Goal: Task Accomplishment & Management: Manage account settings

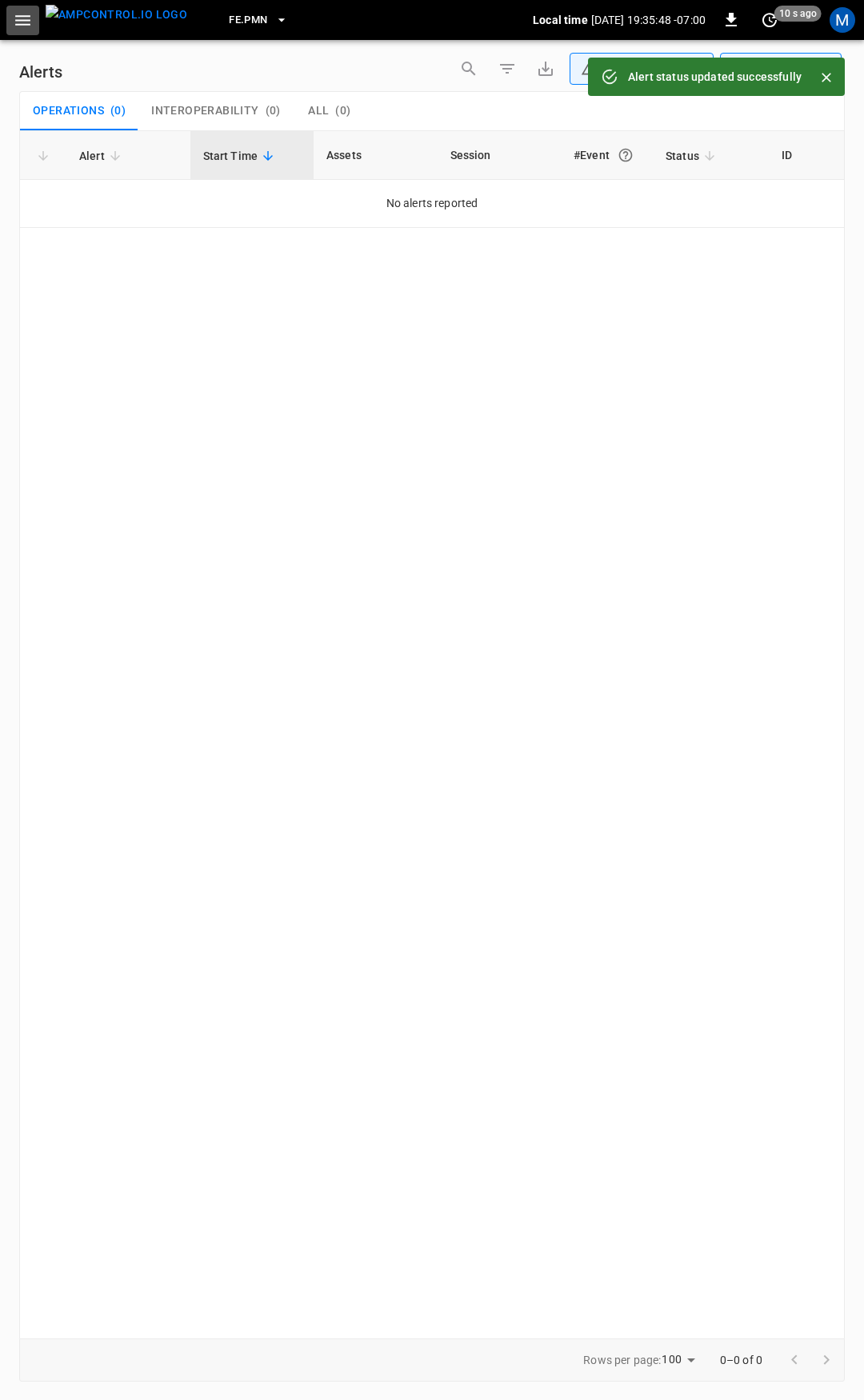
click at [23, 23] on icon "button" at bounding box center [23, 20] width 20 height 20
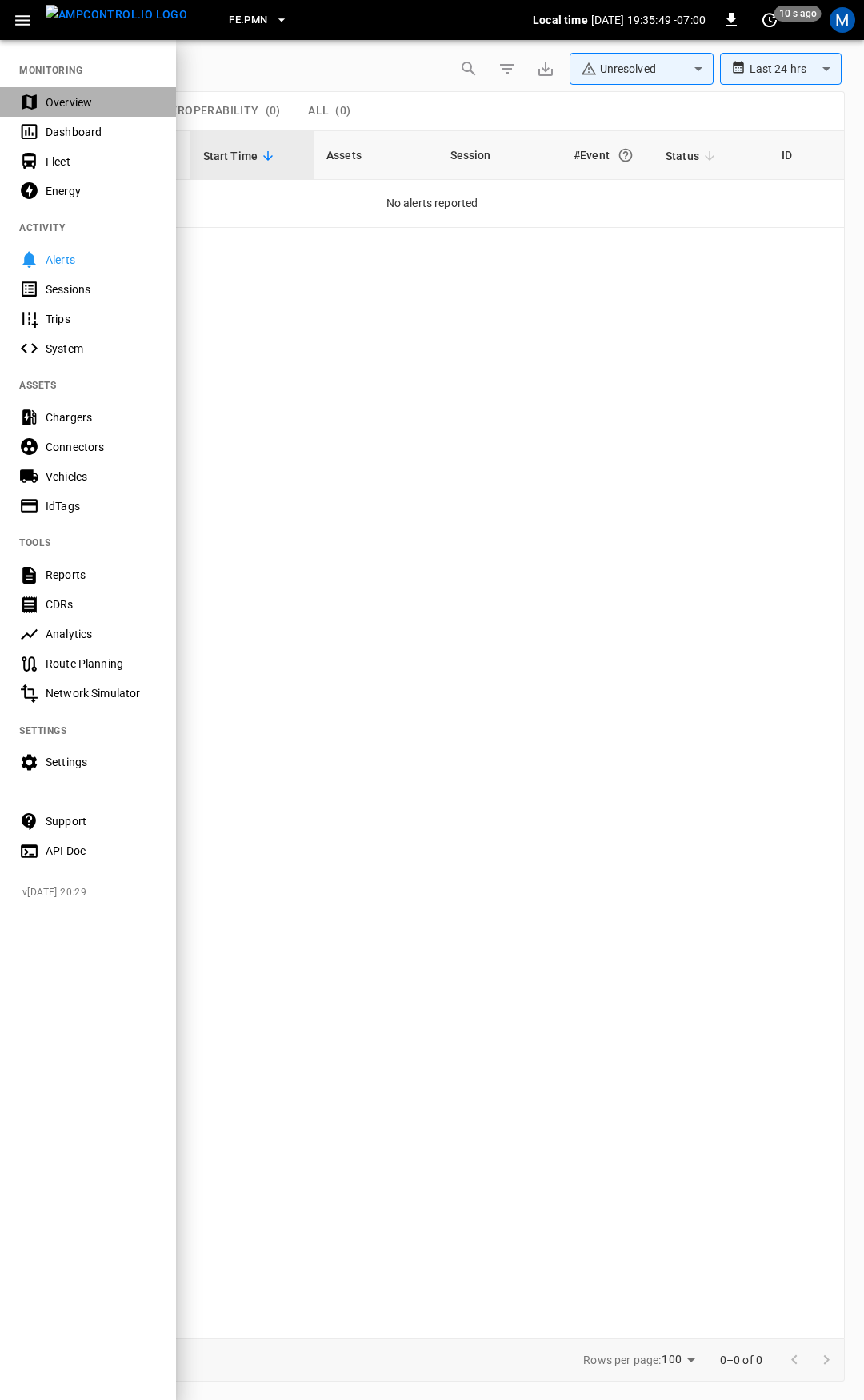
click at [75, 88] on div "Overview" at bounding box center [88, 102] width 176 height 30
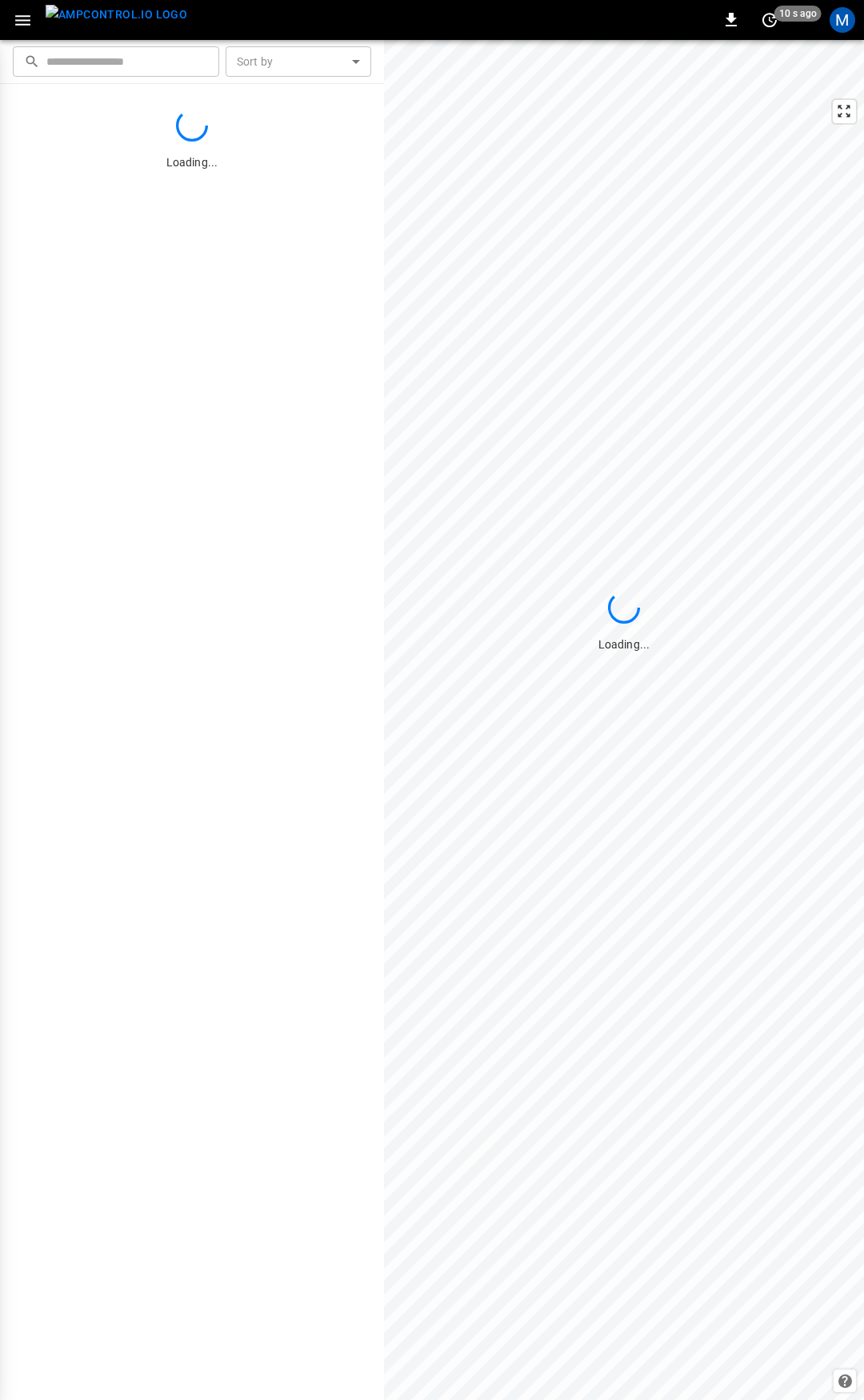
click at [83, 93] on div "MONITORING Overview Dashboard Fleet Energy ACTIVITY Alerts Sessions Trips Syste…" at bounding box center [432, 700] width 864 height 1400
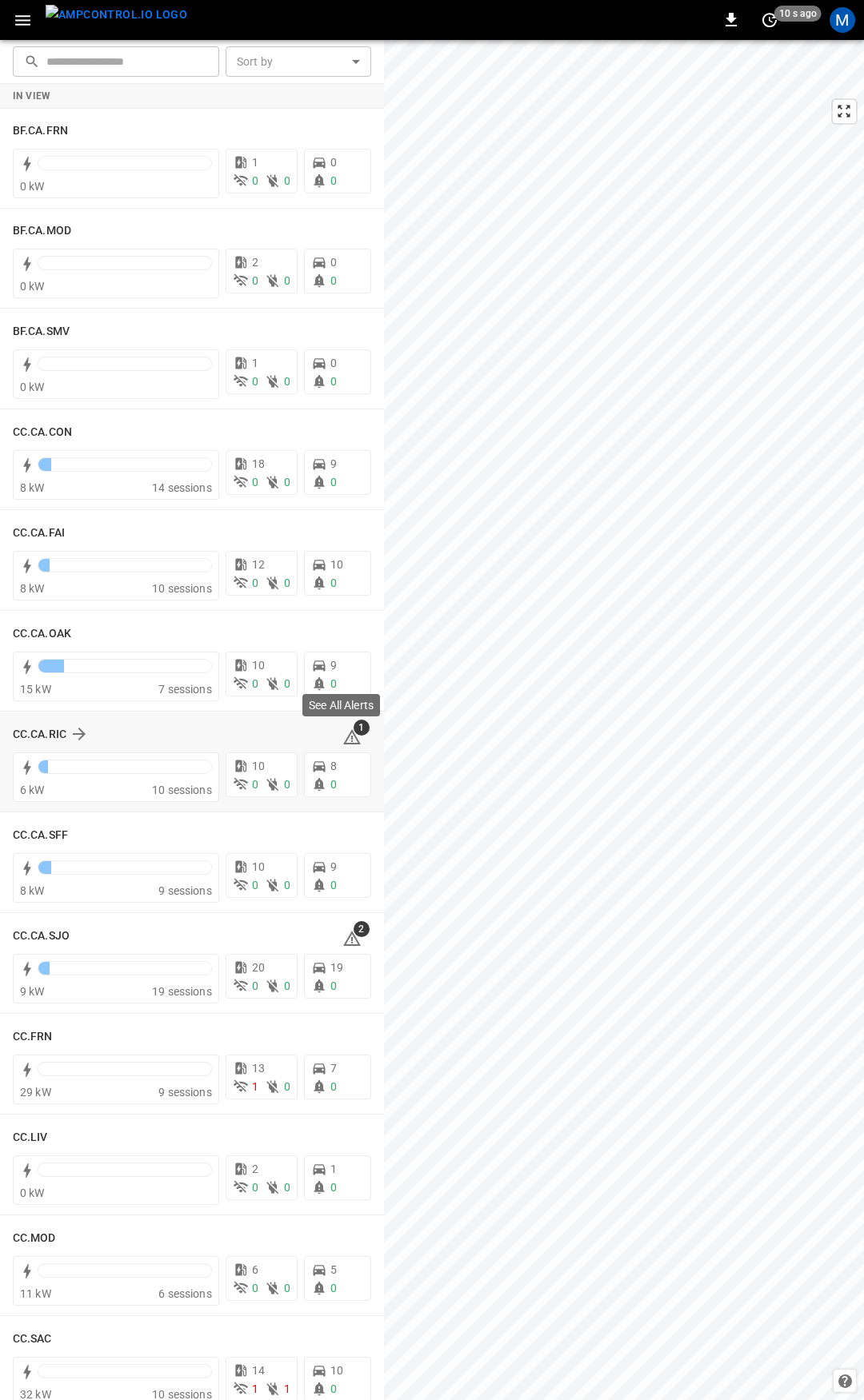
click at [351, 737] on icon at bounding box center [352, 739] width 2 height 7
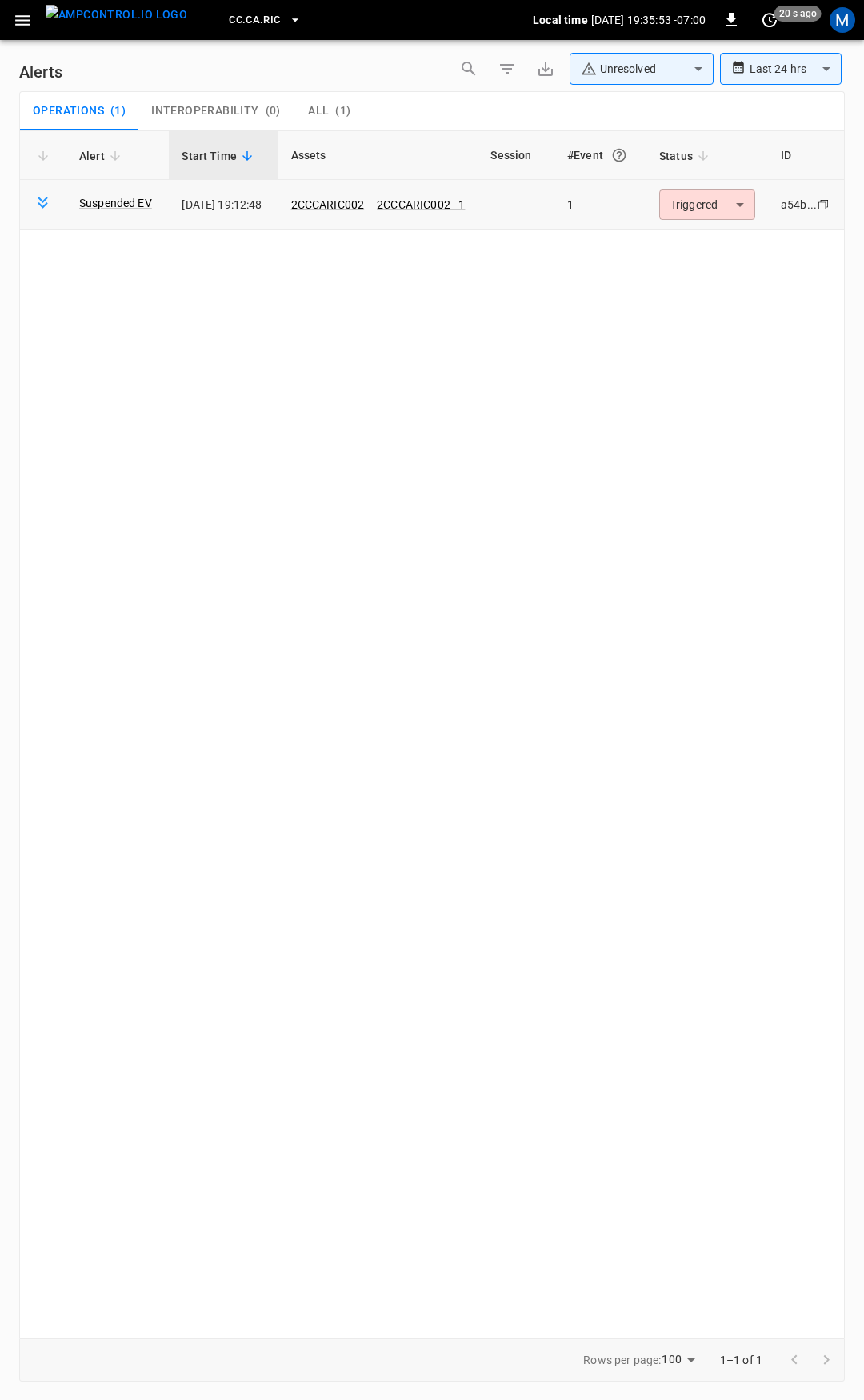
click at [689, 211] on body "**********" at bounding box center [432, 697] width 864 height 1395
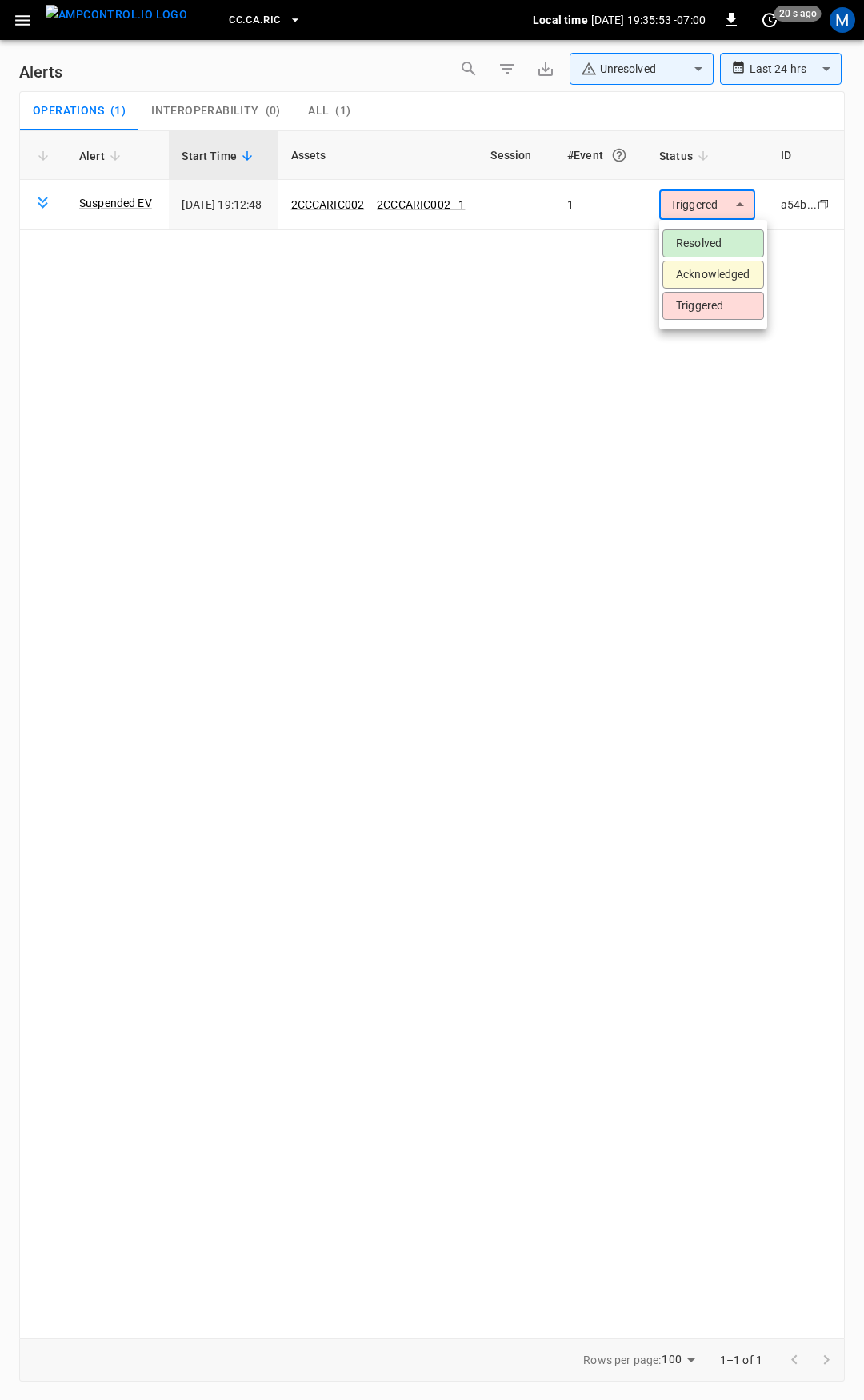
click at [719, 243] on li "Resolved" at bounding box center [713, 243] width 102 height 28
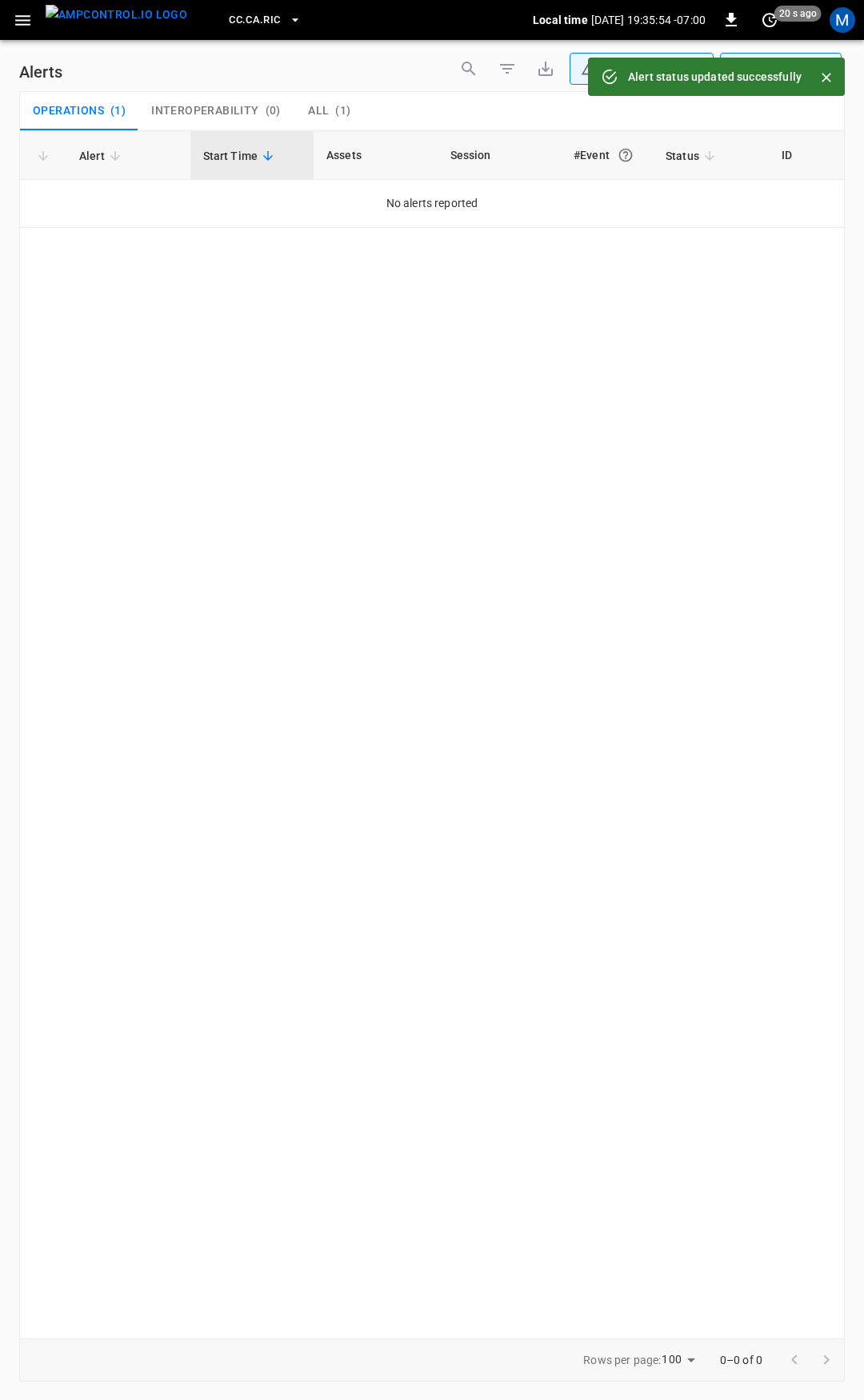
click at [32, 26] on button "button" at bounding box center [23, 20] width 33 height 30
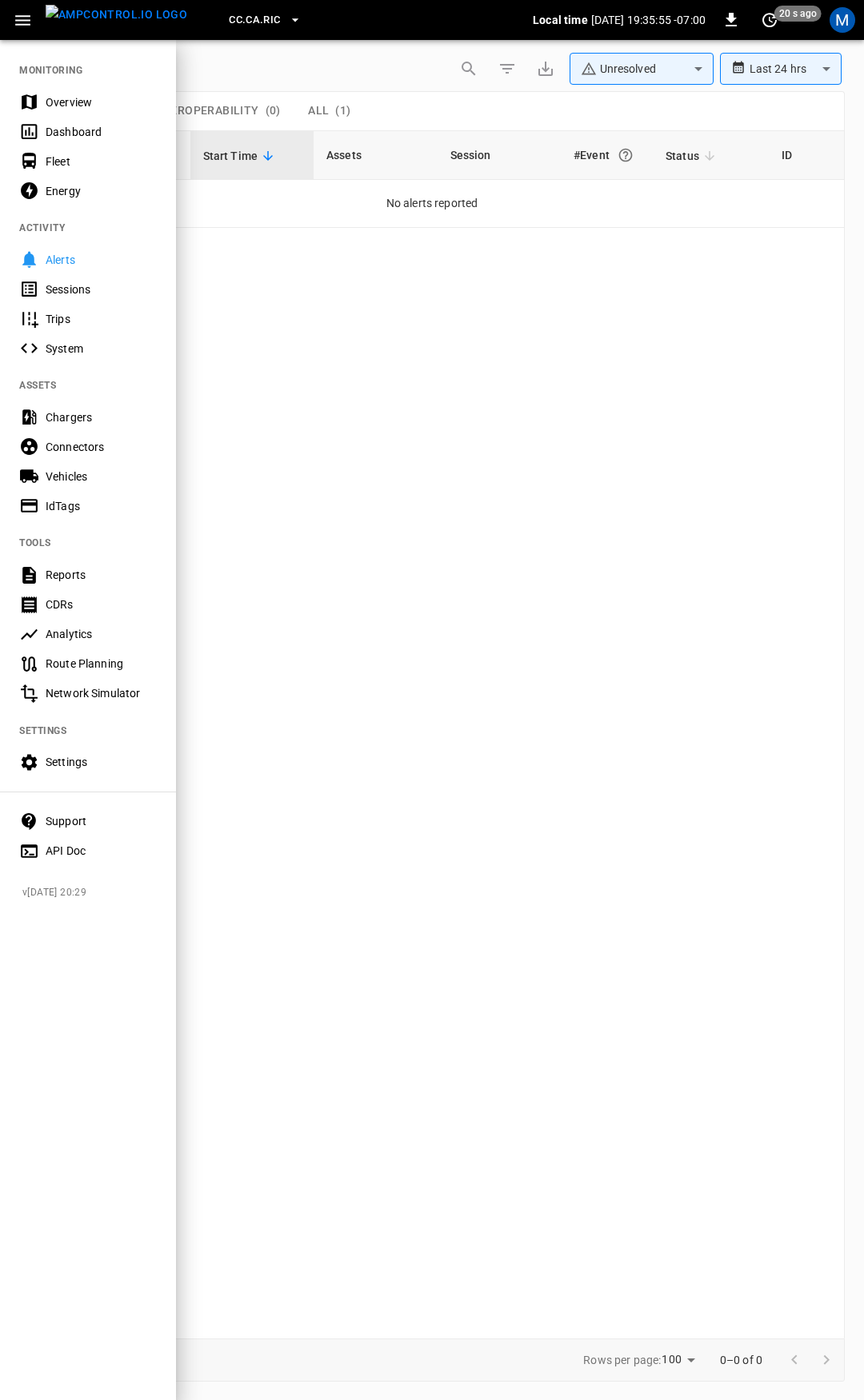
click at [87, 104] on div "Overview" at bounding box center [101, 102] width 111 height 16
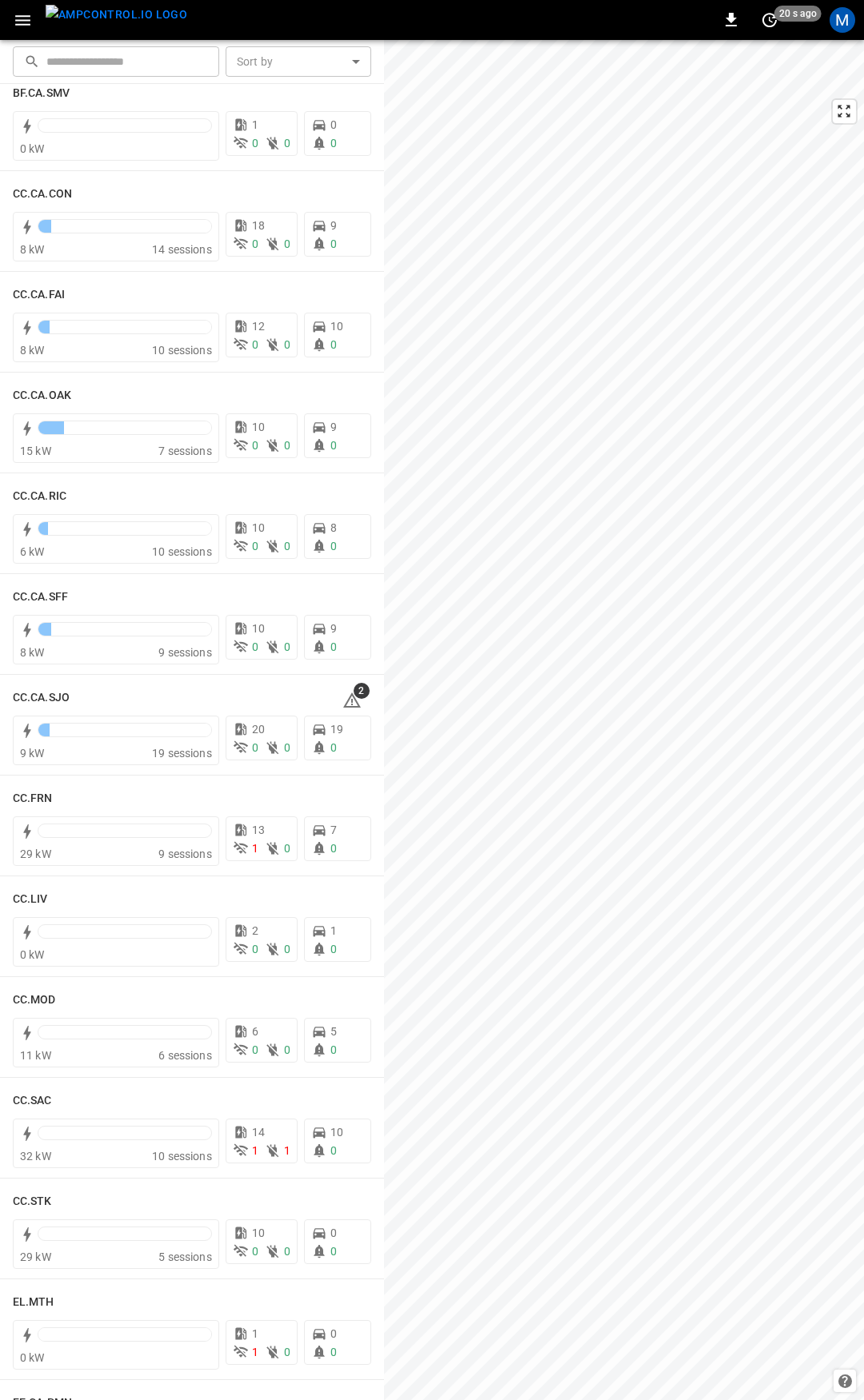
scroll to position [245, 0]
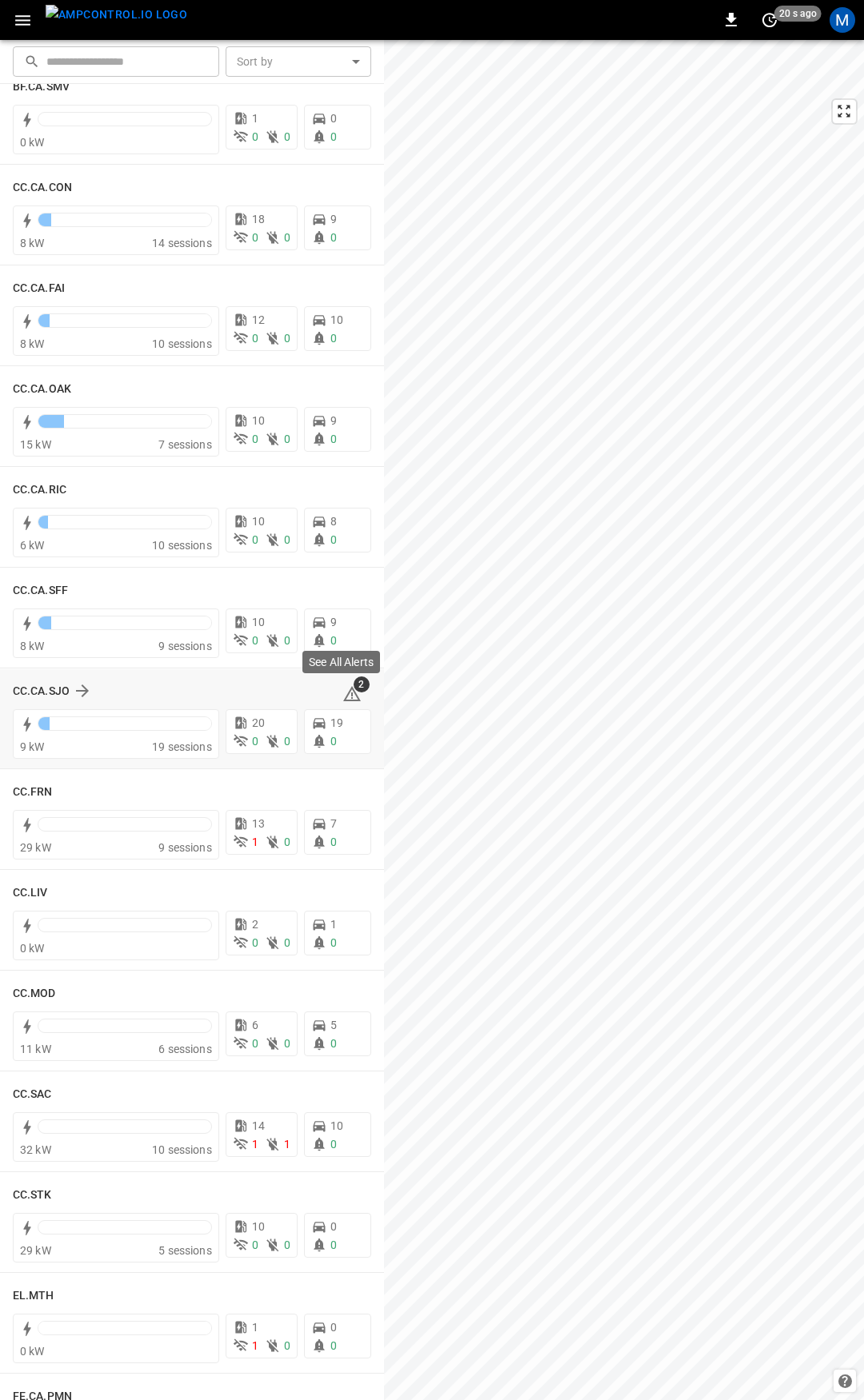
click at [344, 697] on icon at bounding box center [352, 694] width 20 height 20
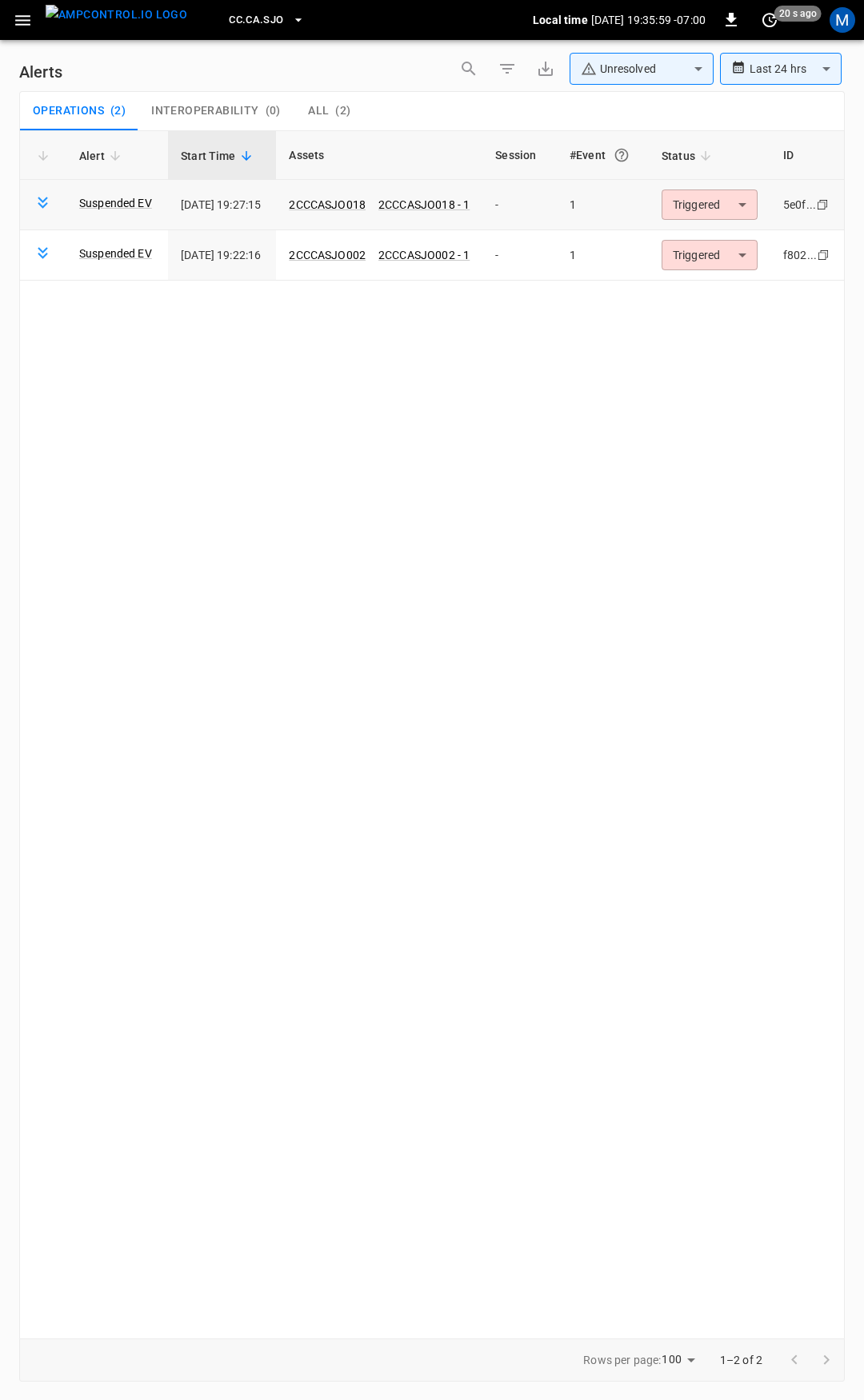
click at [698, 213] on body "**********" at bounding box center [432, 697] width 864 height 1395
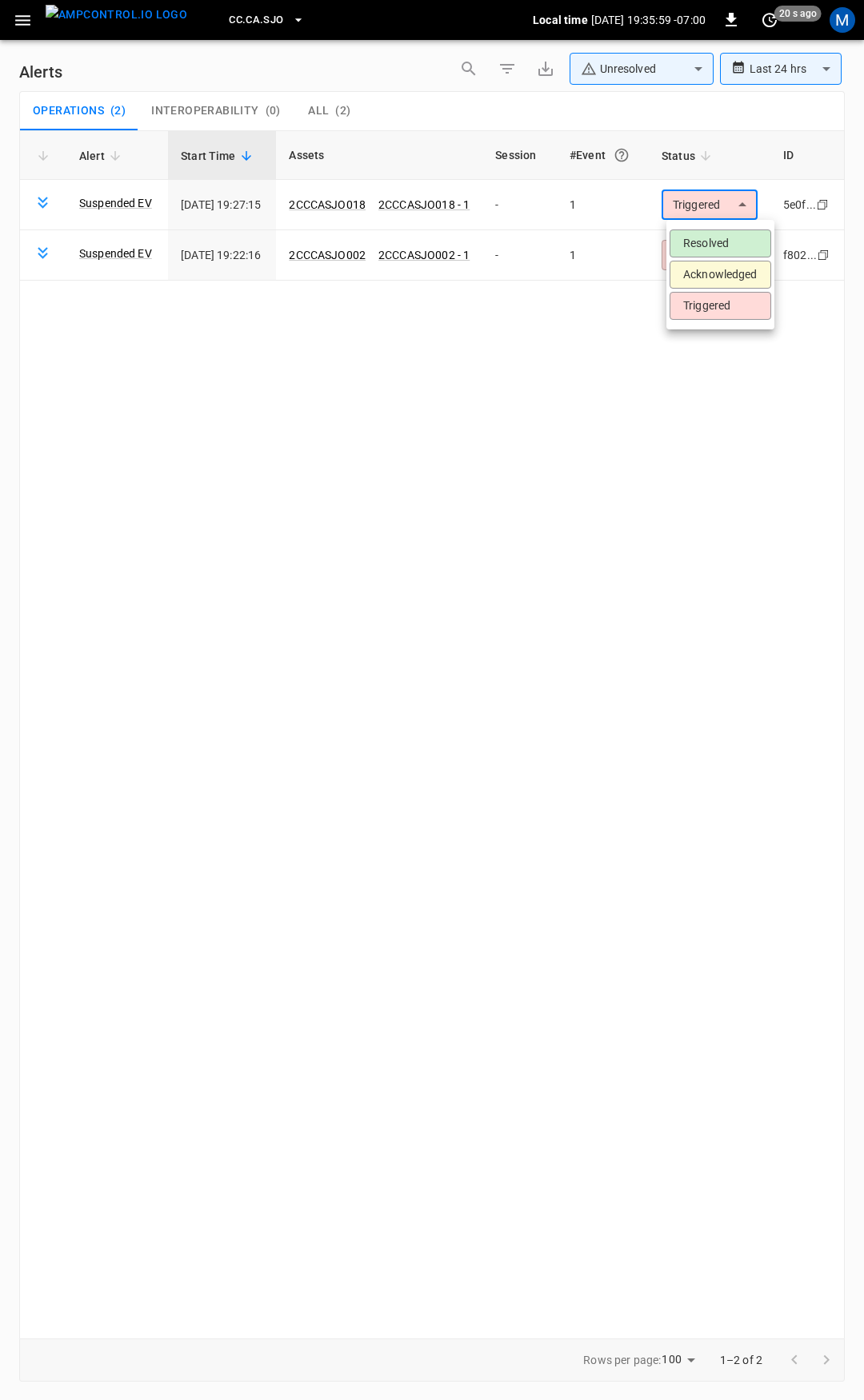
click at [720, 238] on li "Resolved" at bounding box center [720, 243] width 102 height 28
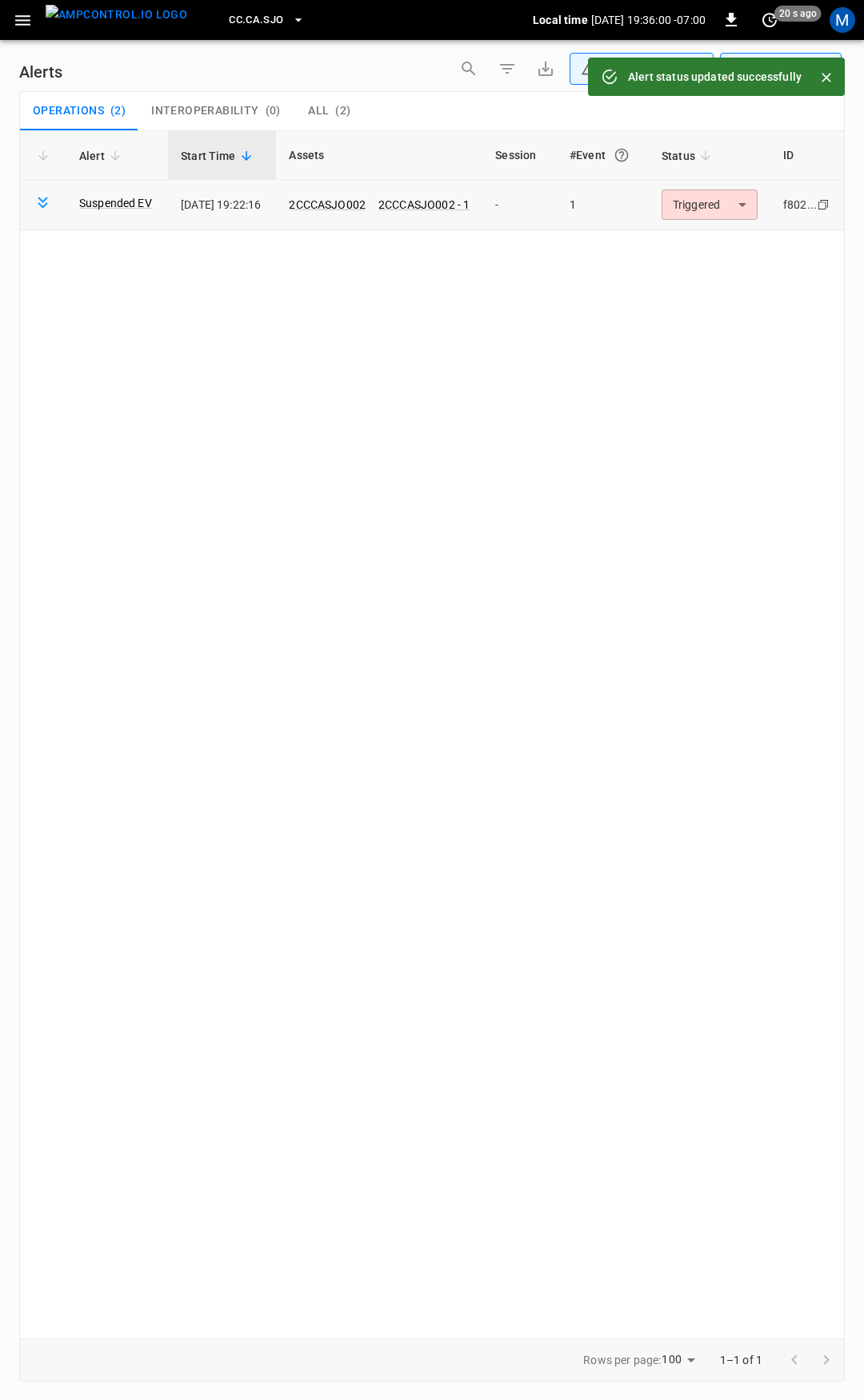
click at [723, 212] on body "**********" at bounding box center [432, 697] width 864 height 1395
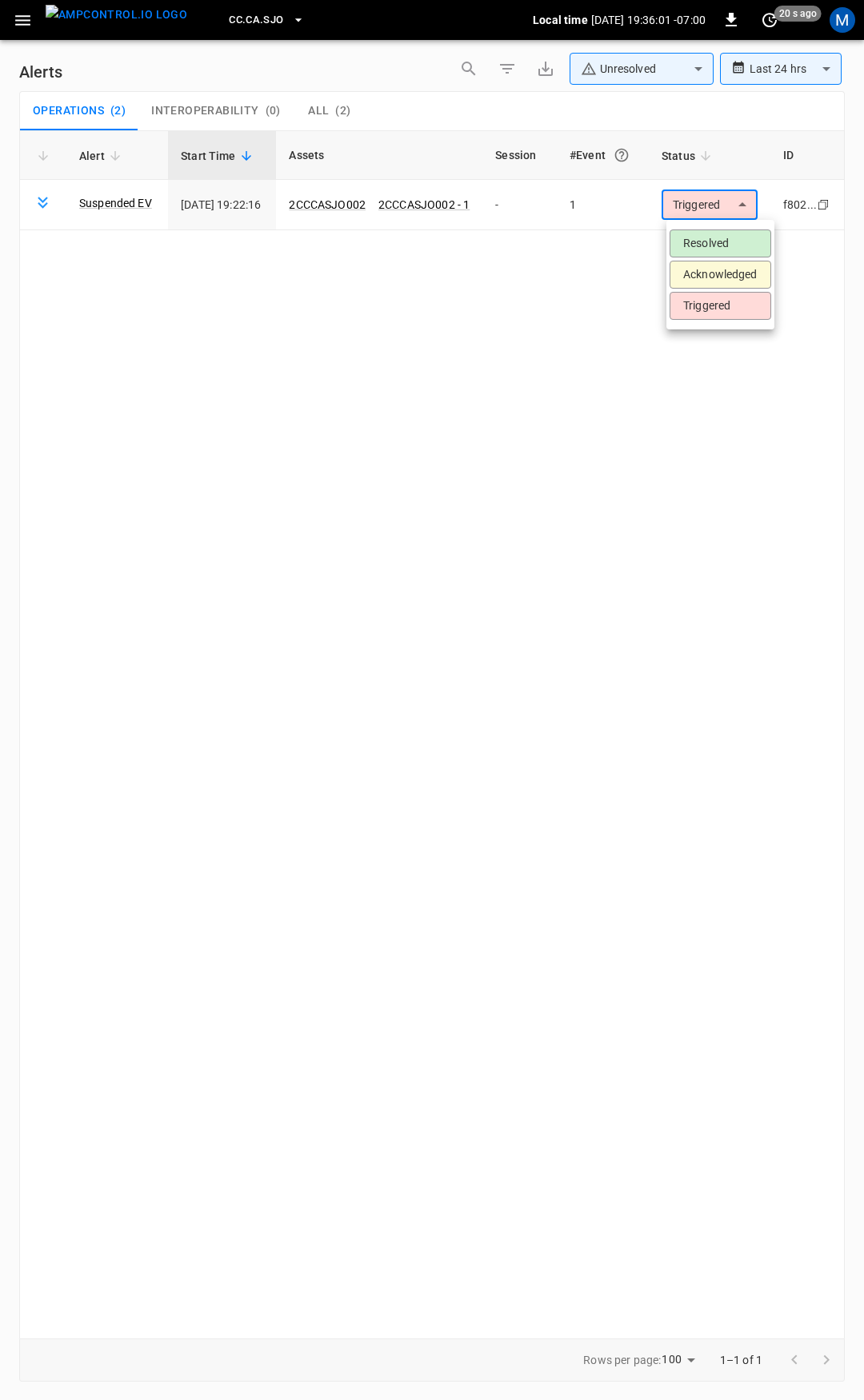
click at [726, 241] on li "Resolved" at bounding box center [720, 243] width 102 height 28
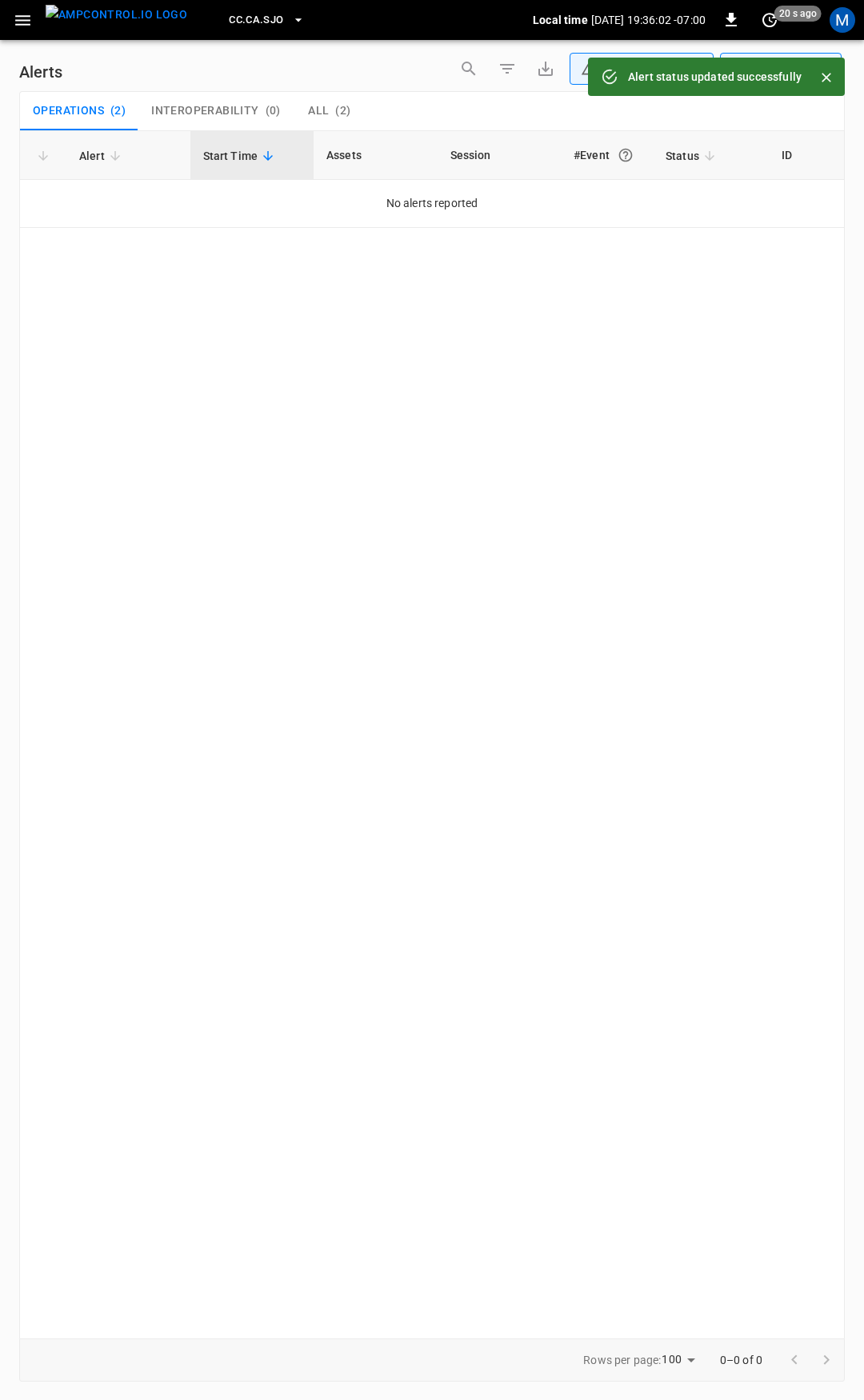
click at [25, 25] on icon "button" at bounding box center [23, 20] width 20 height 20
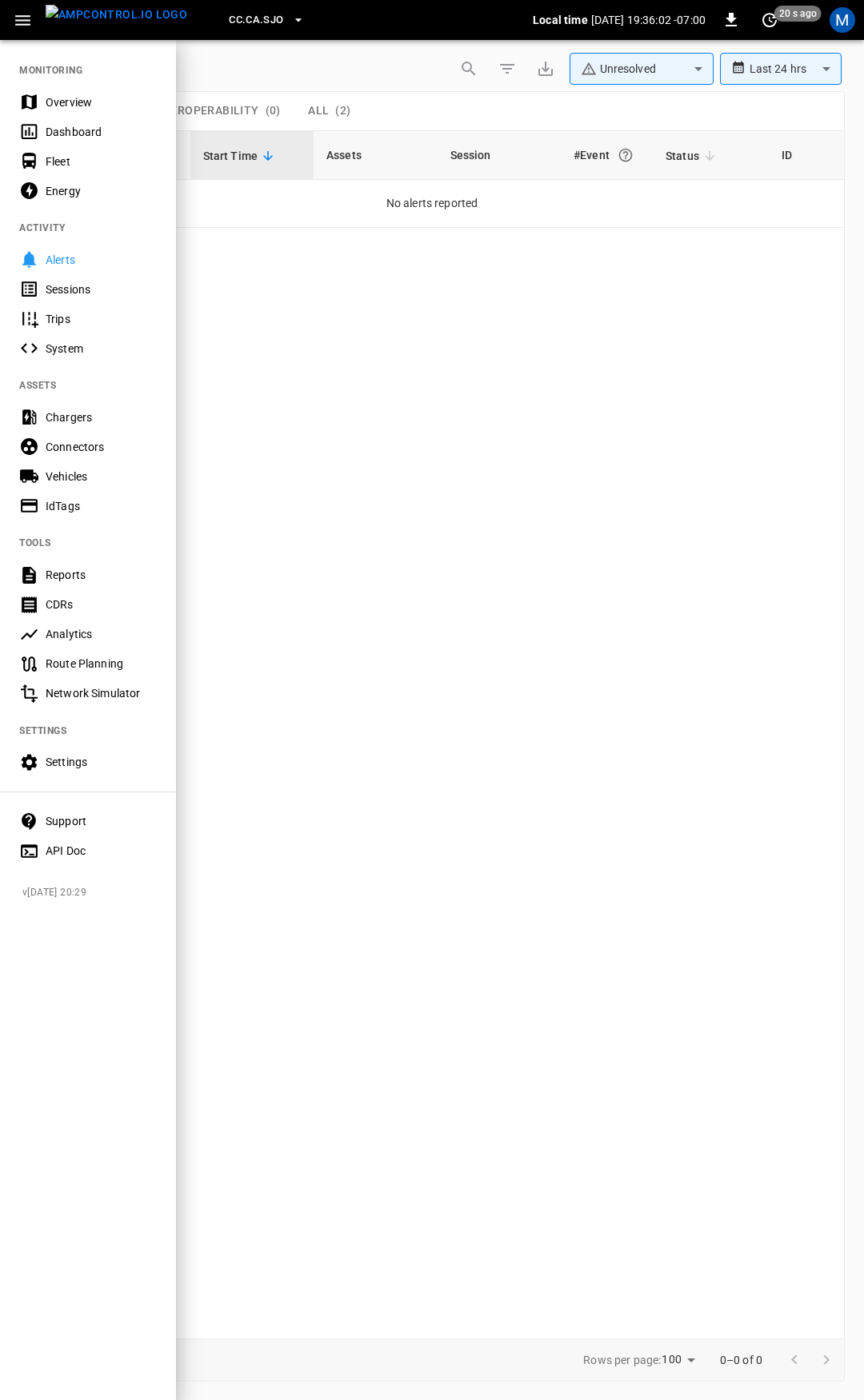
click at [102, 104] on div "Overview" at bounding box center [101, 102] width 111 height 16
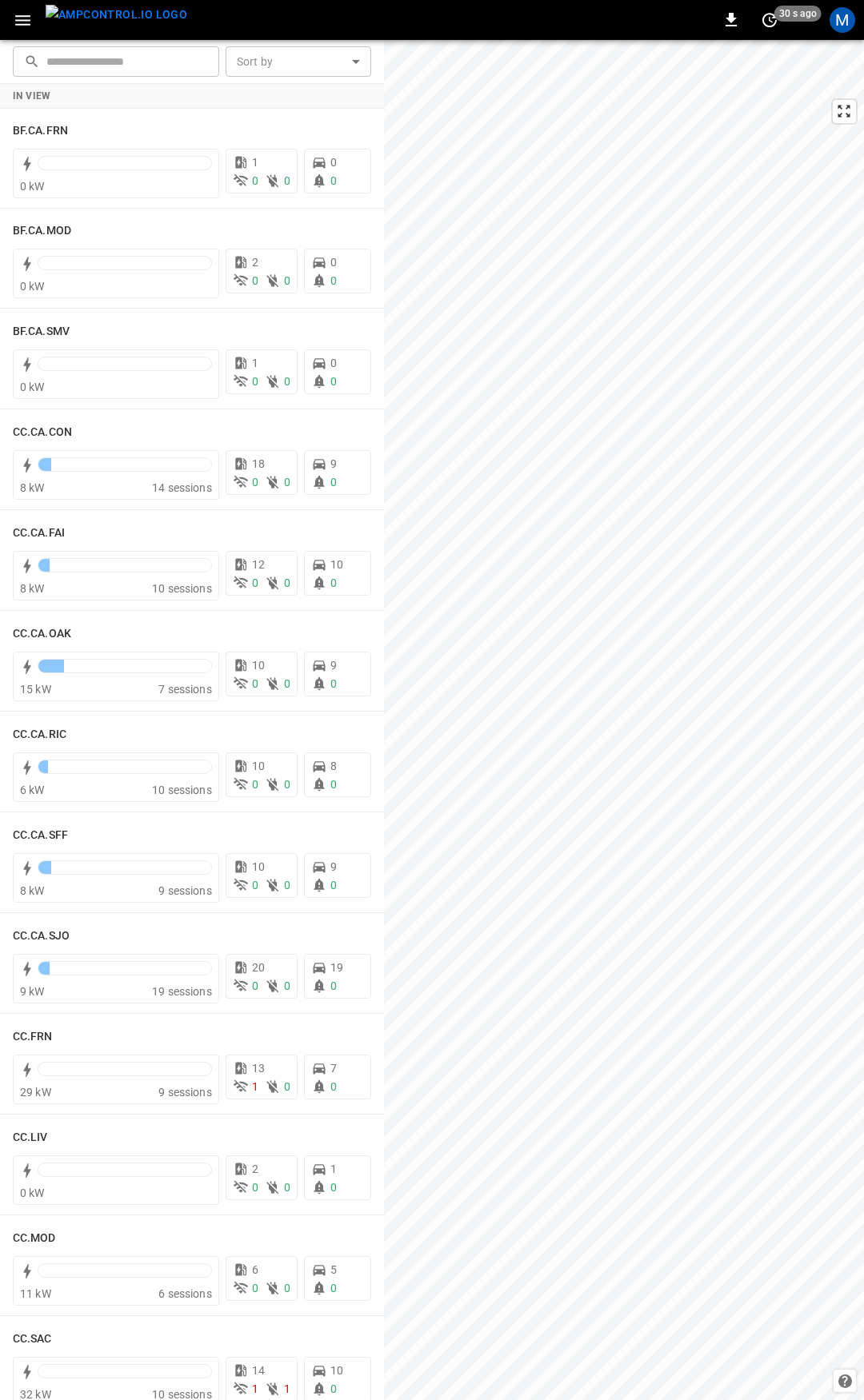
click at [14, 11] on icon "button" at bounding box center [23, 20] width 20 height 20
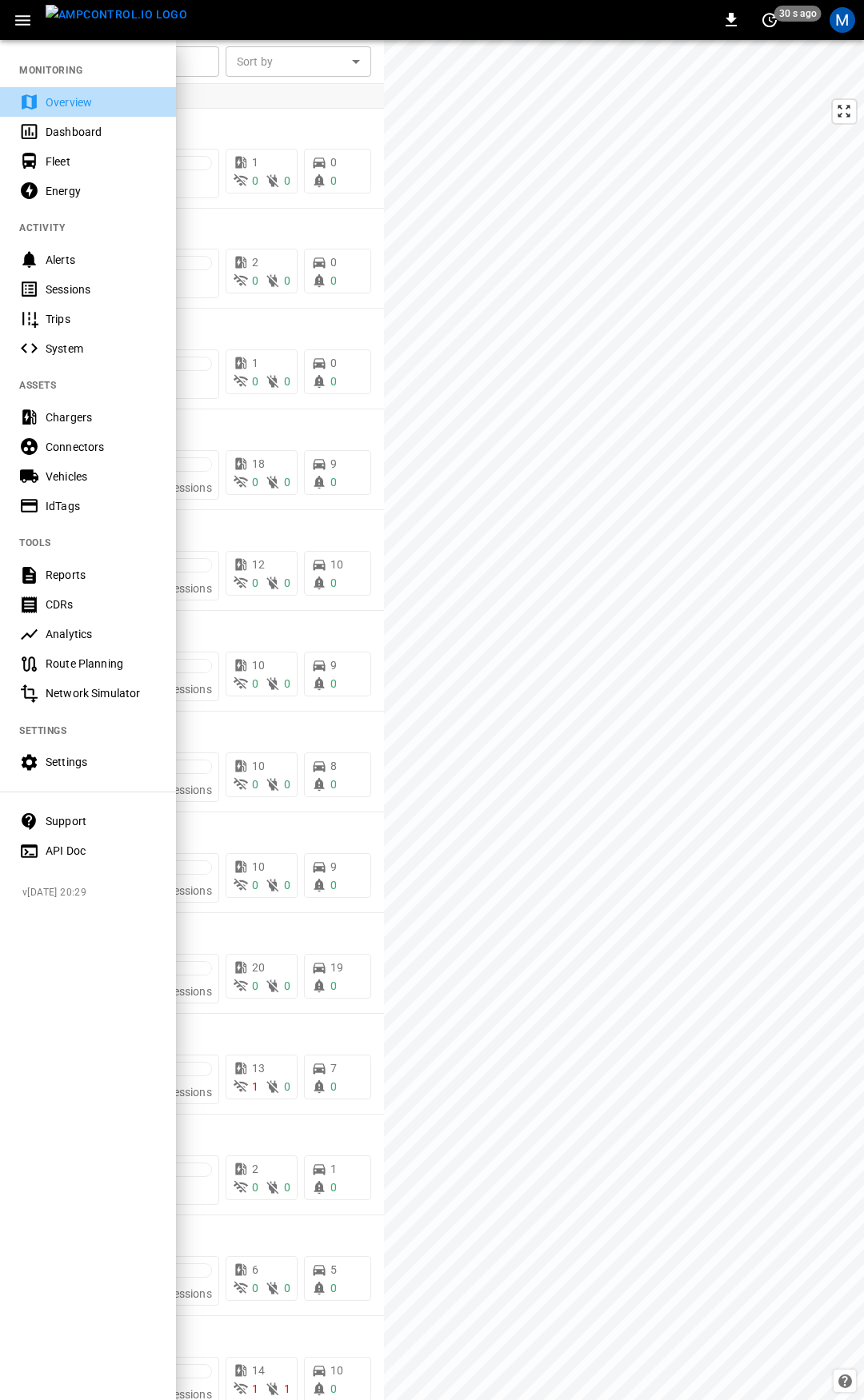
click at [79, 91] on div "Overview" at bounding box center [88, 102] width 176 height 30
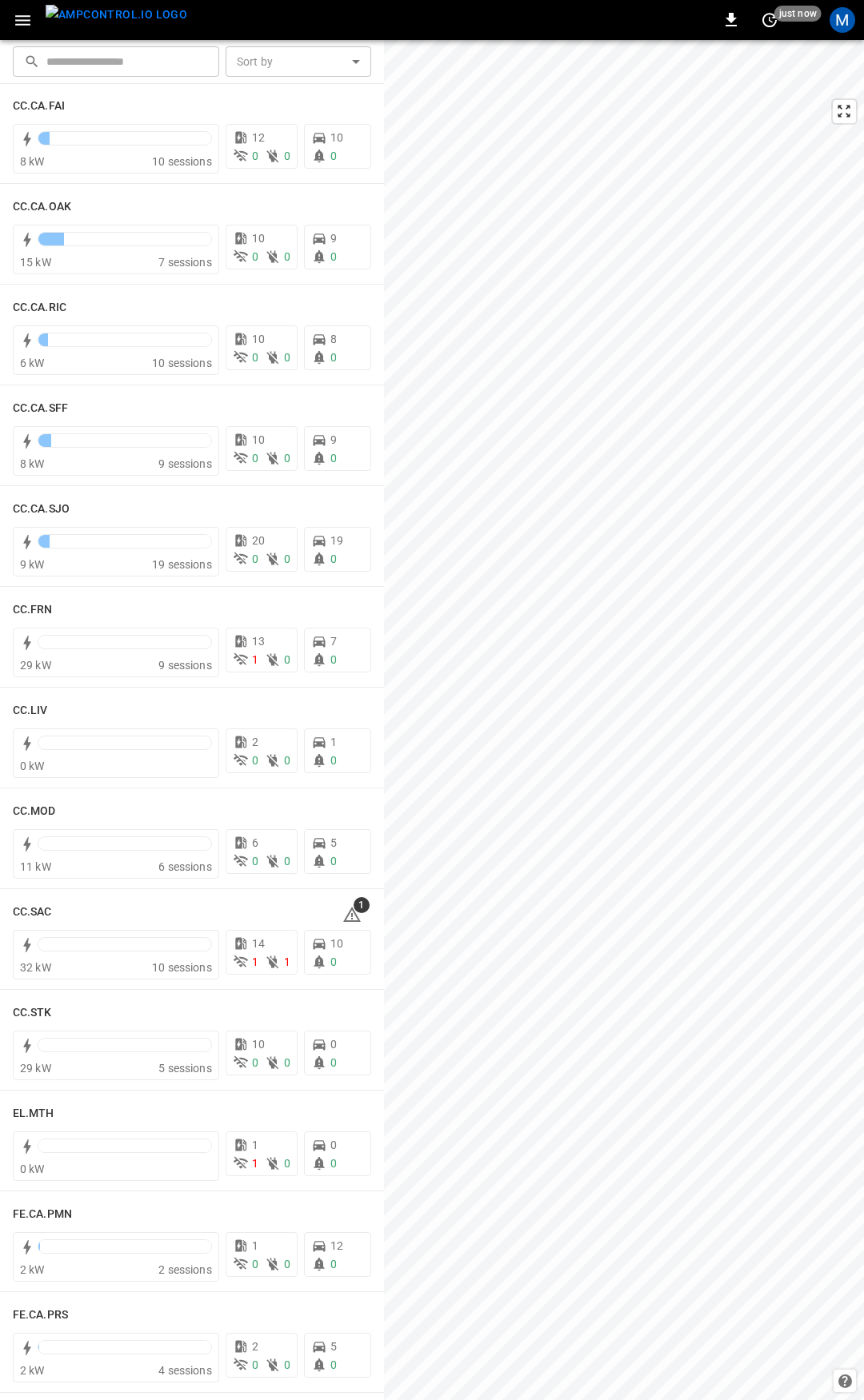
scroll to position [514, 0]
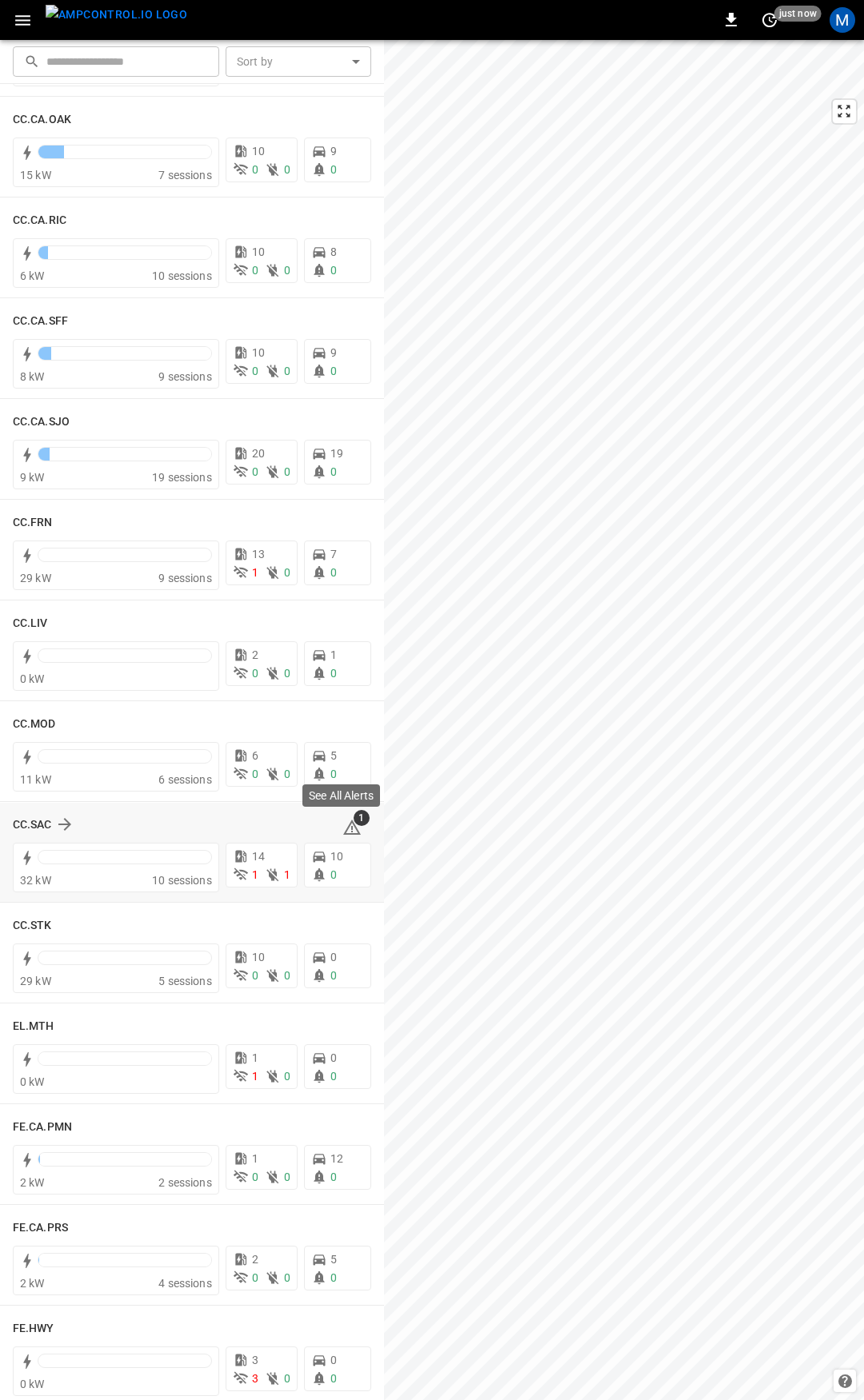
click at [342, 829] on icon at bounding box center [352, 827] width 20 height 20
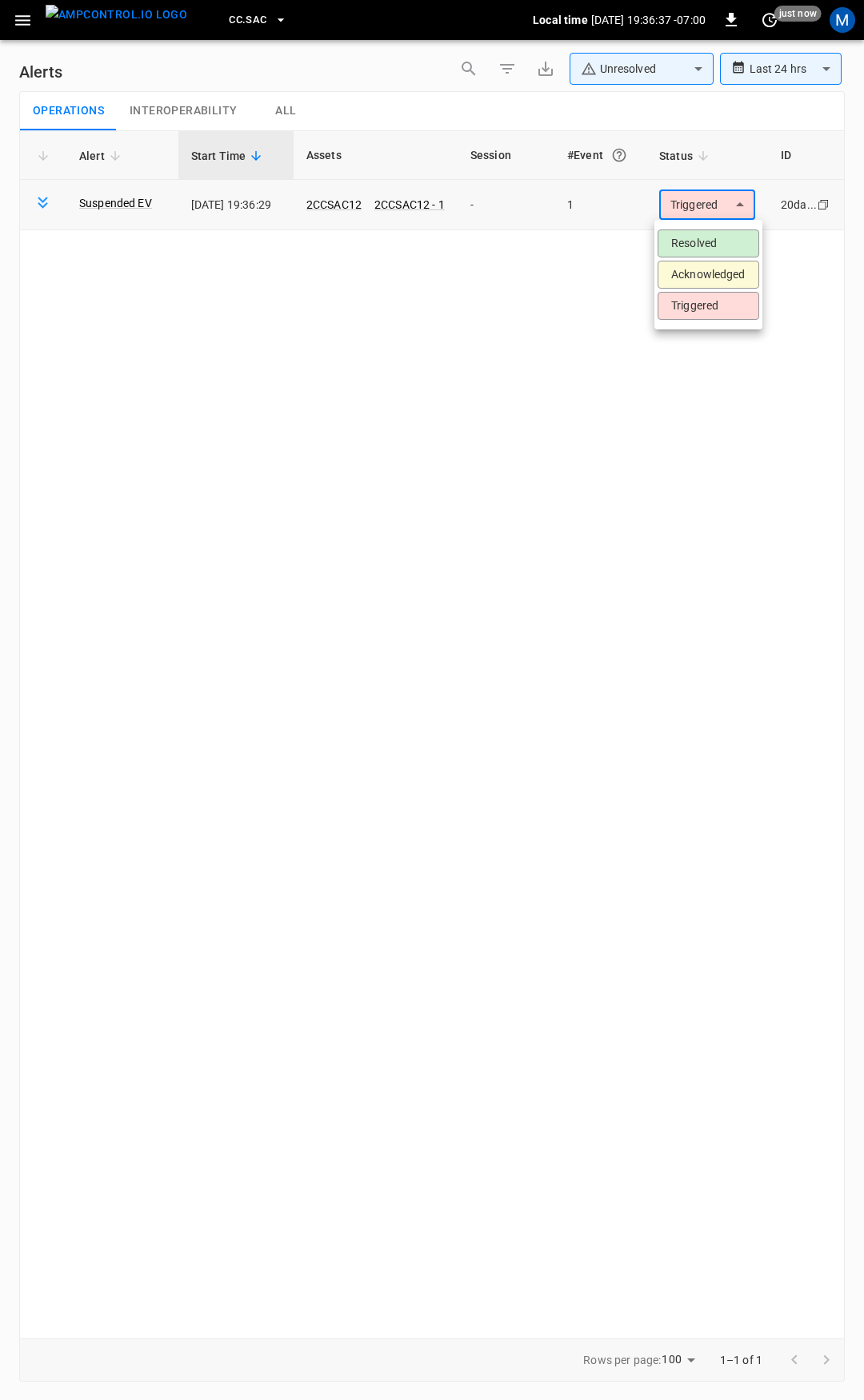
click at [679, 195] on body "**********" at bounding box center [432, 697] width 864 height 1395
click at [711, 247] on li "Resolved" at bounding box center [709, 243] width 102 height 28
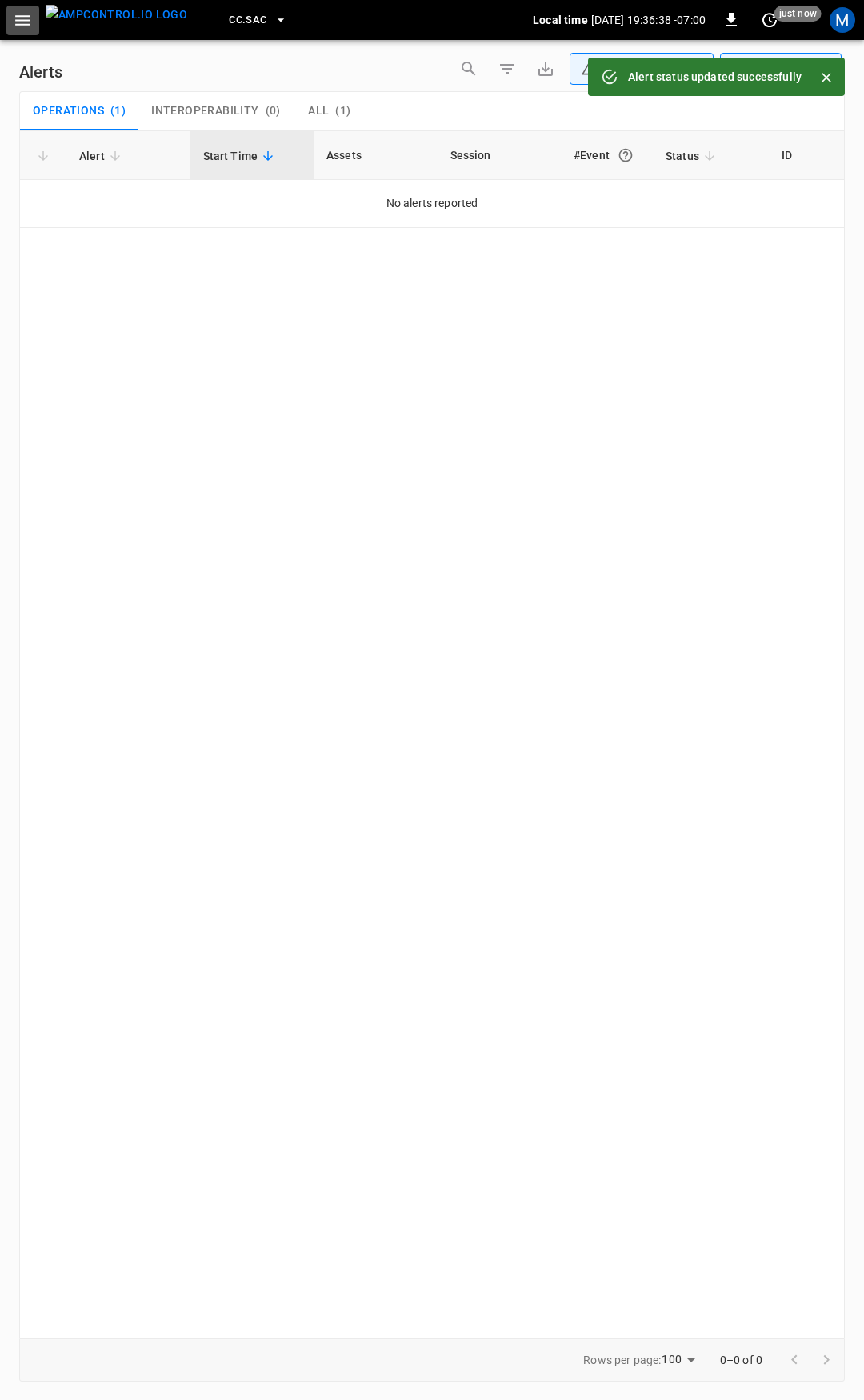
click at [25, 20] on icon "button" at bounding box center [23, 20] width 15 height 10
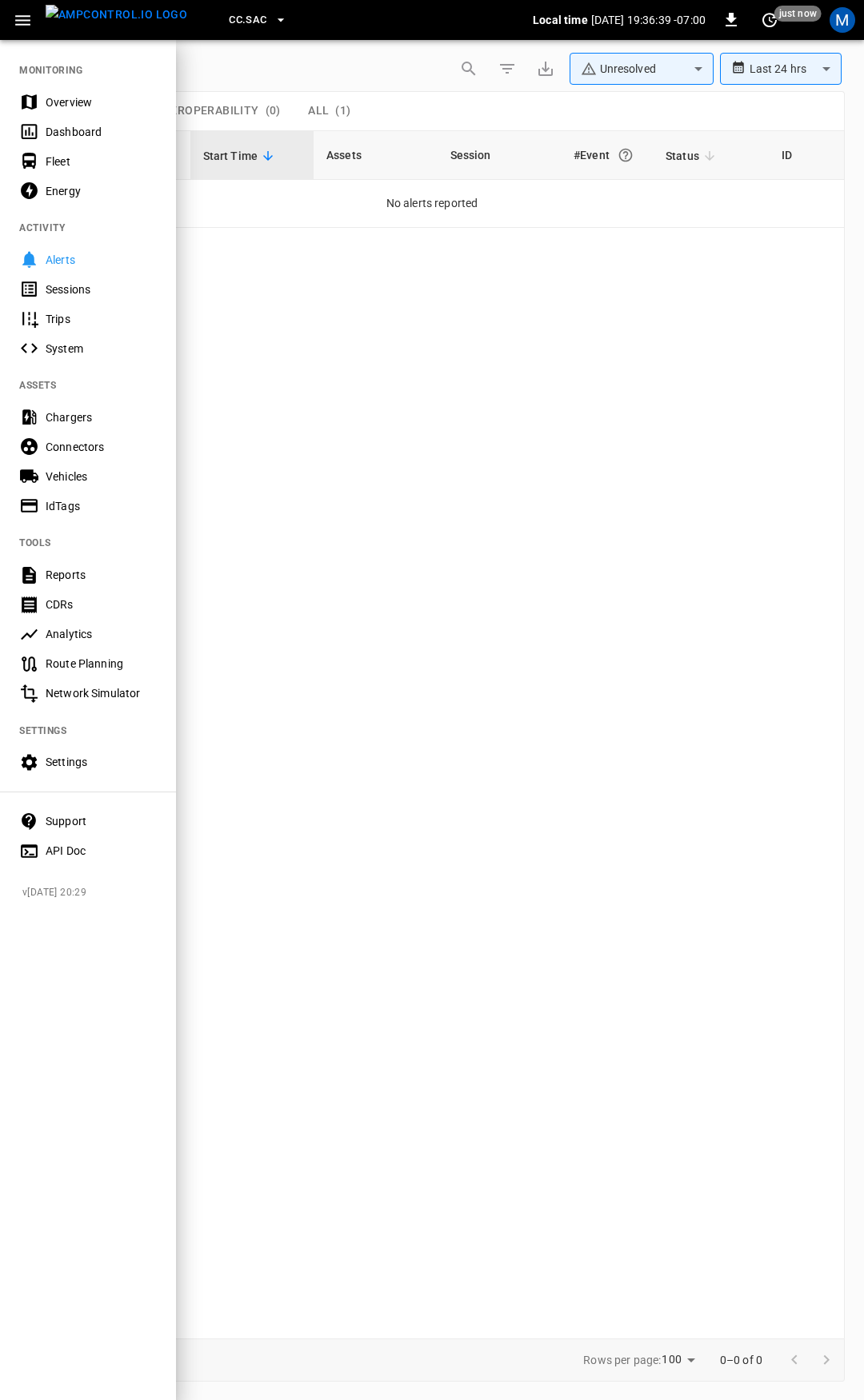
drag, startPoint x: 79, startPoint y: 93, endPoint x: 88, endPoint y: 110, distance: 19.2
click at [79, 93] on div "Overview" at bounding box center [88, 102] width 176 height 30
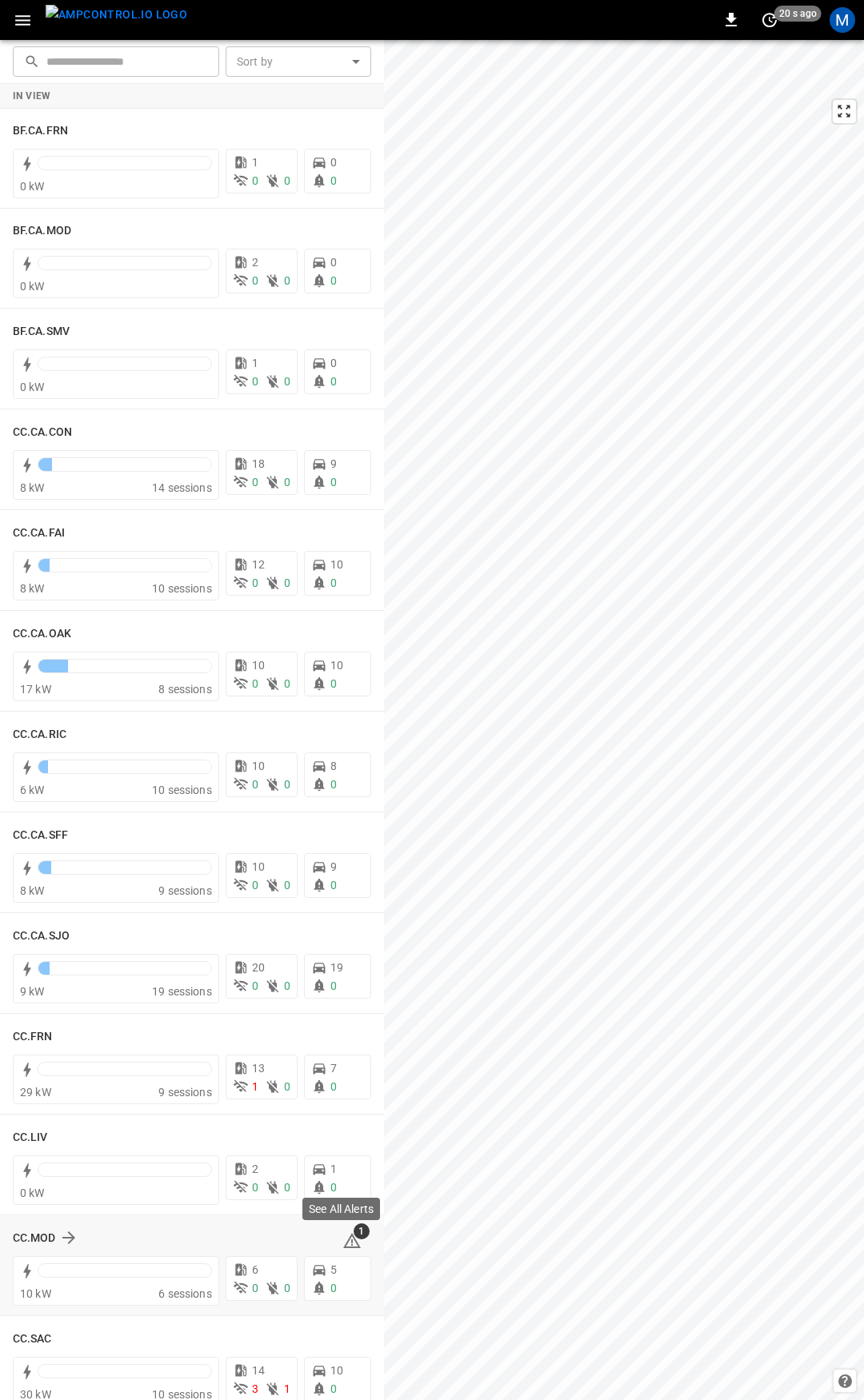
click at [347, 1240] on icon at bounding box center [352, 1240] width 18 height 15
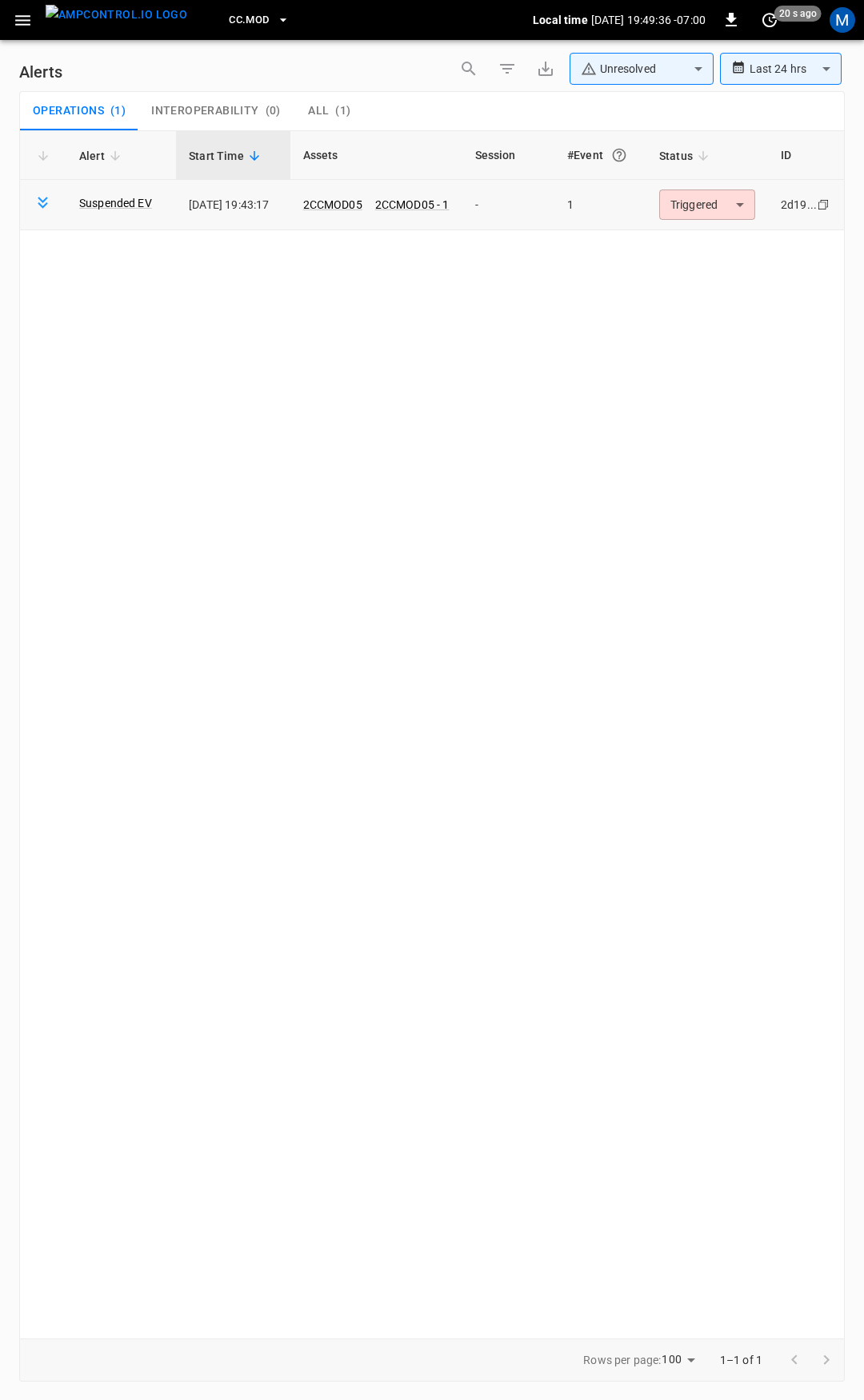
click at [673, 214] on body "**********" at bounding box center [432, 697] width 864 height 1395
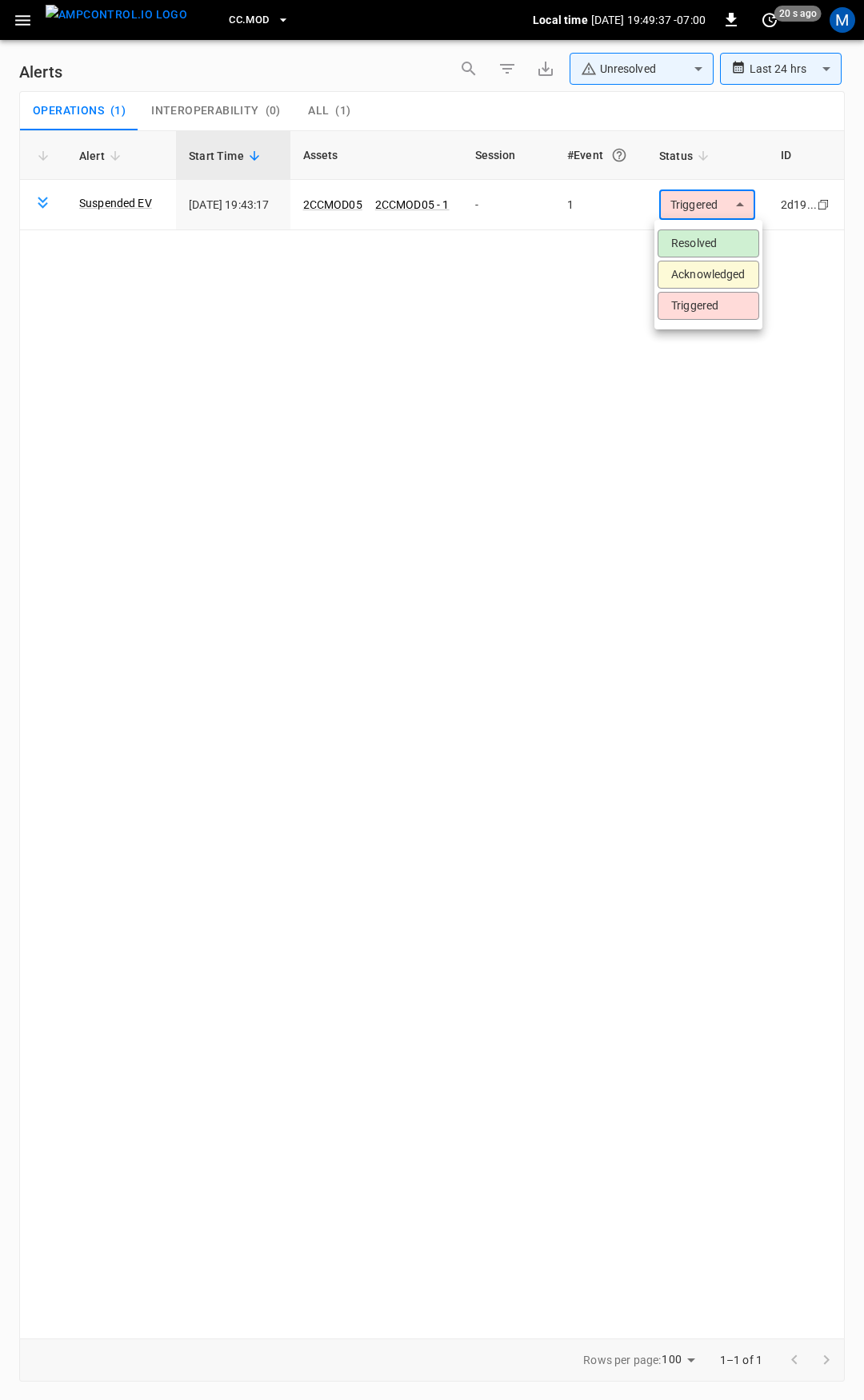
click at [675, 243] on li "Resolved" at bounding box center [709, 243] width 102 height 28
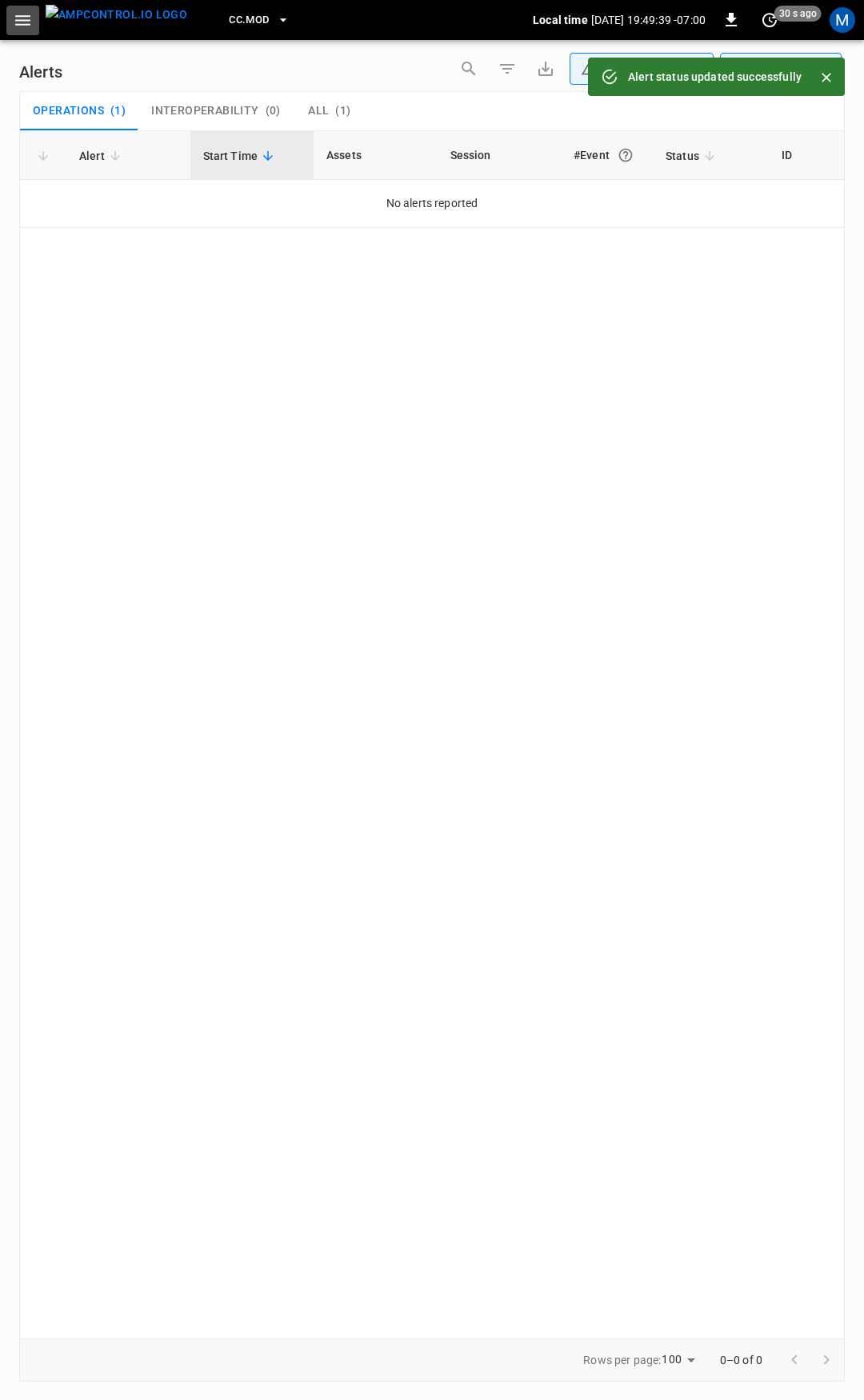
click at [7, 25] on button "button" at bounding box center [23, 20] width 33 height 30
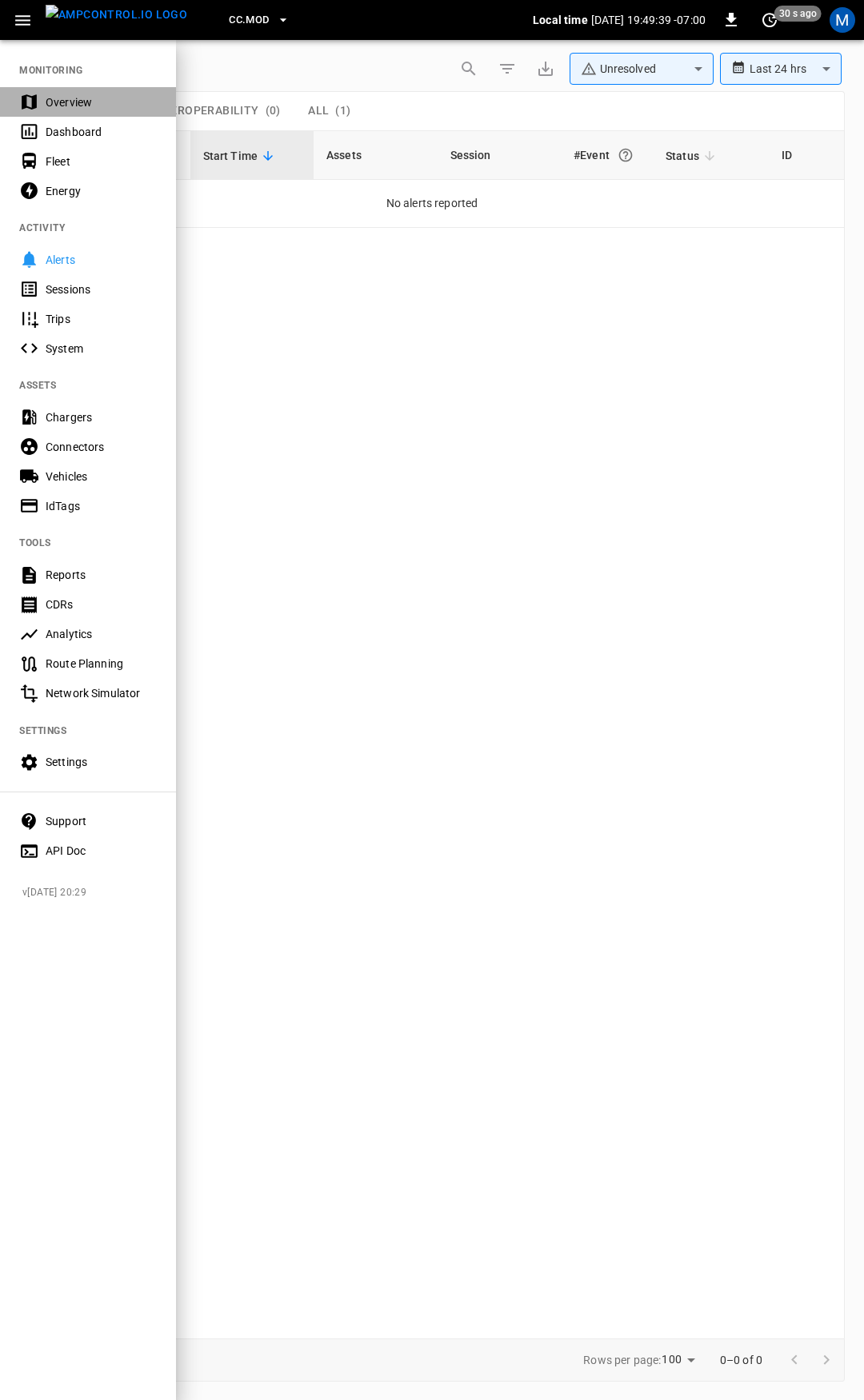
click at [46, 94] on div "Overview" at bounding box center [101, 102] width 111 height 16
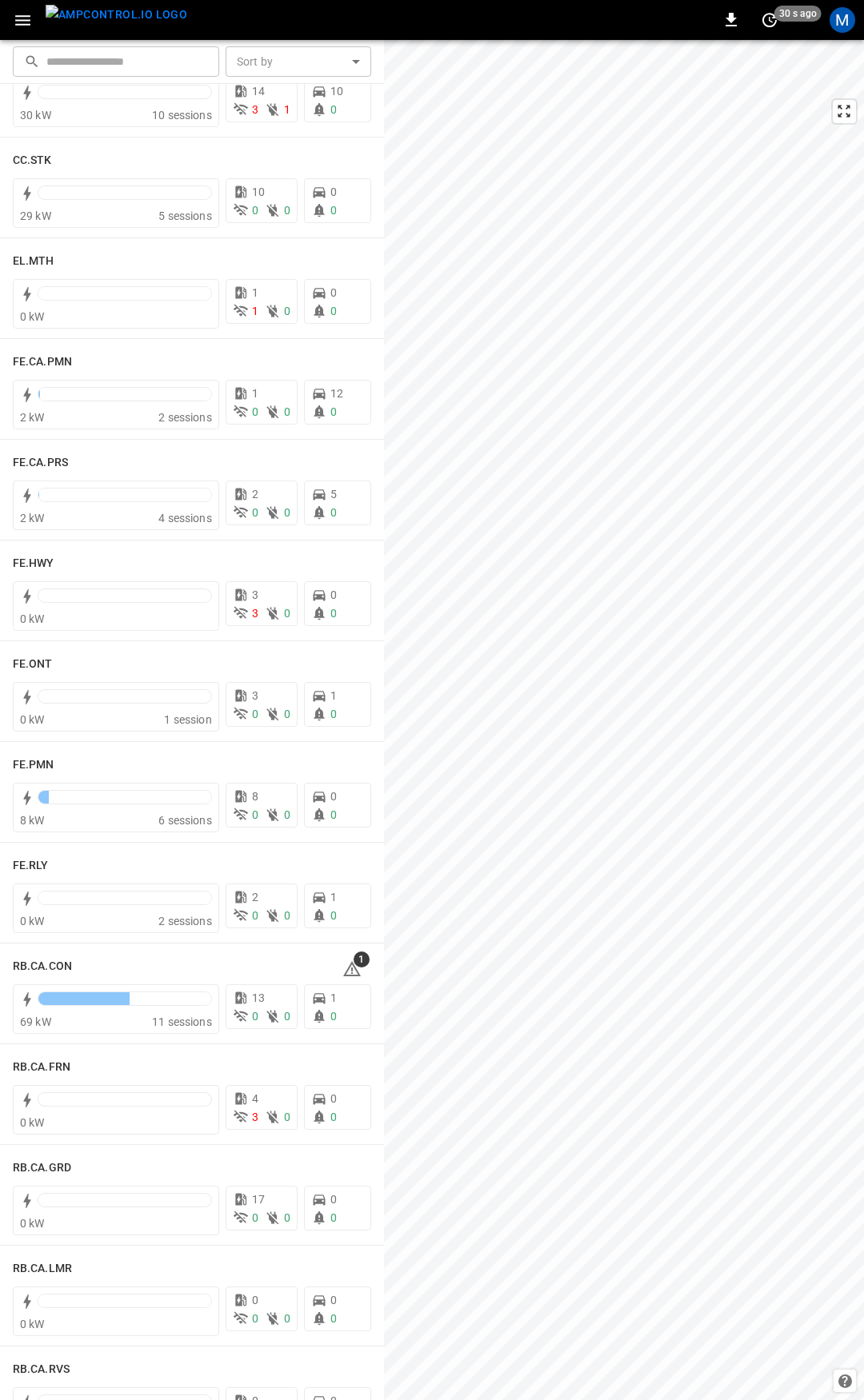
scroll to position [1483, 0]
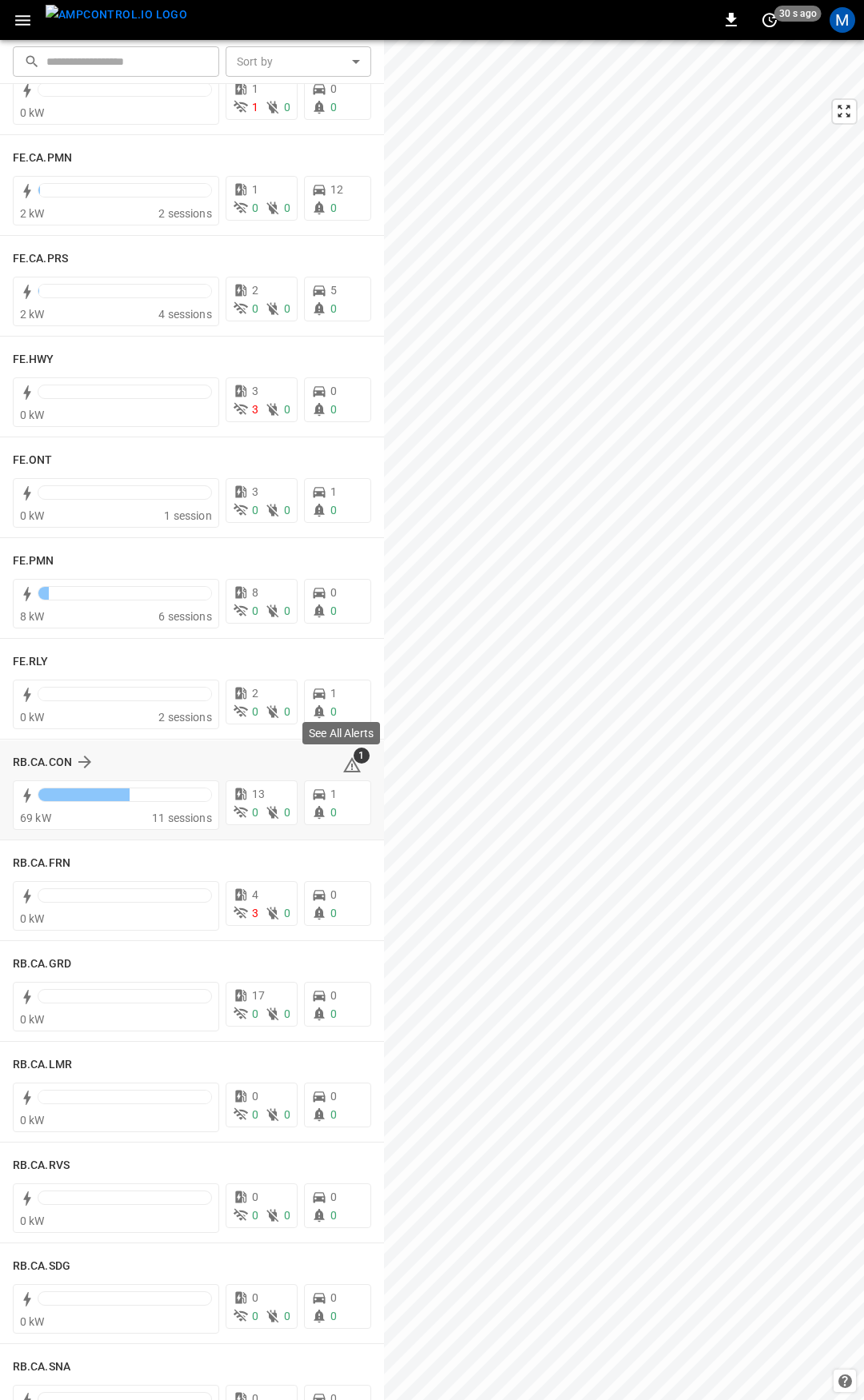
click at [345, 765] on icon at bounding box center [352, 765] width 18 height 15
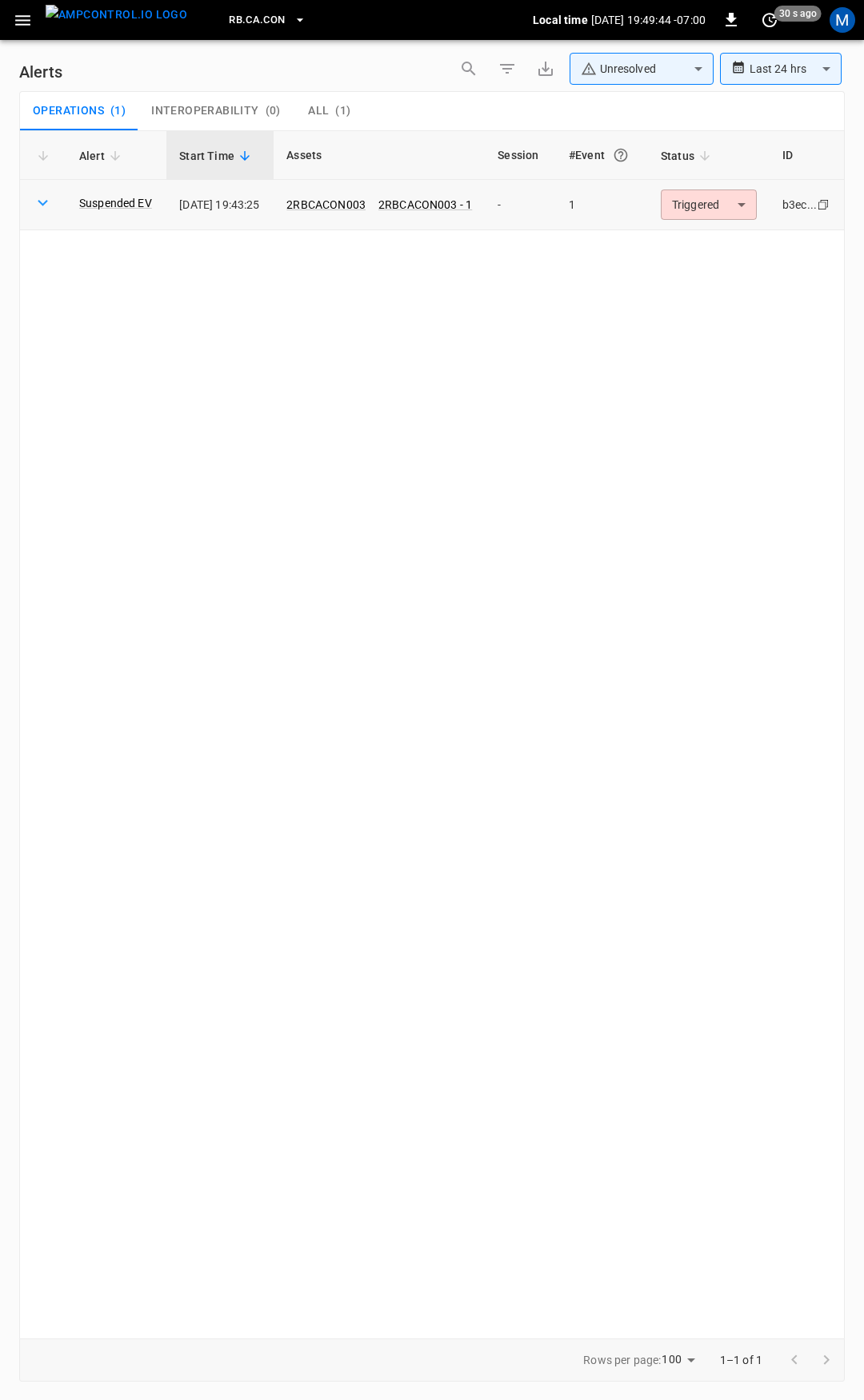
click at [689, 207] on body "**********" at bounding box center [432, 697] width 864 height 1395
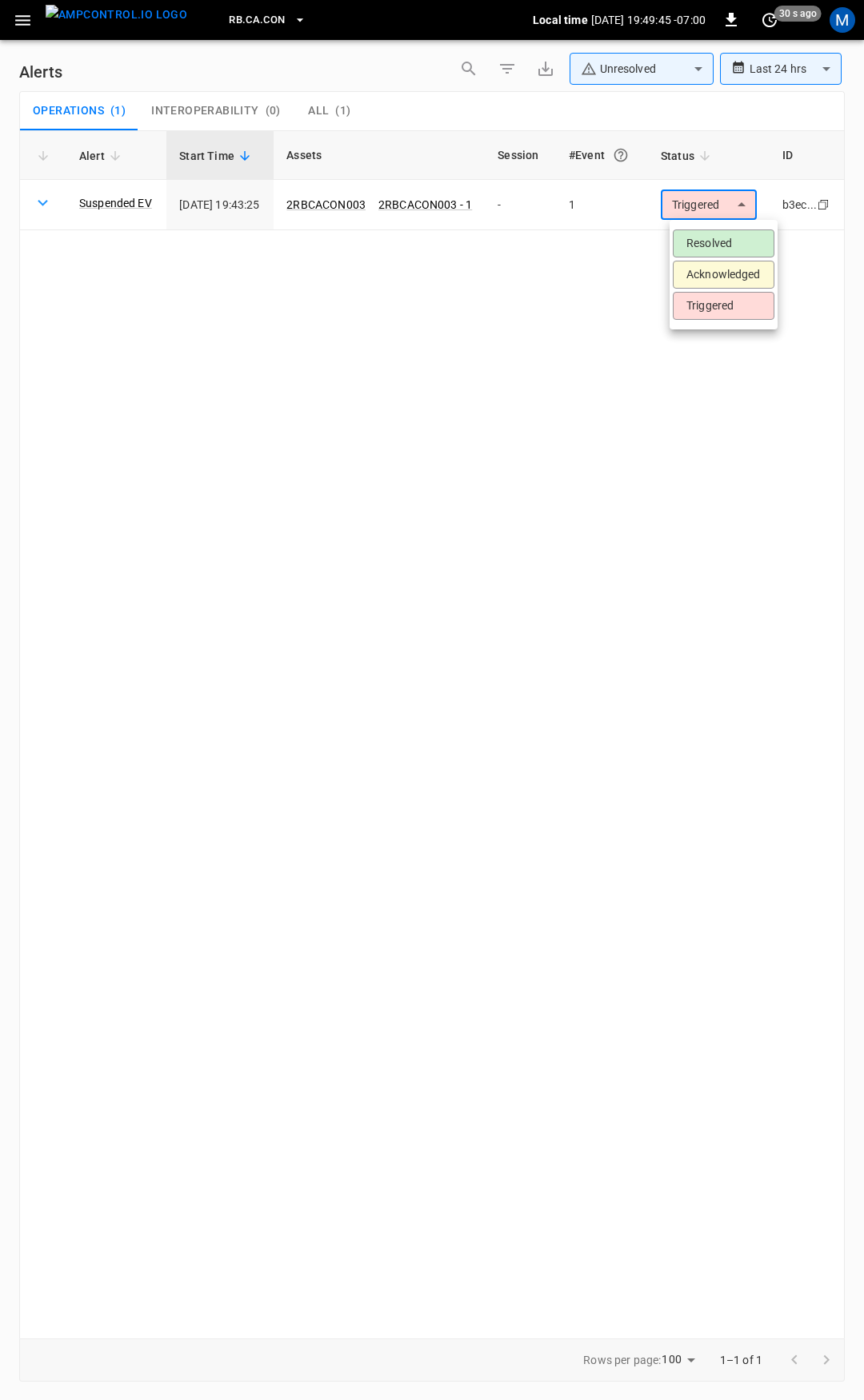
click at [701, 243] on li "Resolved" at bounding box center [724, 243] width 102 height 28
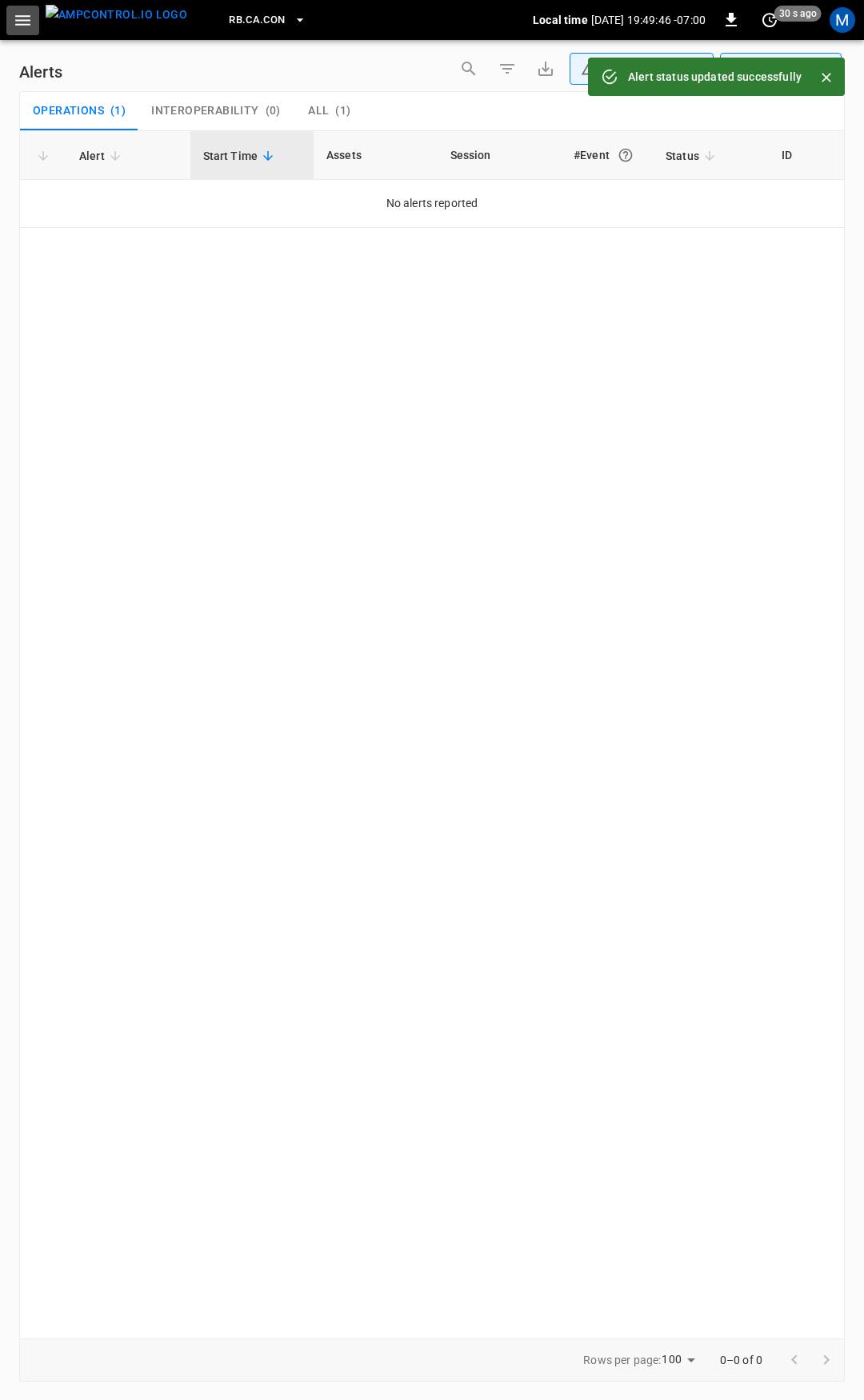
click at [9, 14] on button "button" at bounding box center [23, 20] width 33 height 30
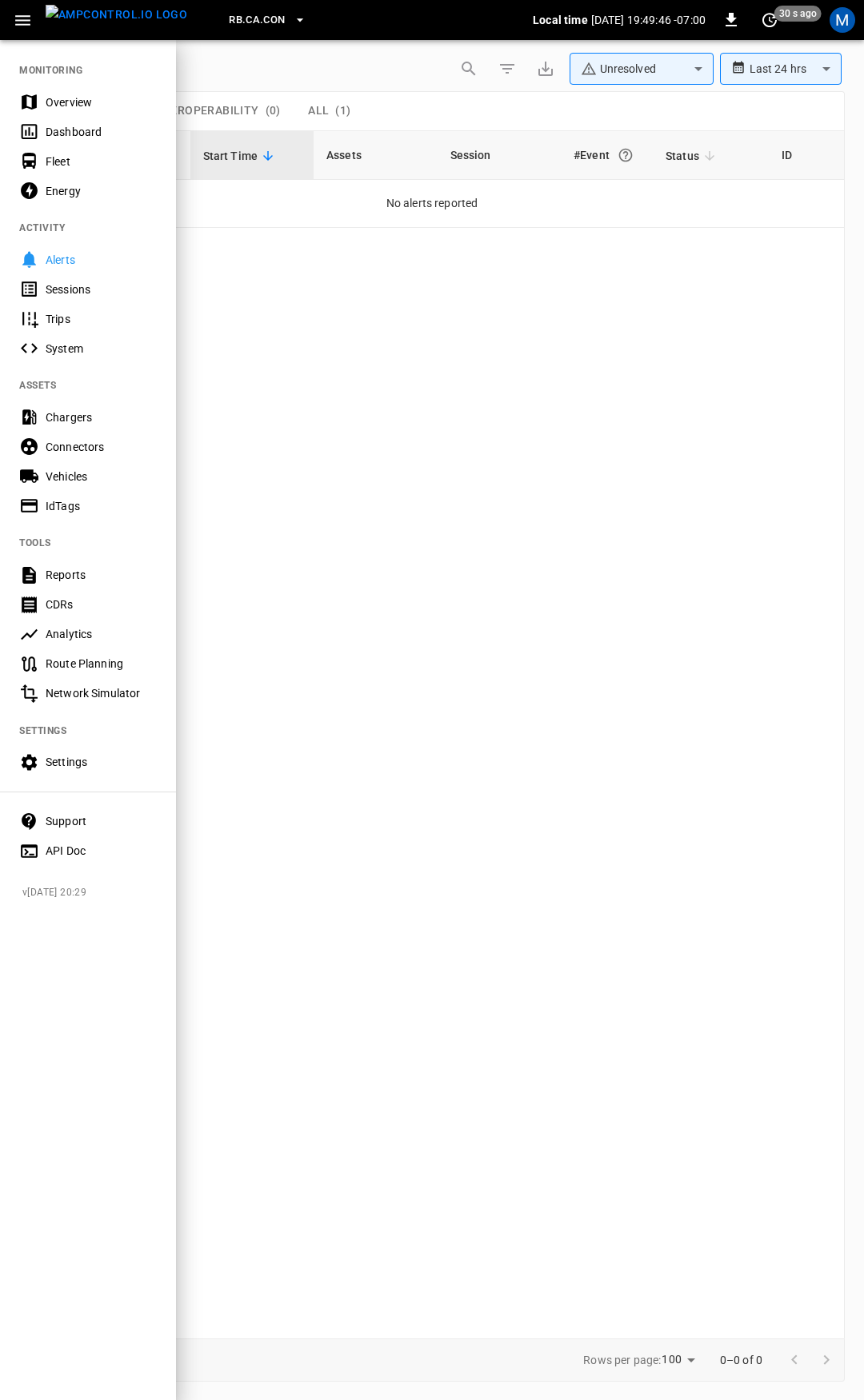
click at [123, 108] on div "Overview" at bounding box center [101, 102] width 111 height 16
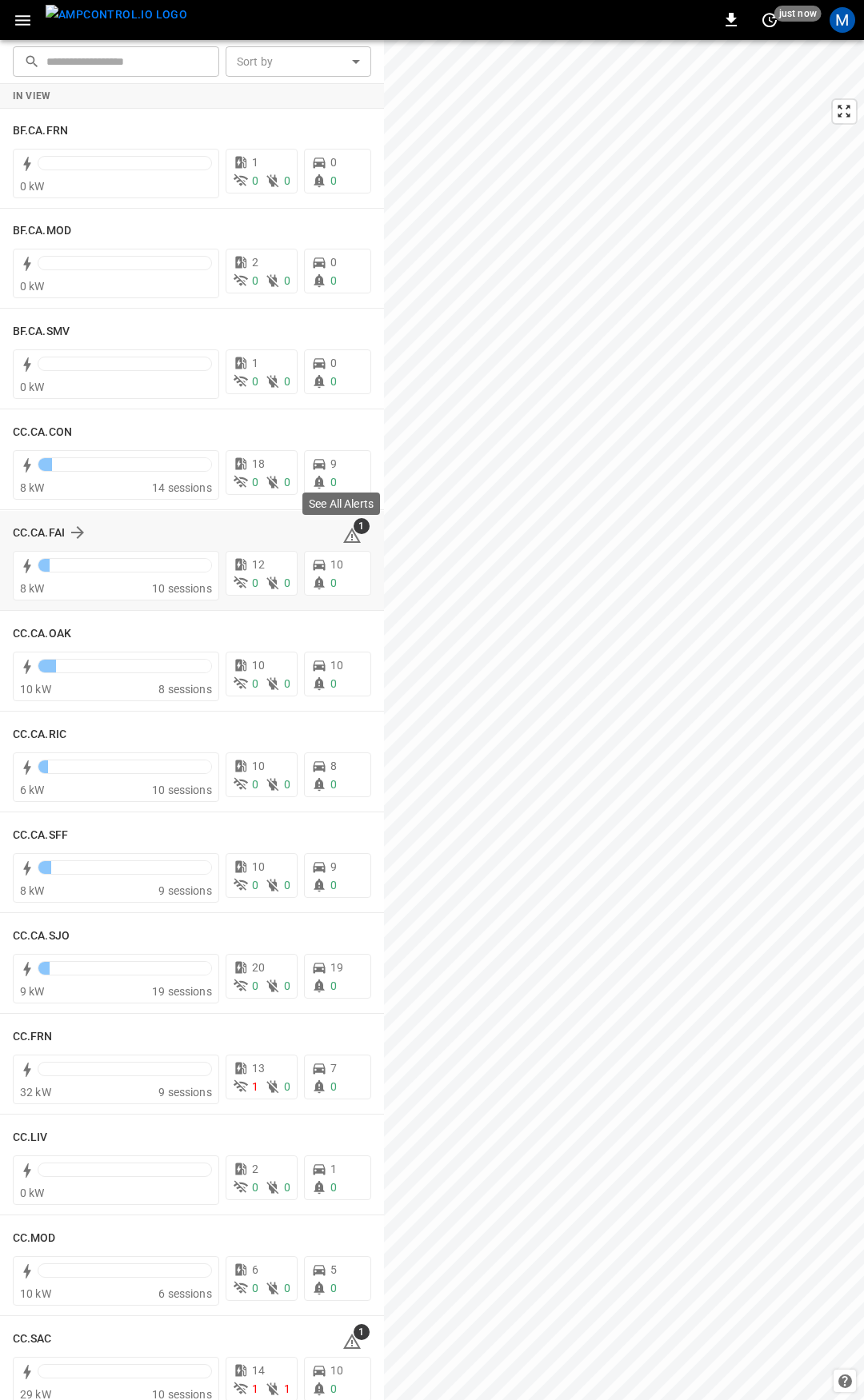
click at [342, 533] on icon at bounding box center [352, 535] width 20 height 20
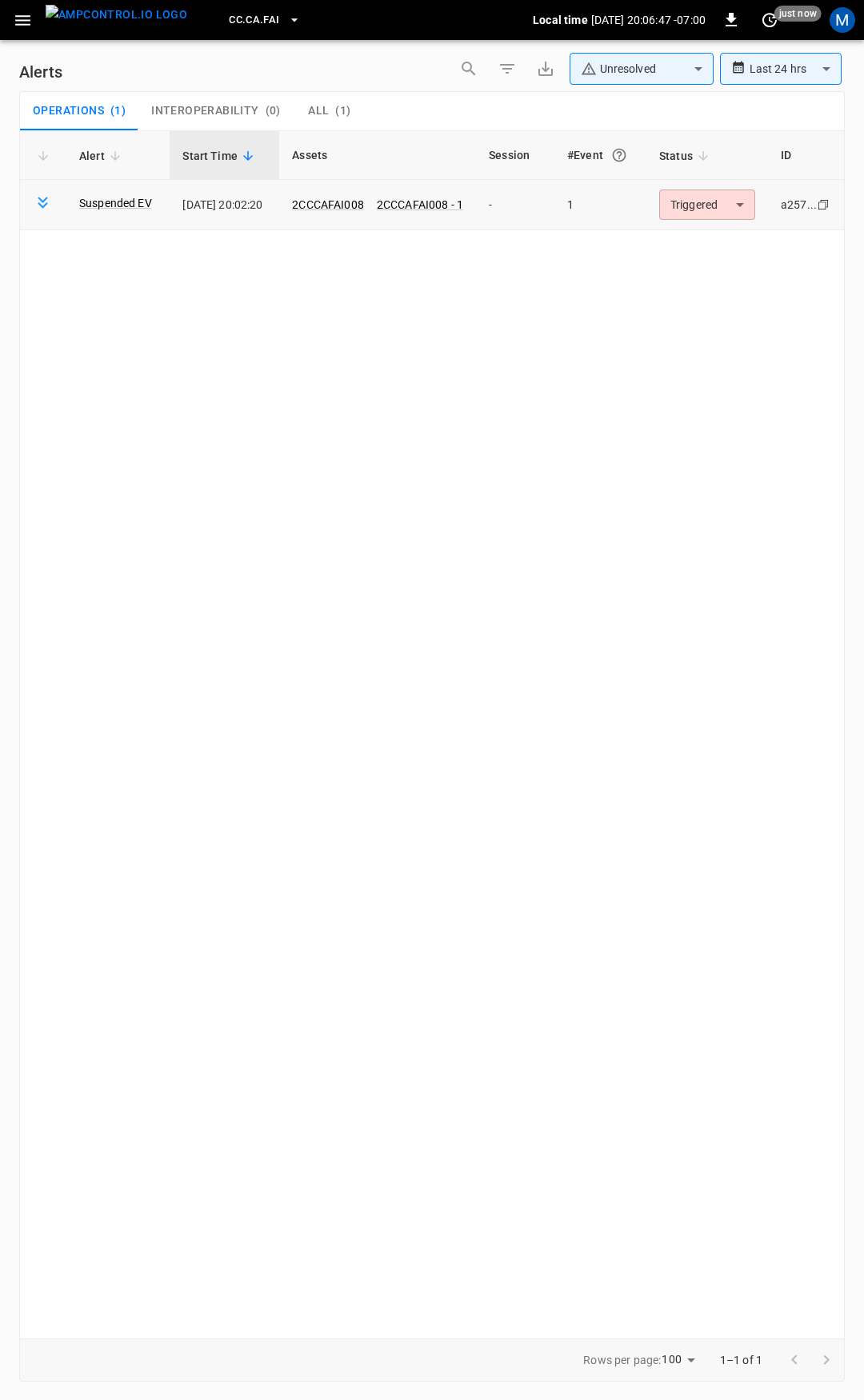
click at [721, 206] on body "**********" at bounding box center [432, 697] width 864 height 1395
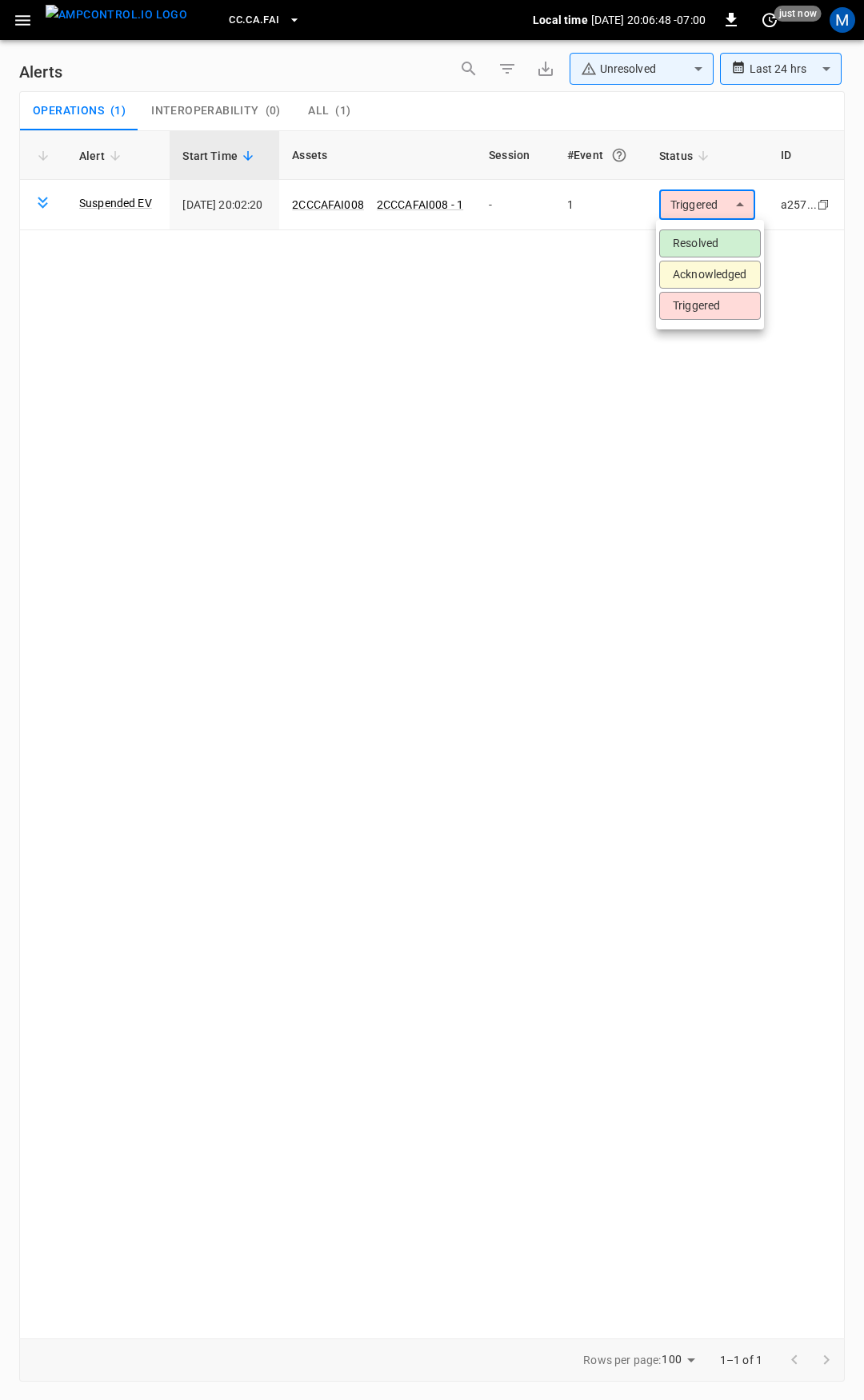
click at [722, 241] on li "Resolved" at bounding box center [710, 243] width 102 height 28
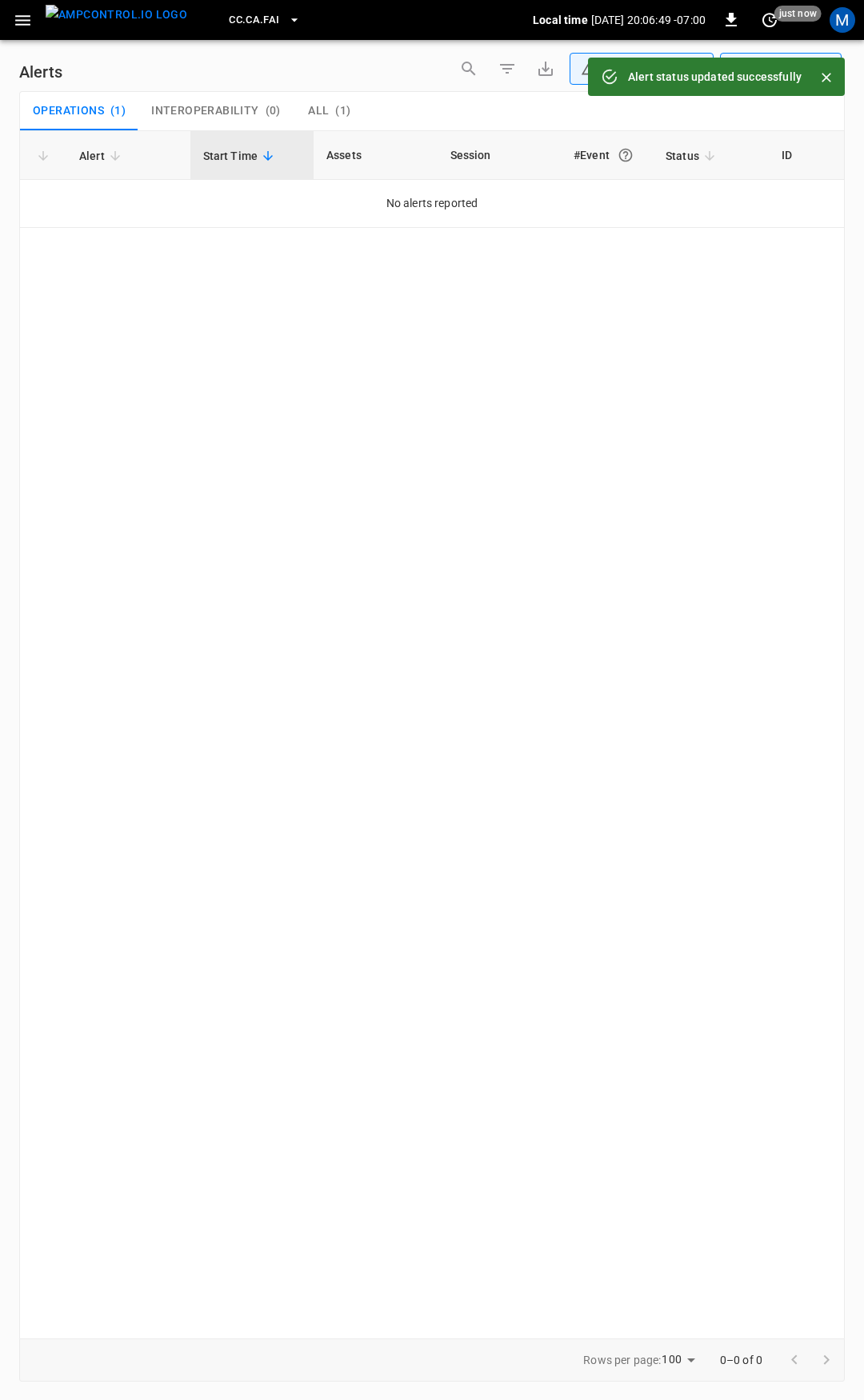
click at [20, 16] on icon "button" at bounding box center [23, 20] width 15 height 10
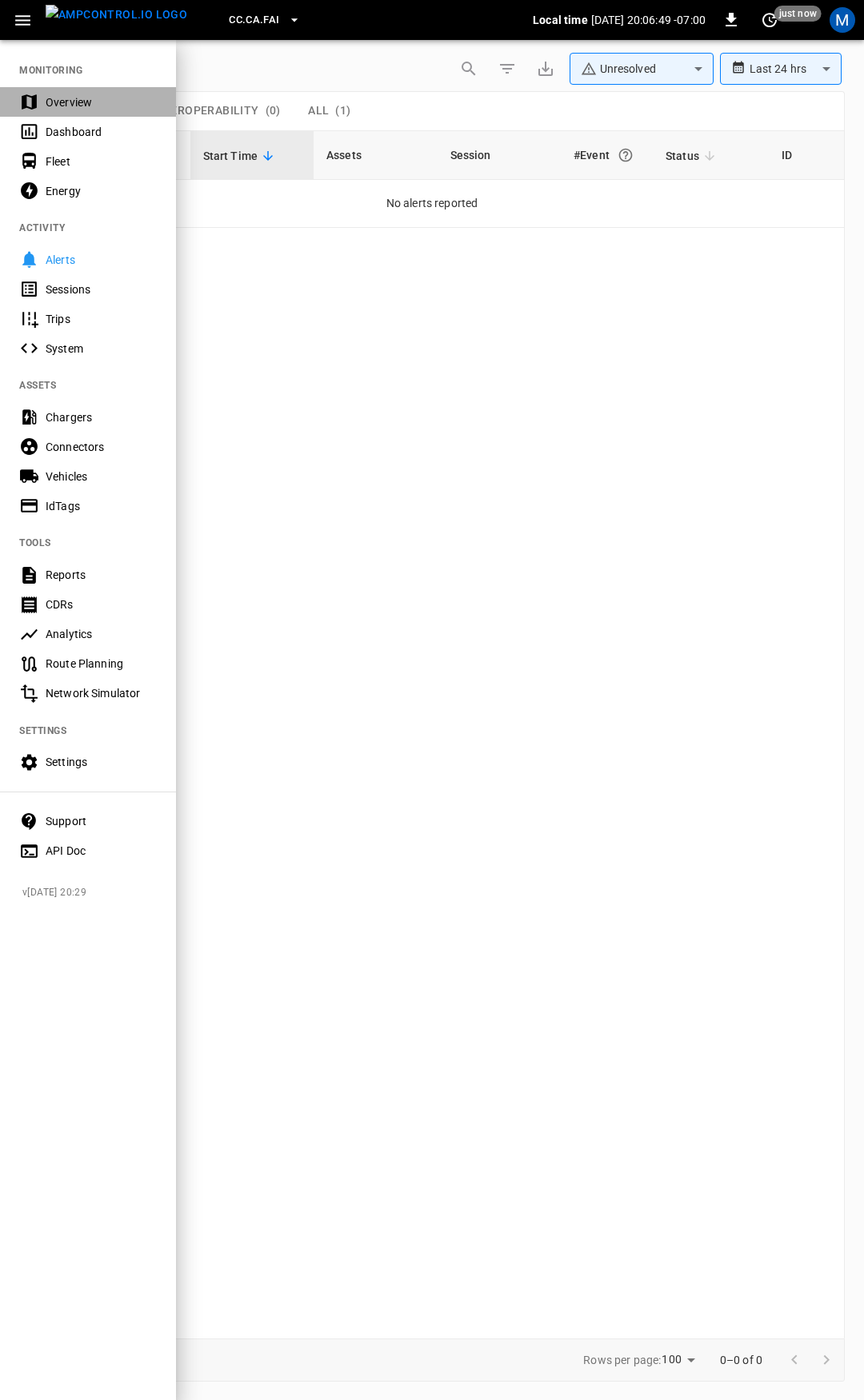
click at [73, 99] on div "Overview" at bounding box center [101, 102] width 111 height 16
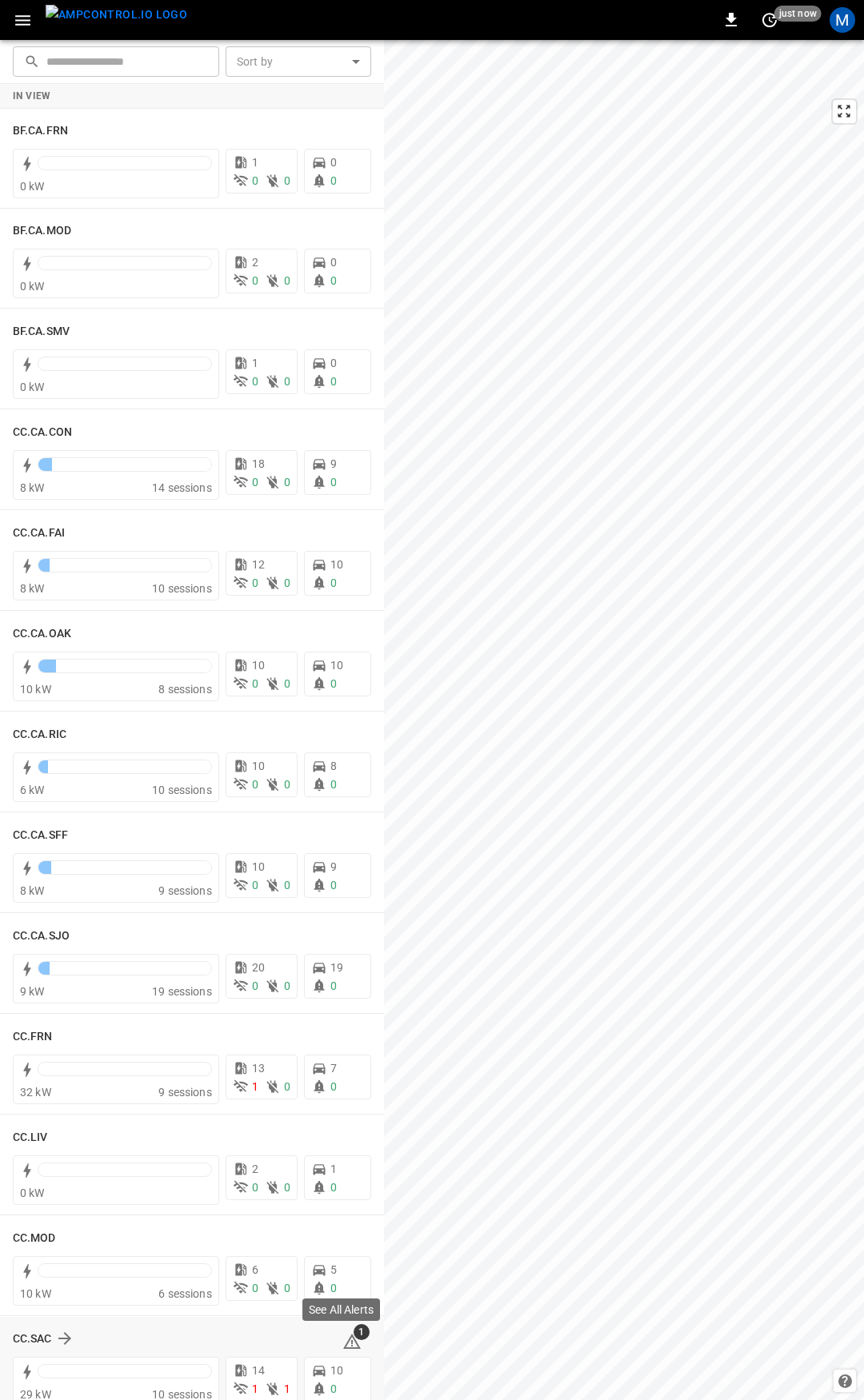
click at [343, 1338] on icon at bounding box center [352, 1341] width 18 height 15
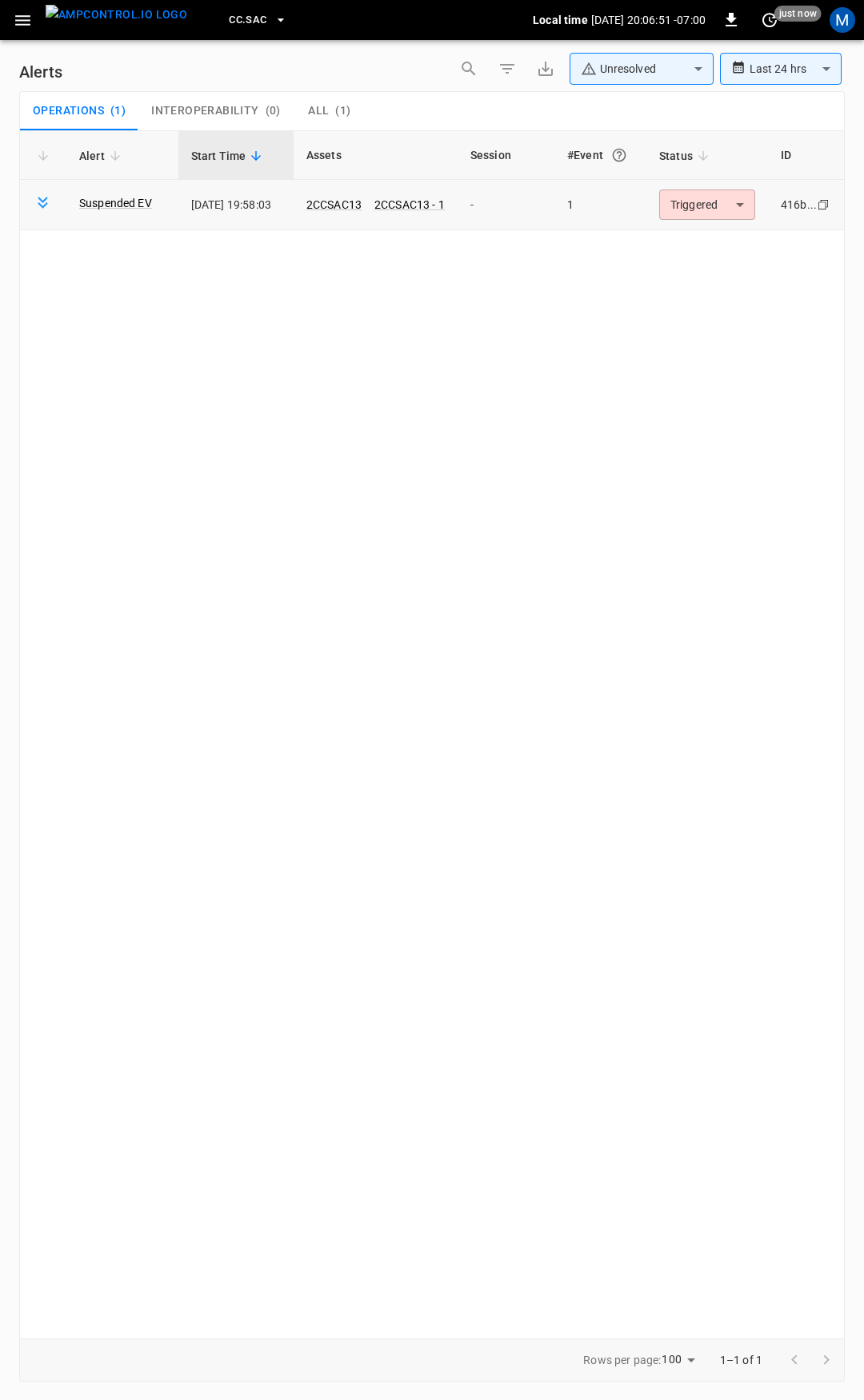
click at [712, 212] on body "**********" at bounding box center [432, 697] width 864 height 1395
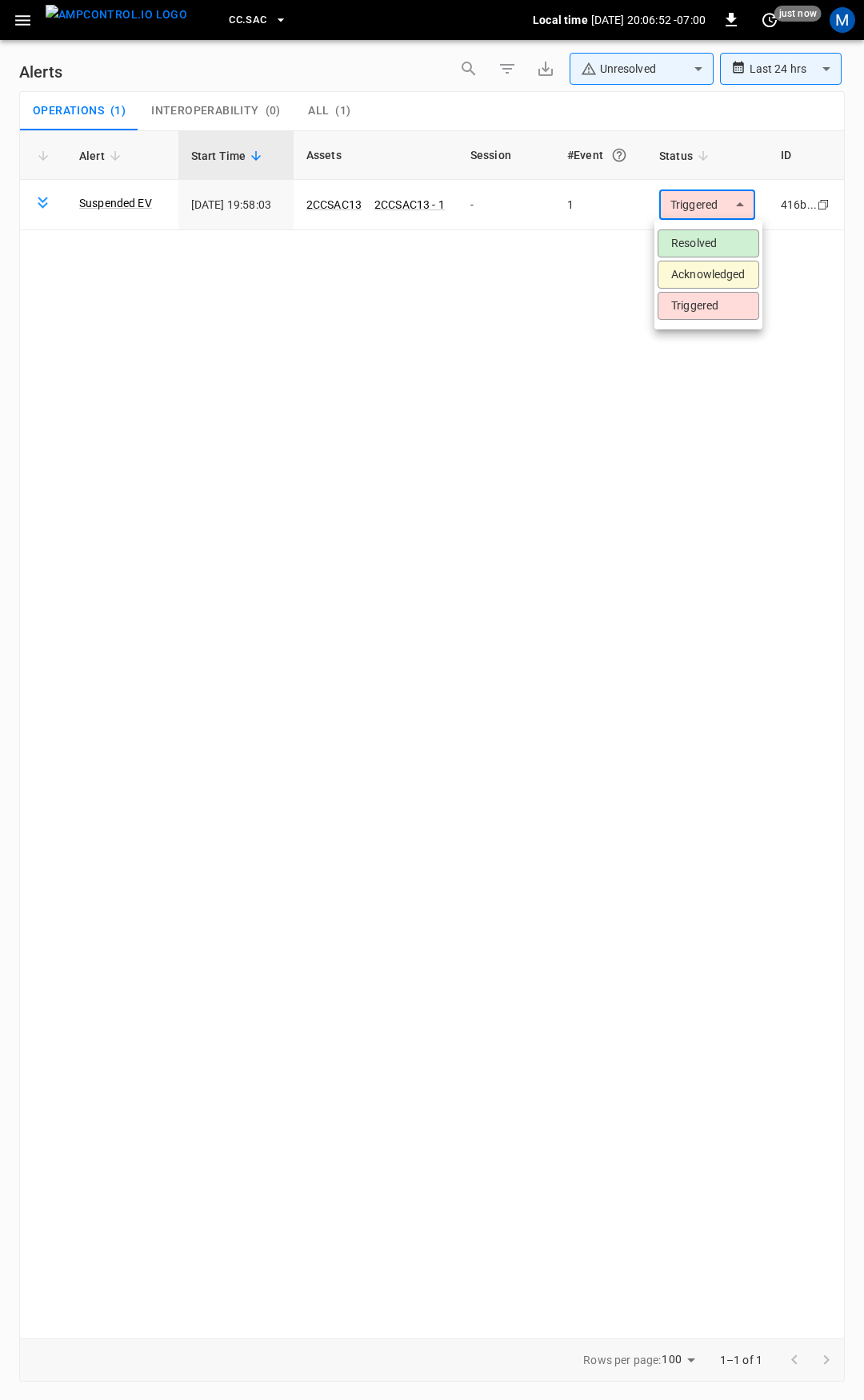
click at [711, 252] on li "Resolved" at bounding box center [709, 243] width 102 height 28
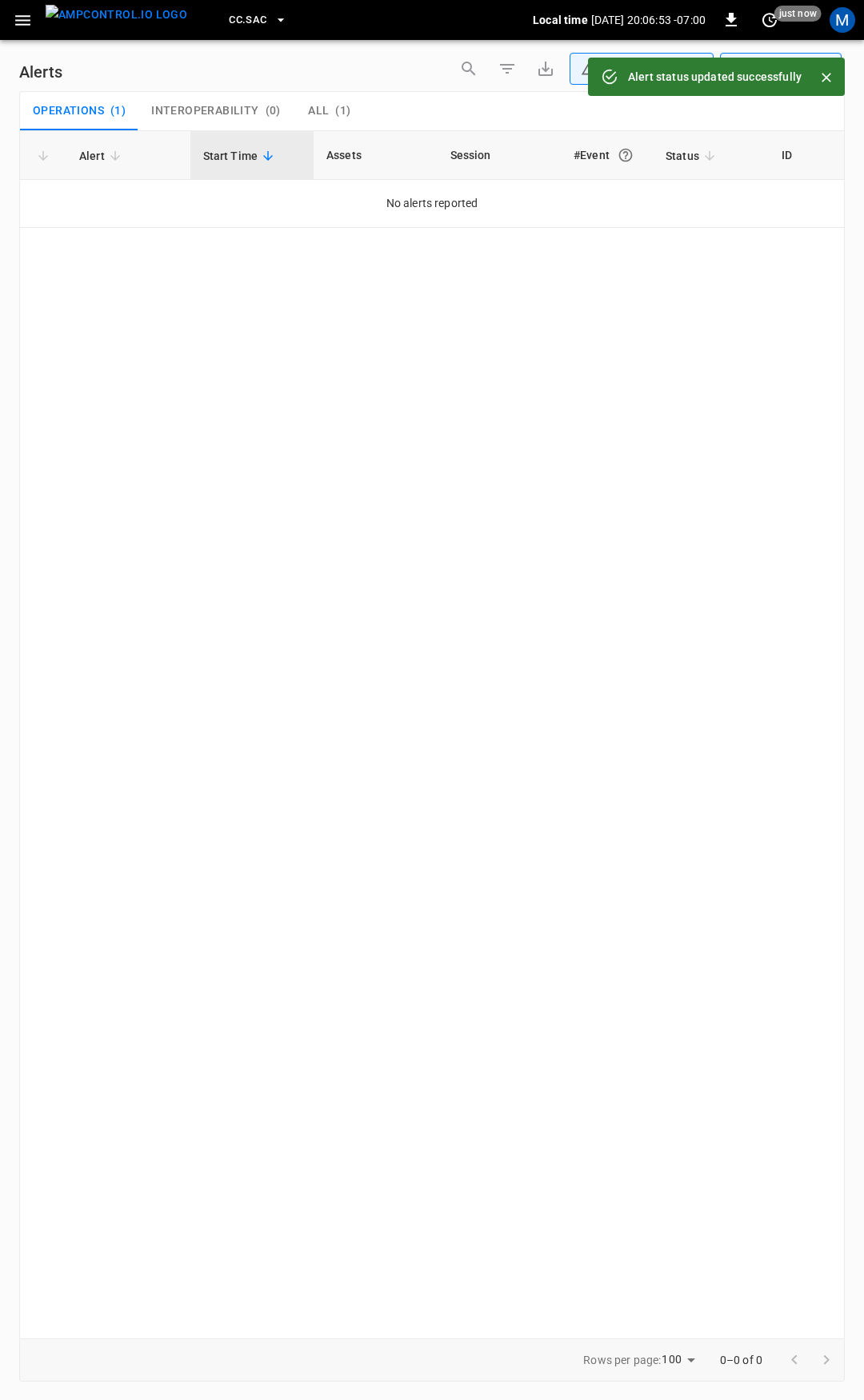
click at [11, 18] on button "button" at bounding box center [23, 20] width 33 height 30
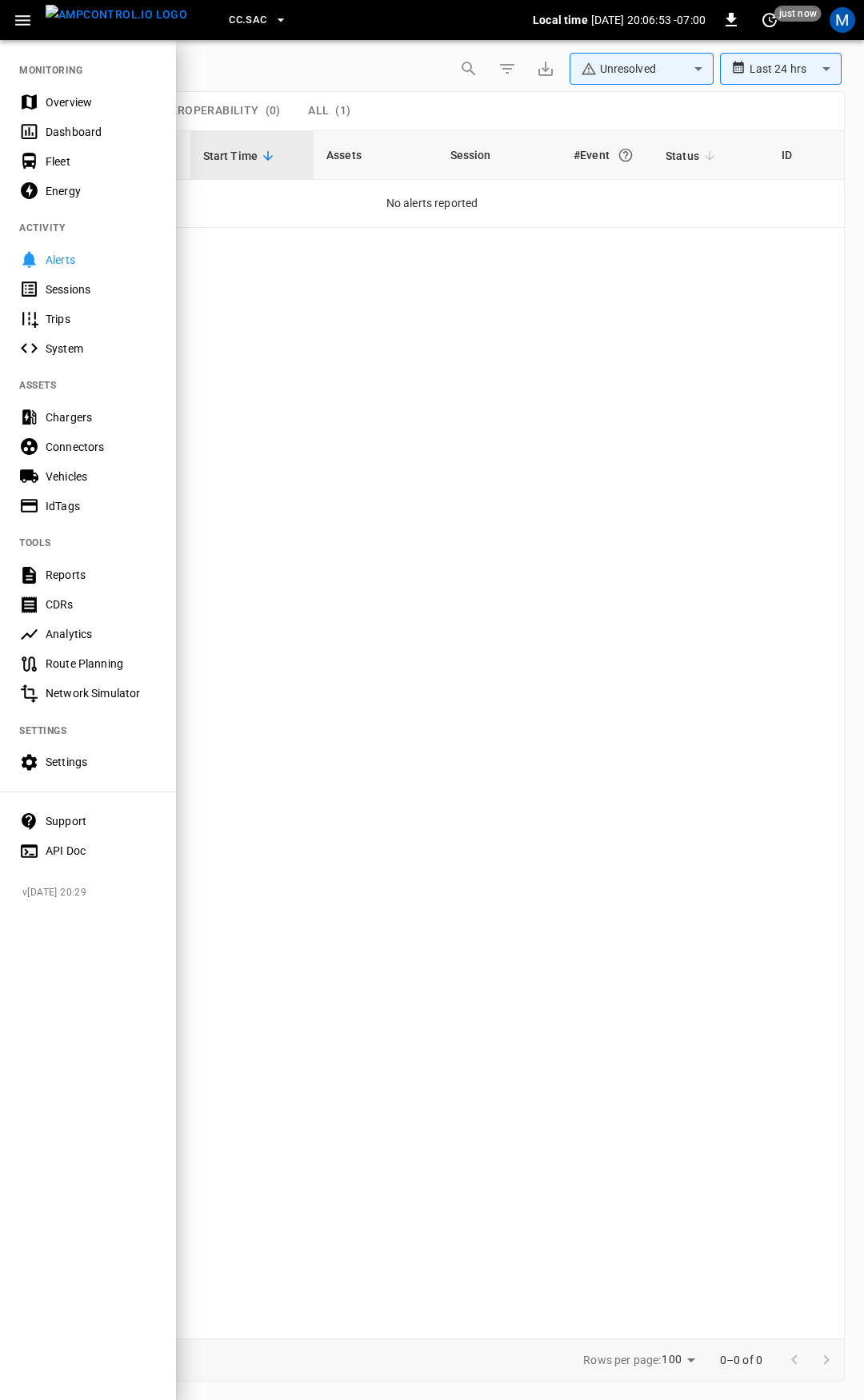
click at [78, 91] on div "Overview" at bounding box center [88, 102] width 176 height 30
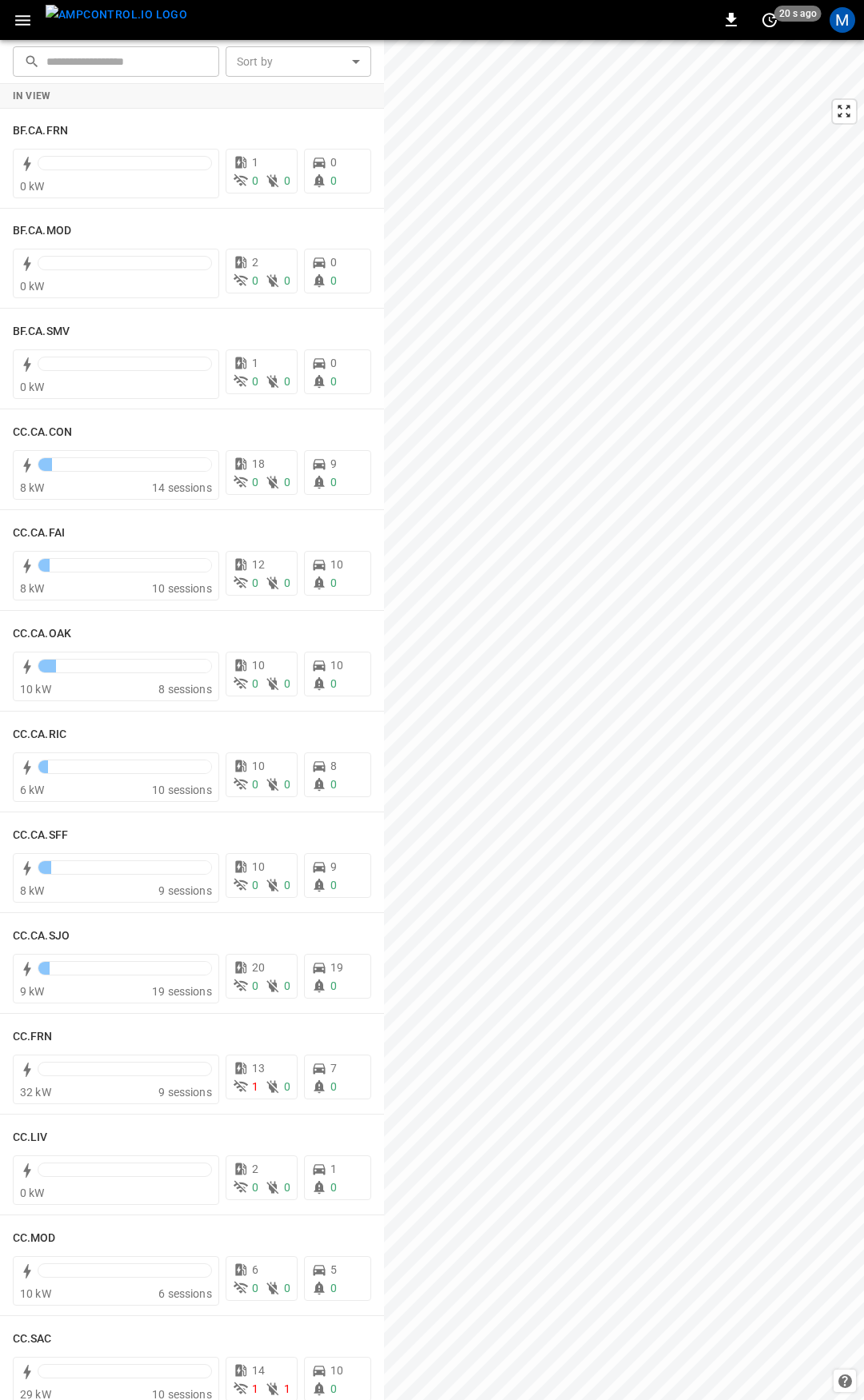
click at [20, 13] on icon "button" at bounding box center [23, 20] width 20 height 20
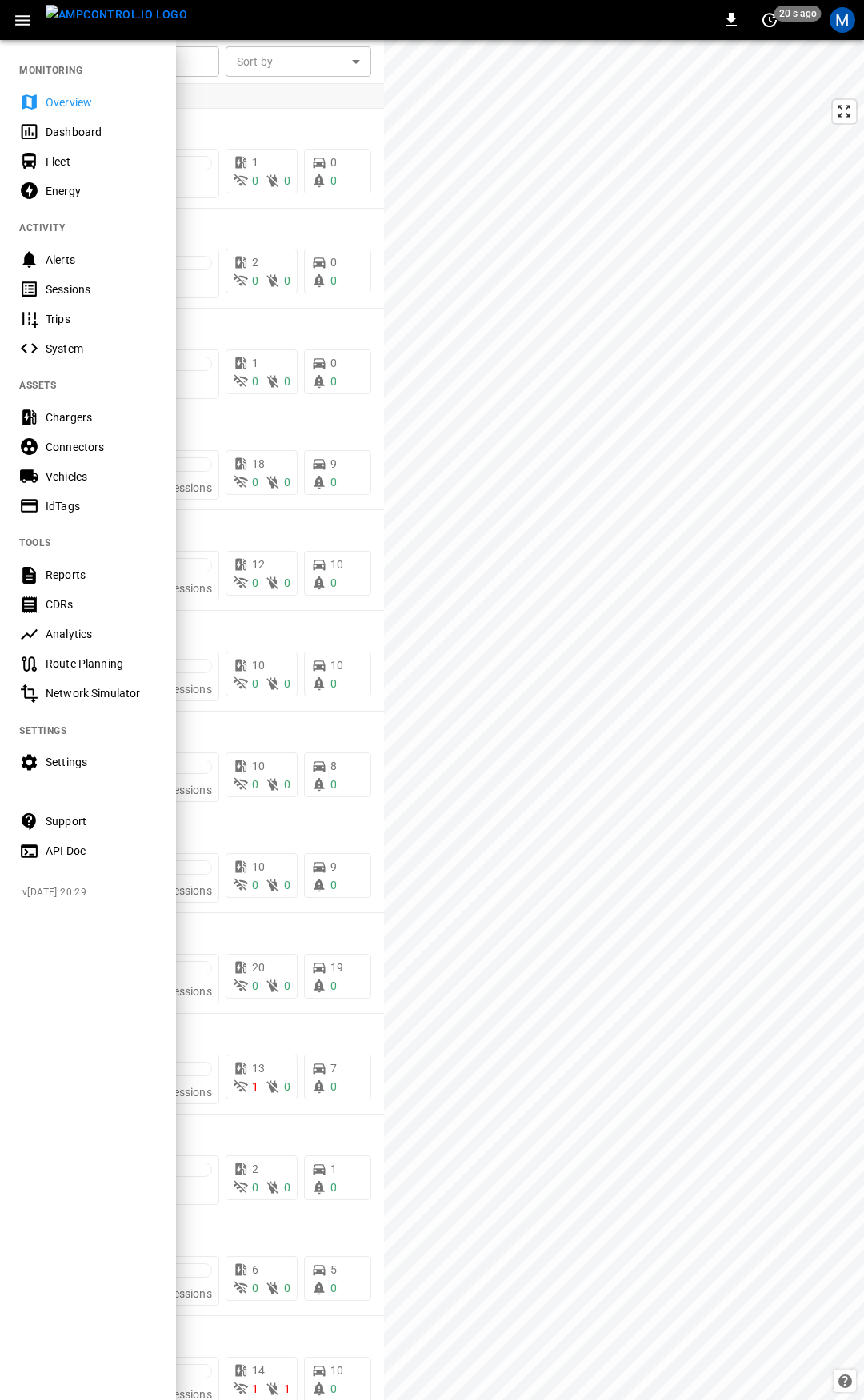
click at [80, 98] on div "Overview" at bounding box center [101, 102] width 111 height 16
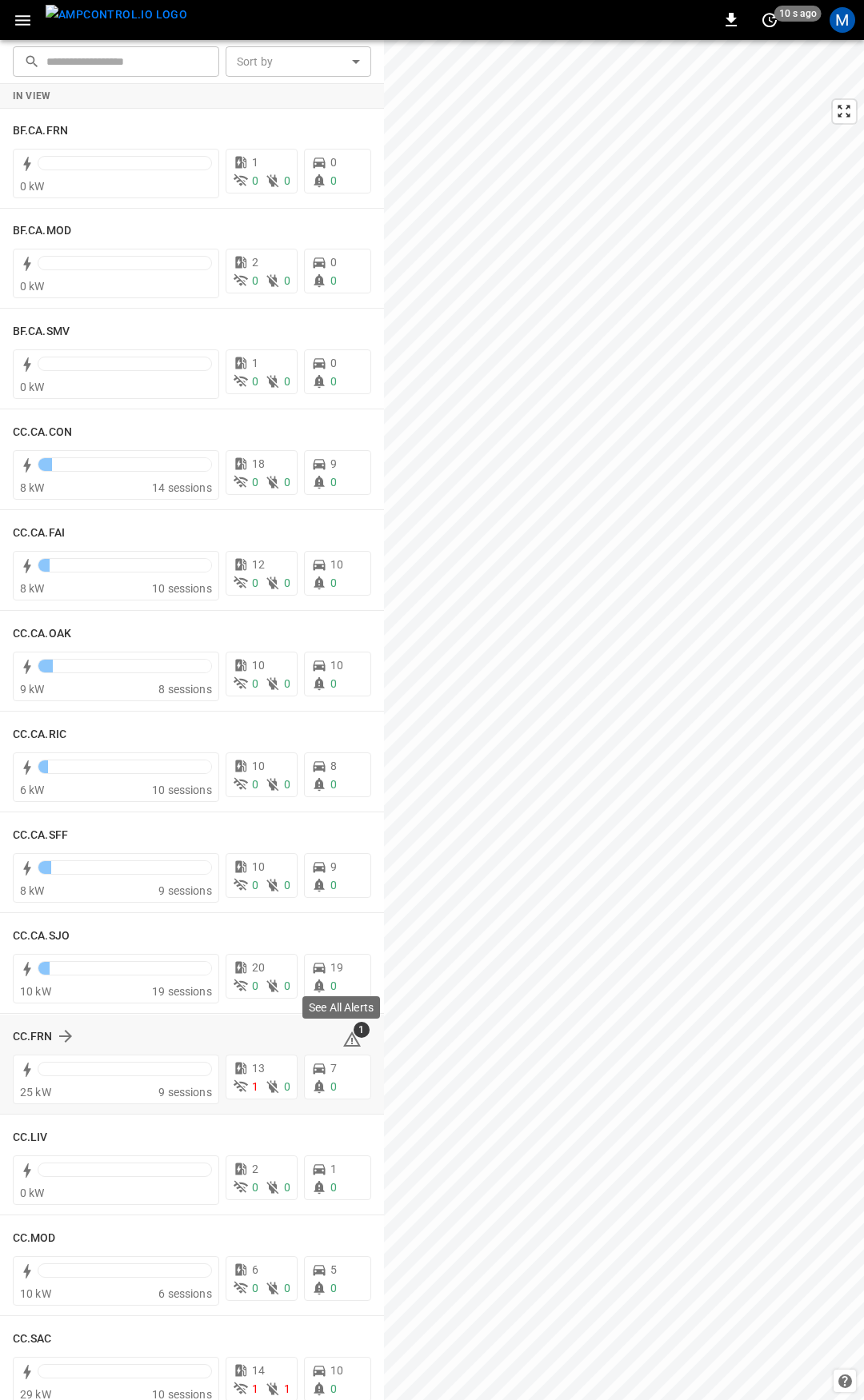
click at [342, 1033] on icon at bounding box center [352, 1039] width 20 height 20
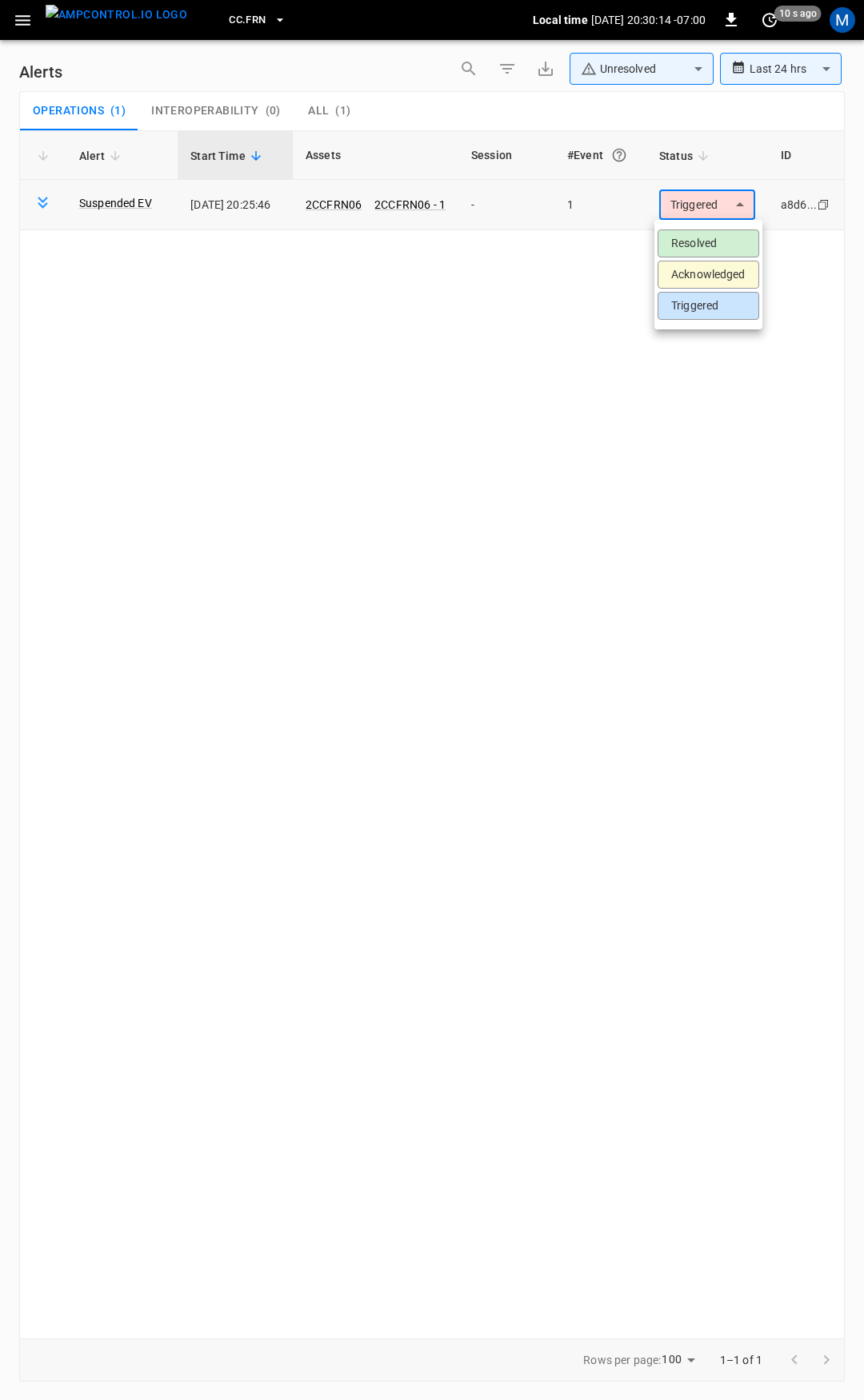
click at [720, 197] on body "**********" at bounding box center [432, 697] width 864 height 1395
click at [712, 237] on li "Resolved" at bounding box center [709, 243] width 102 height 28
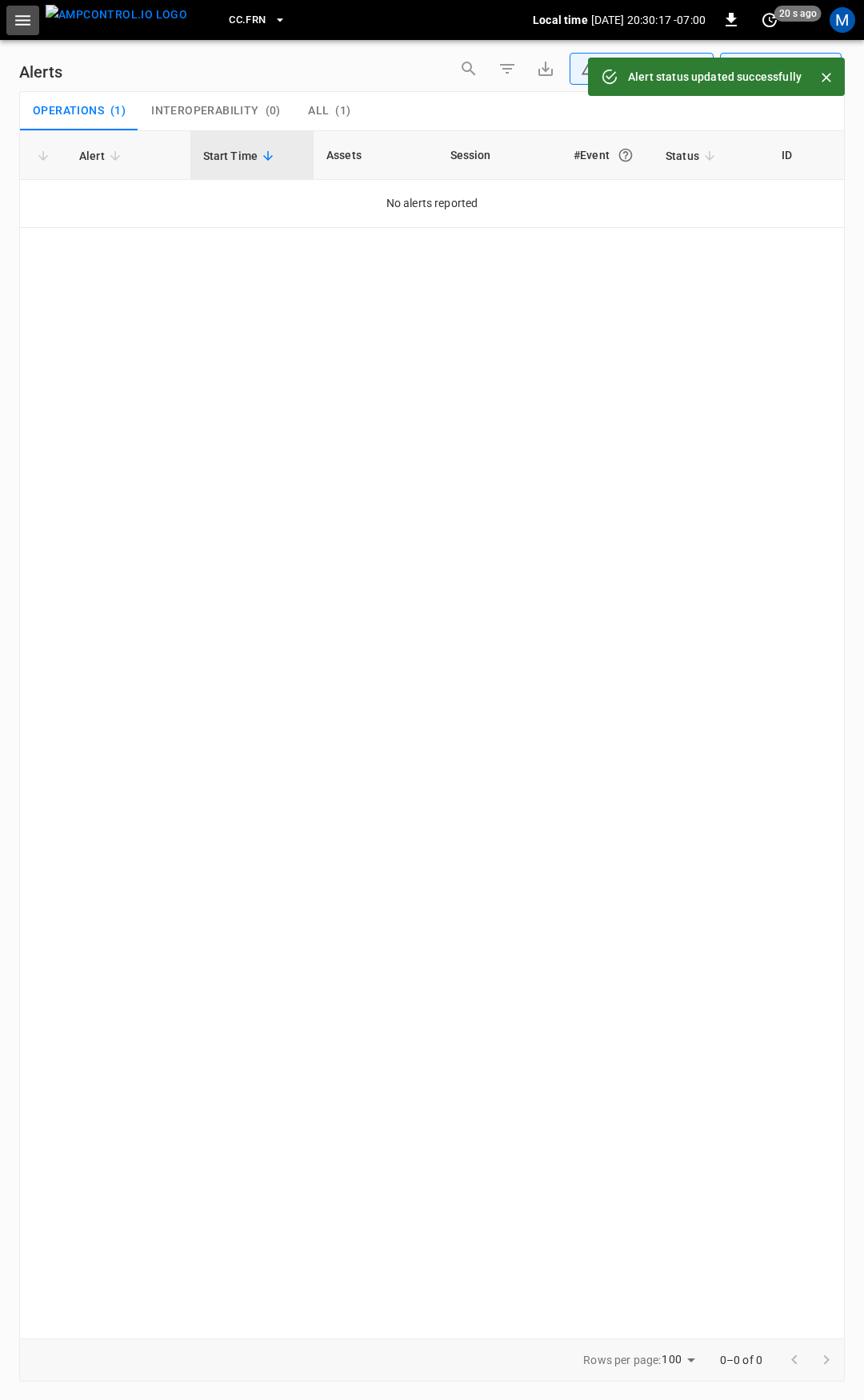
click at [20, 21] on icon "button" at bounding box center [23, 20] width 20 height 20
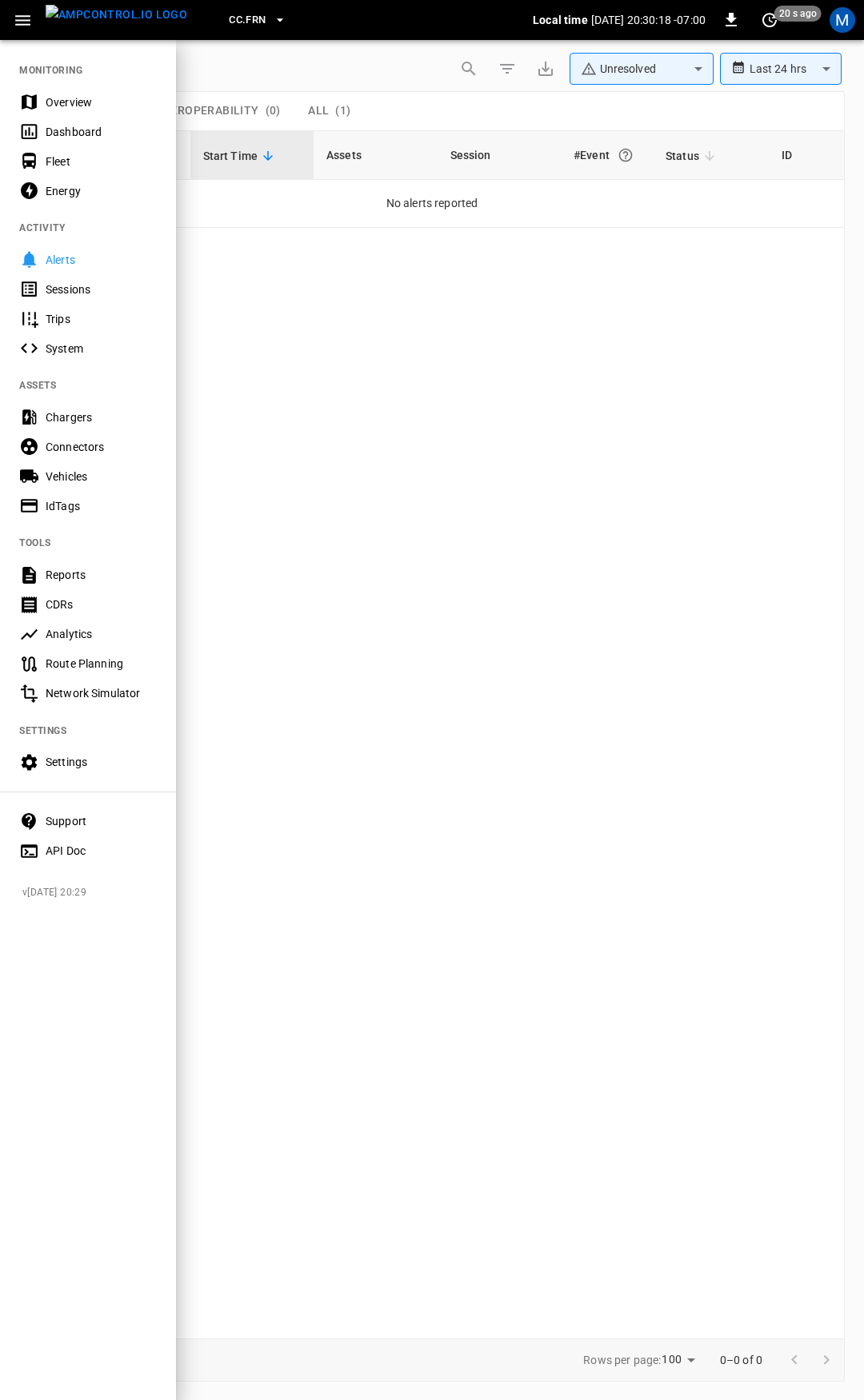
drag, startPoint x: 74, startPoint y: 100, endPoint x: 26, endPoint y: 142, distance: 63.8
click at [75, 100] on div "Overview" at bounding box center [101, 102] width 111 height 16
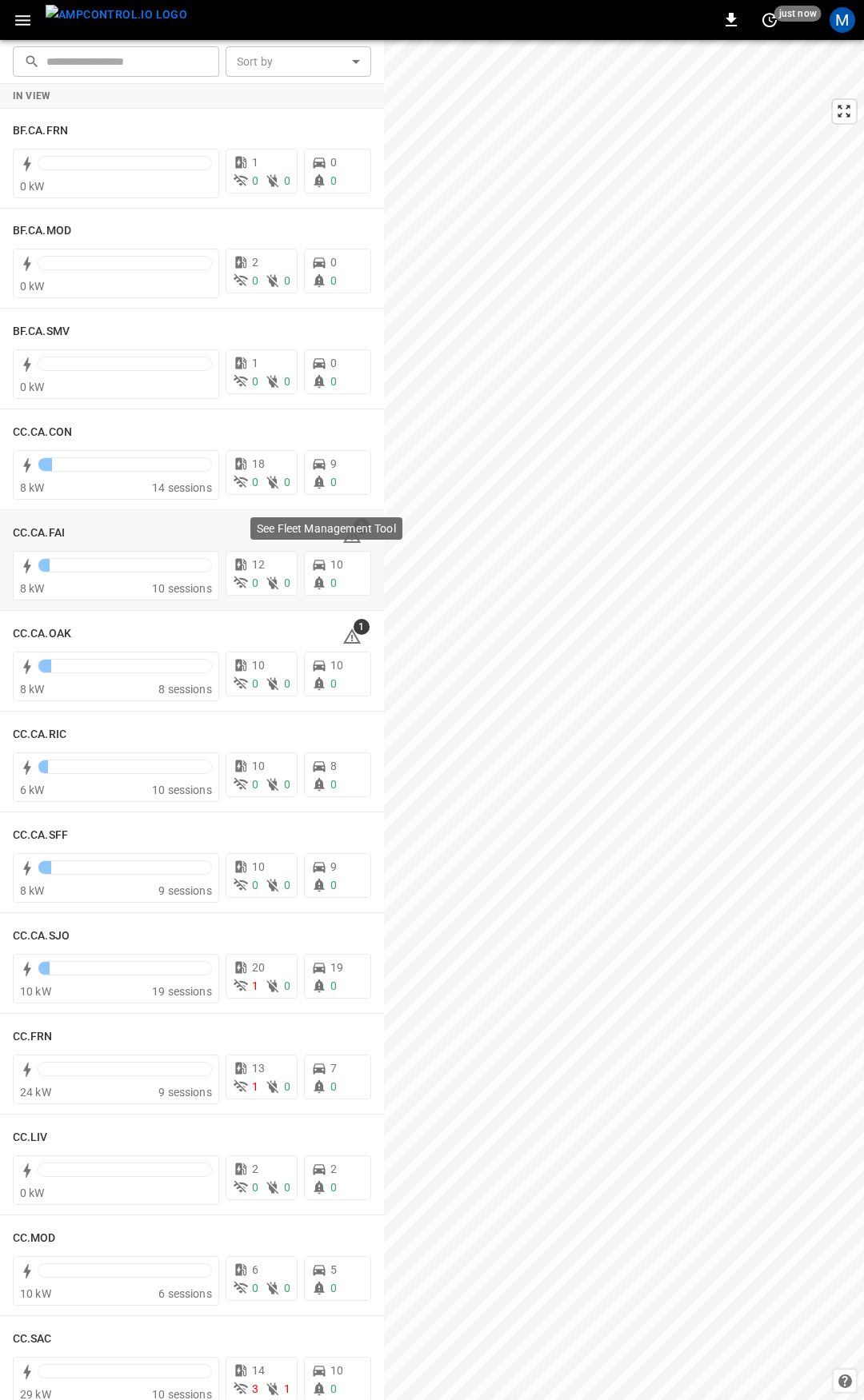
click at [346, 538] on div "See Fleet Management Tool" at bounding box center [326, 528] width 152 height 22
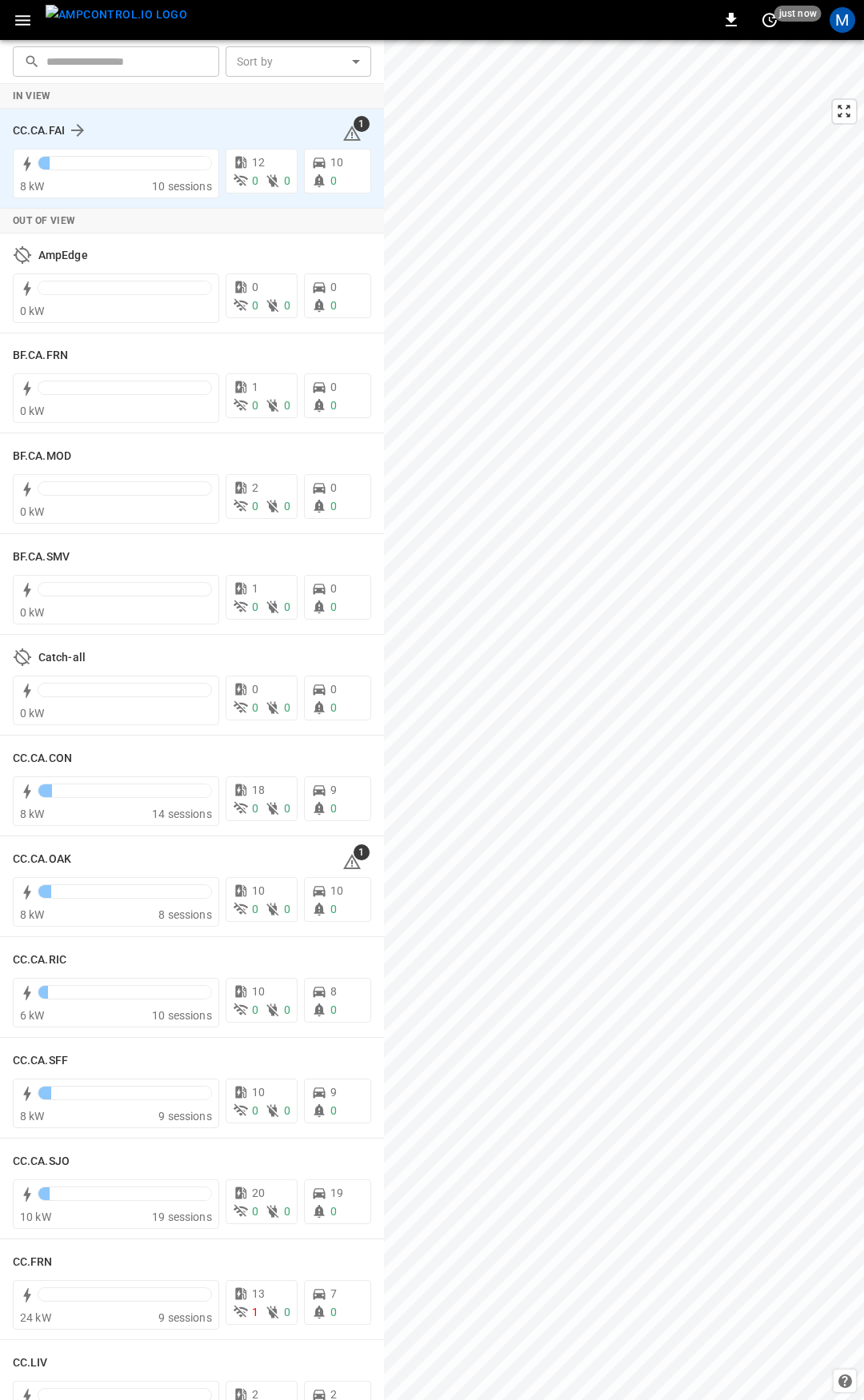
click at [342, 135] on icon at bounding box center [352, 133] width 20 height 20
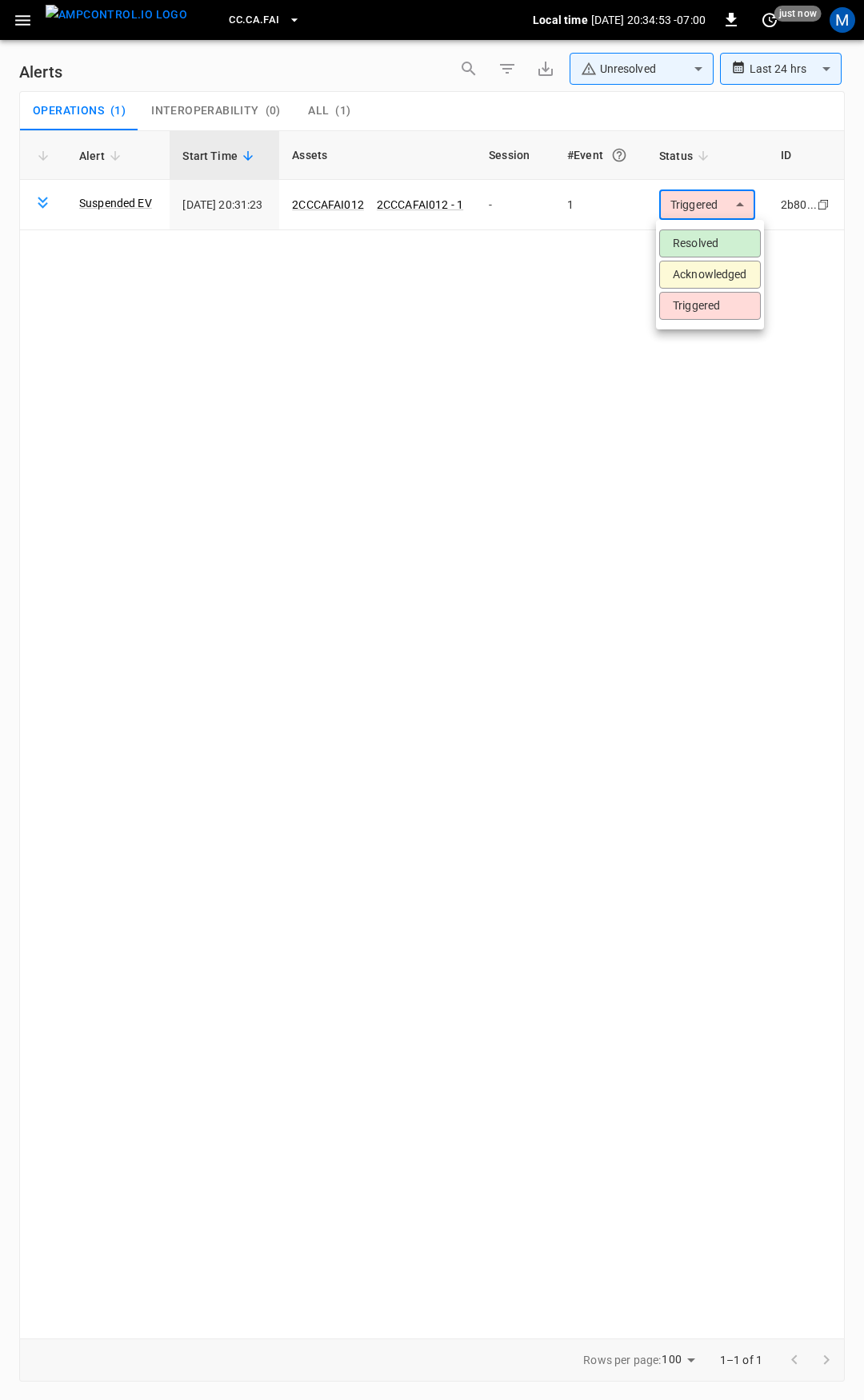
click at [722, 207] on body "**********" at bounding box center [432, 697] width 864 height 1395
click at [701, 237] on li "Resolved" at bounding box center [710, 243] width 102 height 28
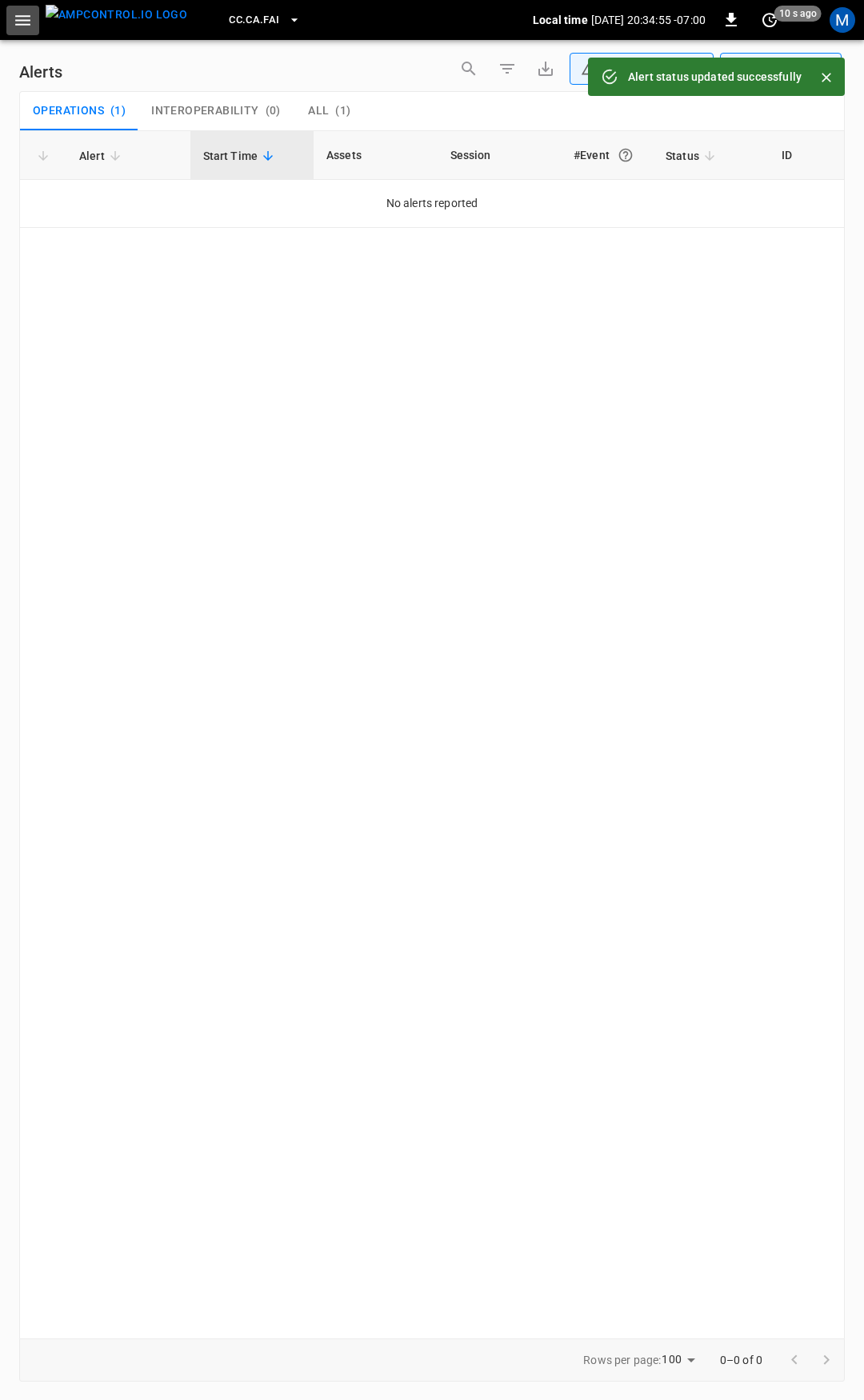
click at [20, 25] on icon "button" at bounding box center [23, 20] width 20 height 20
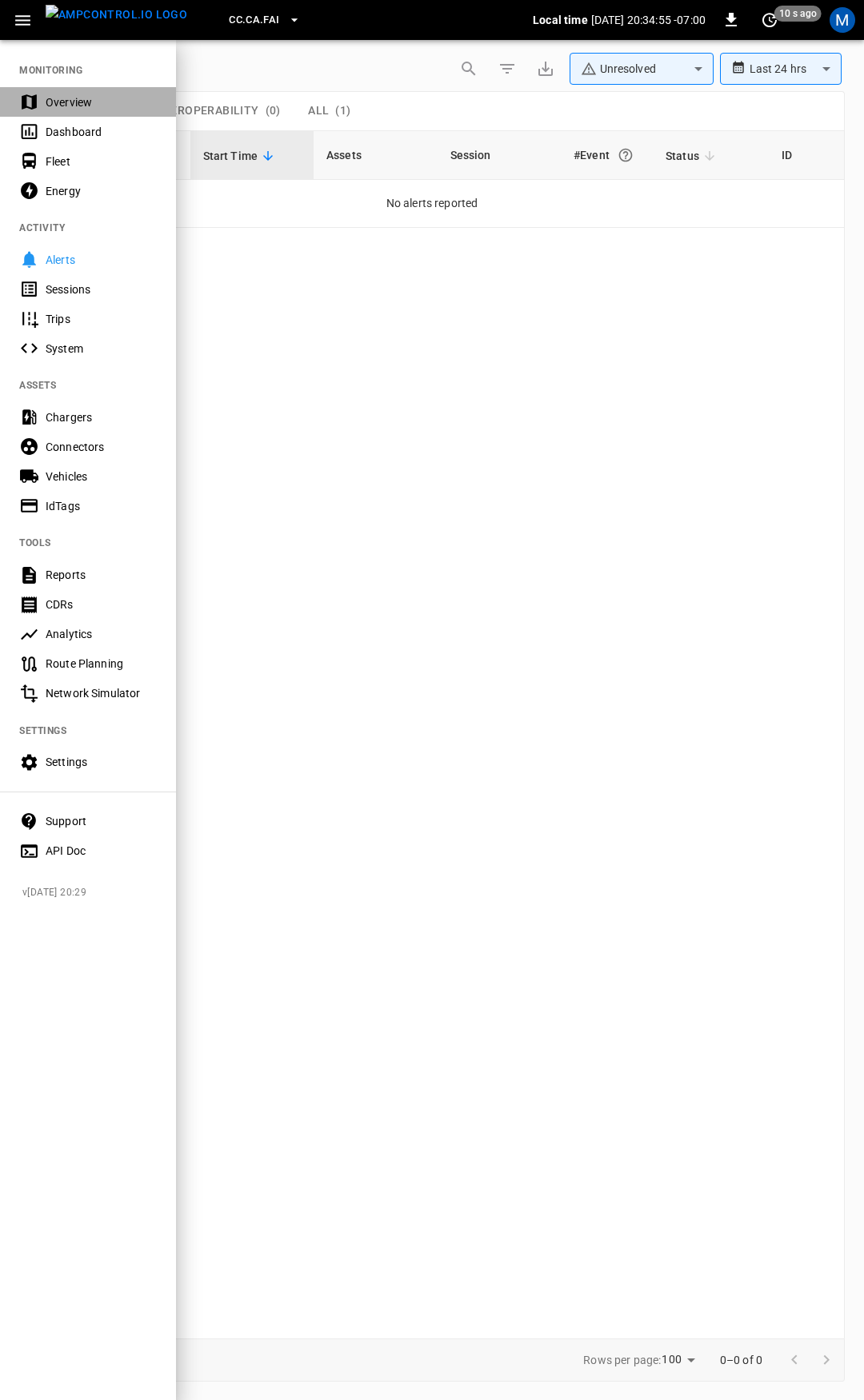
drag, startPoint x: 116, startPoint y: 102, endPoint x: 114, endPoint y: 143, distance: 41.0
click at [116, 103] on div "Overview" at bounding box center [101, 102] width 111 height 16
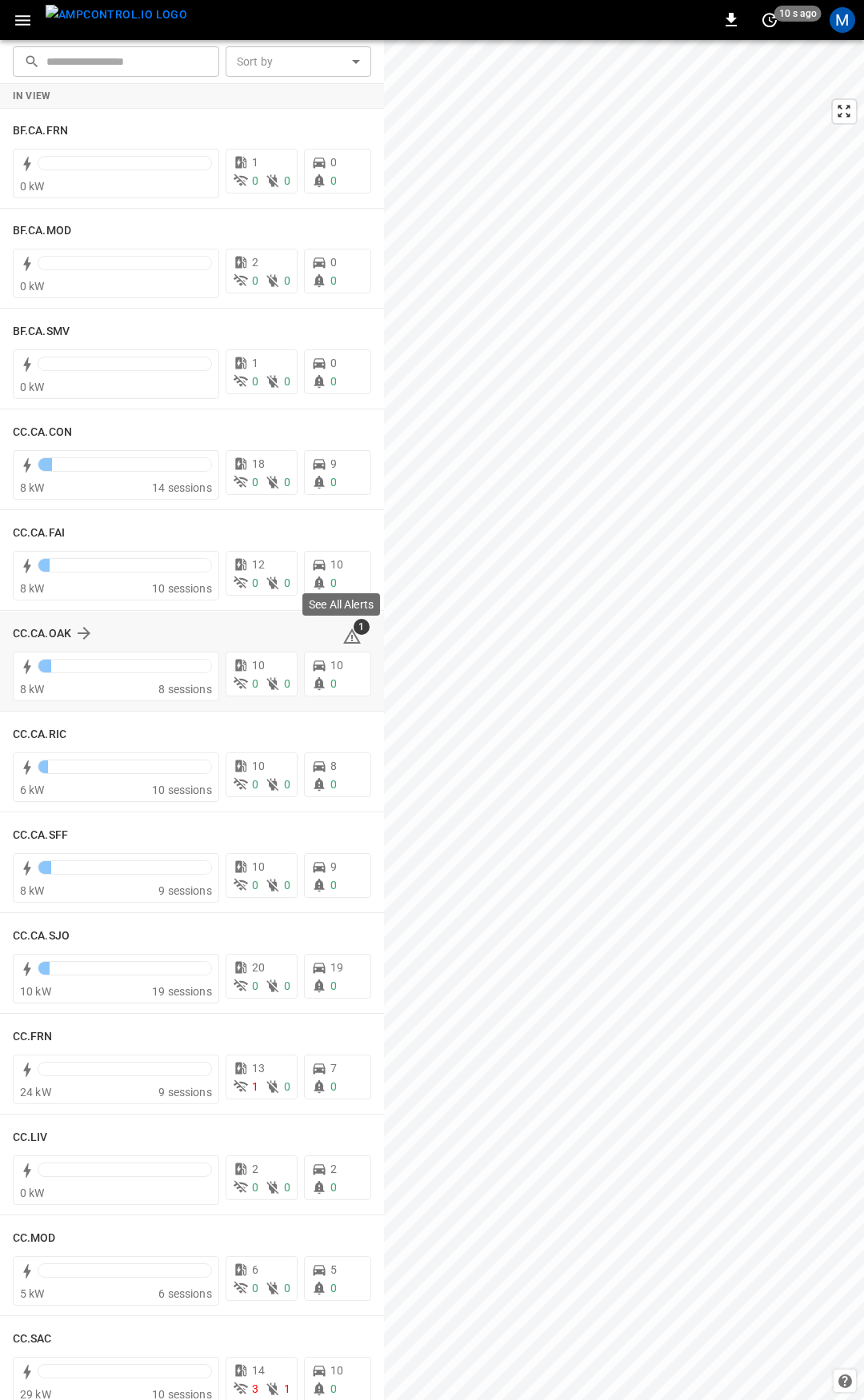
click at [347, 634] on icon at bounding box center [352, 636] width 20 height 20
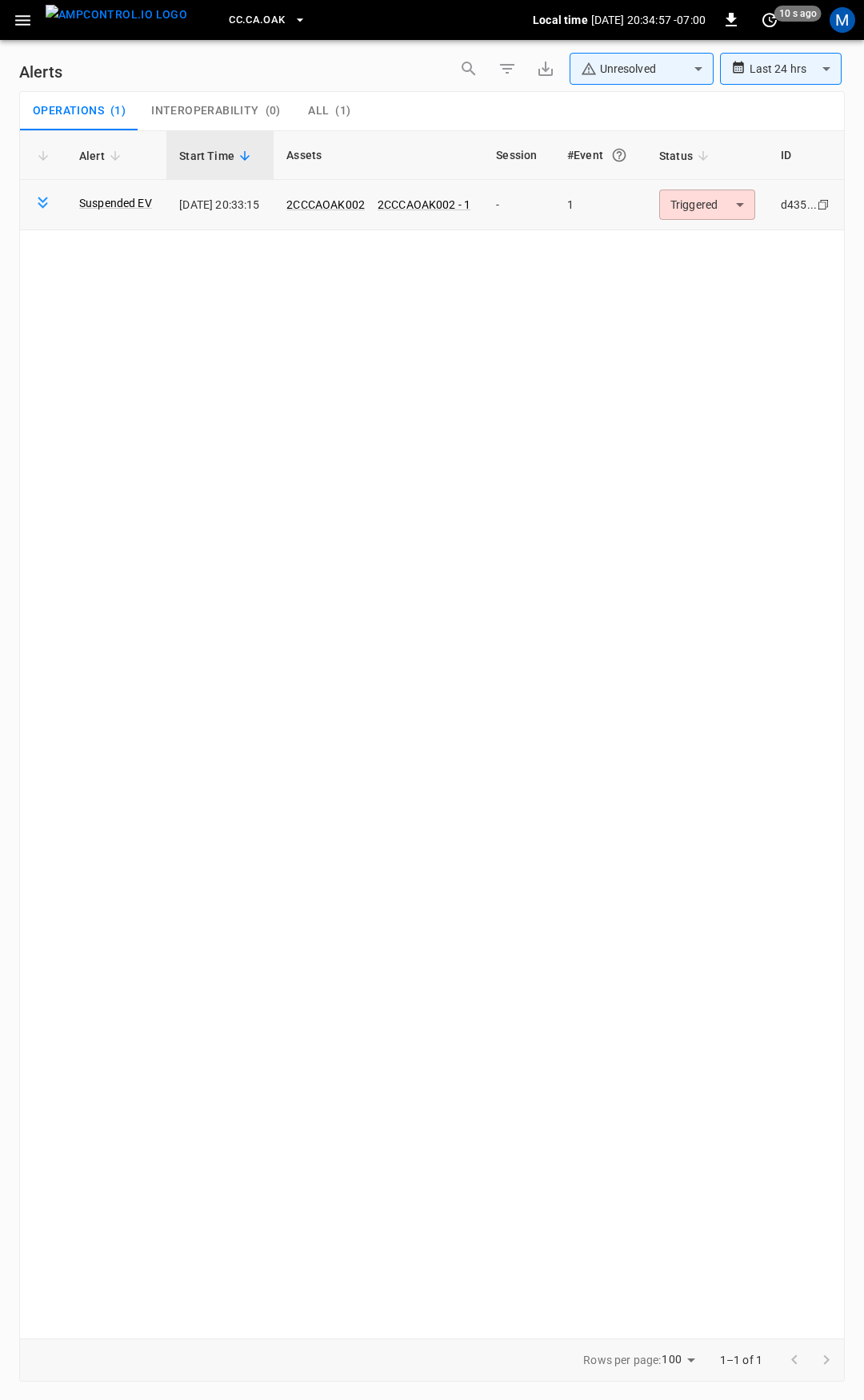
click at [692, 207] on body "**********" at bounding box center [432, 697] width 864 height 1395
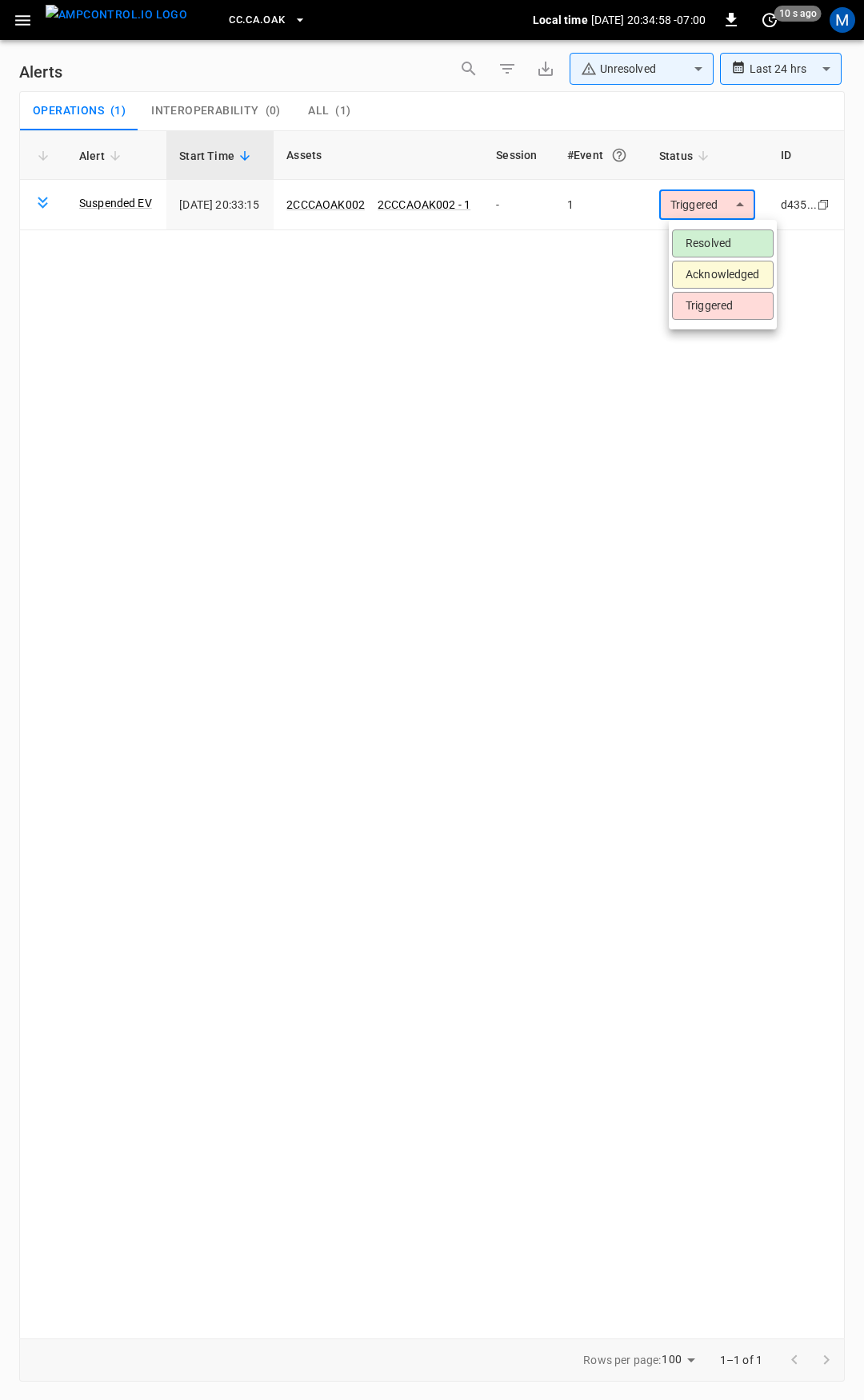
click at [694, 246] on li "Resolved" at bounding box center [723, 243] width 102 height 28
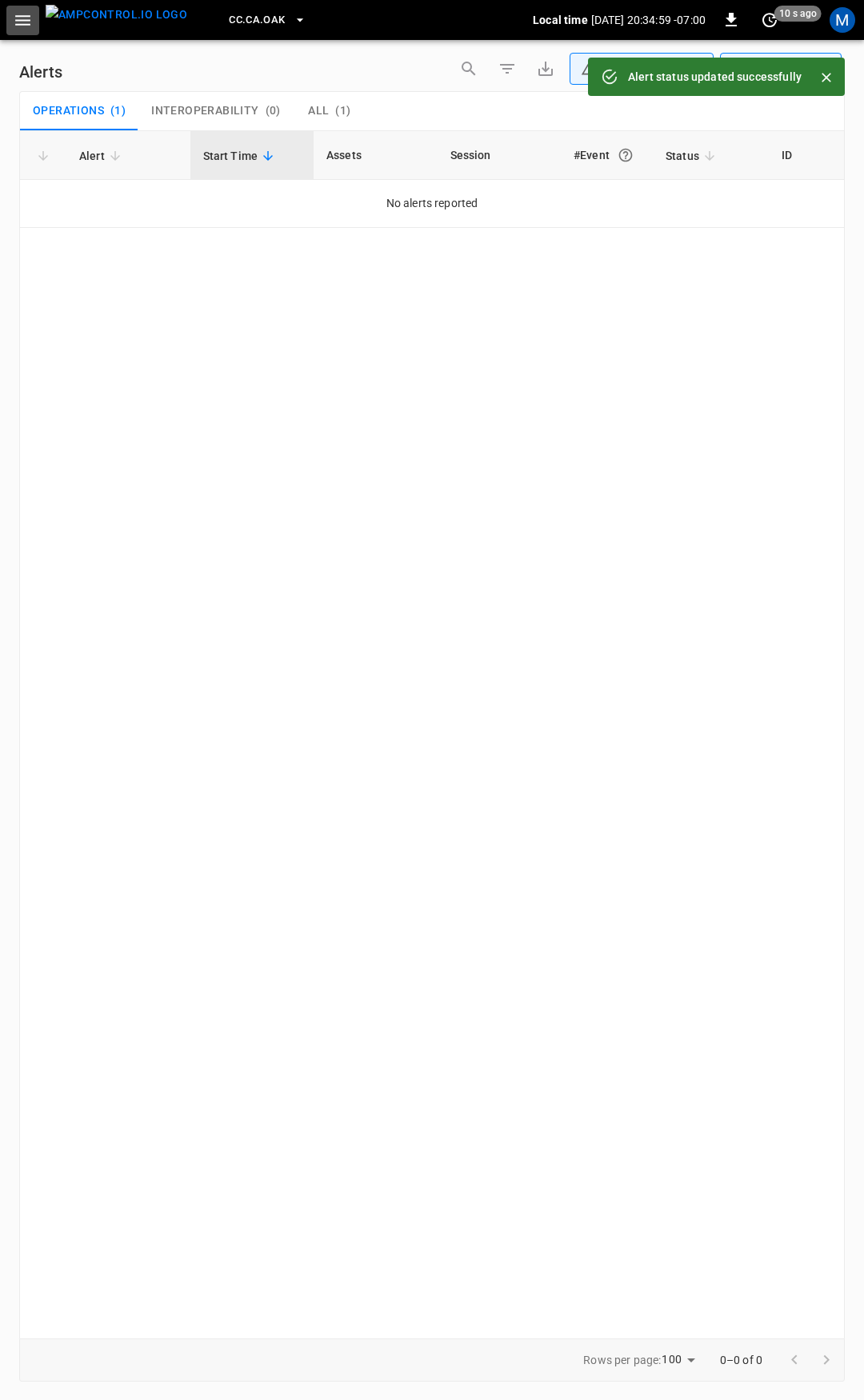
click at [14, 27] on icon "button" at bounding box center [23, 20] width 20 height 20
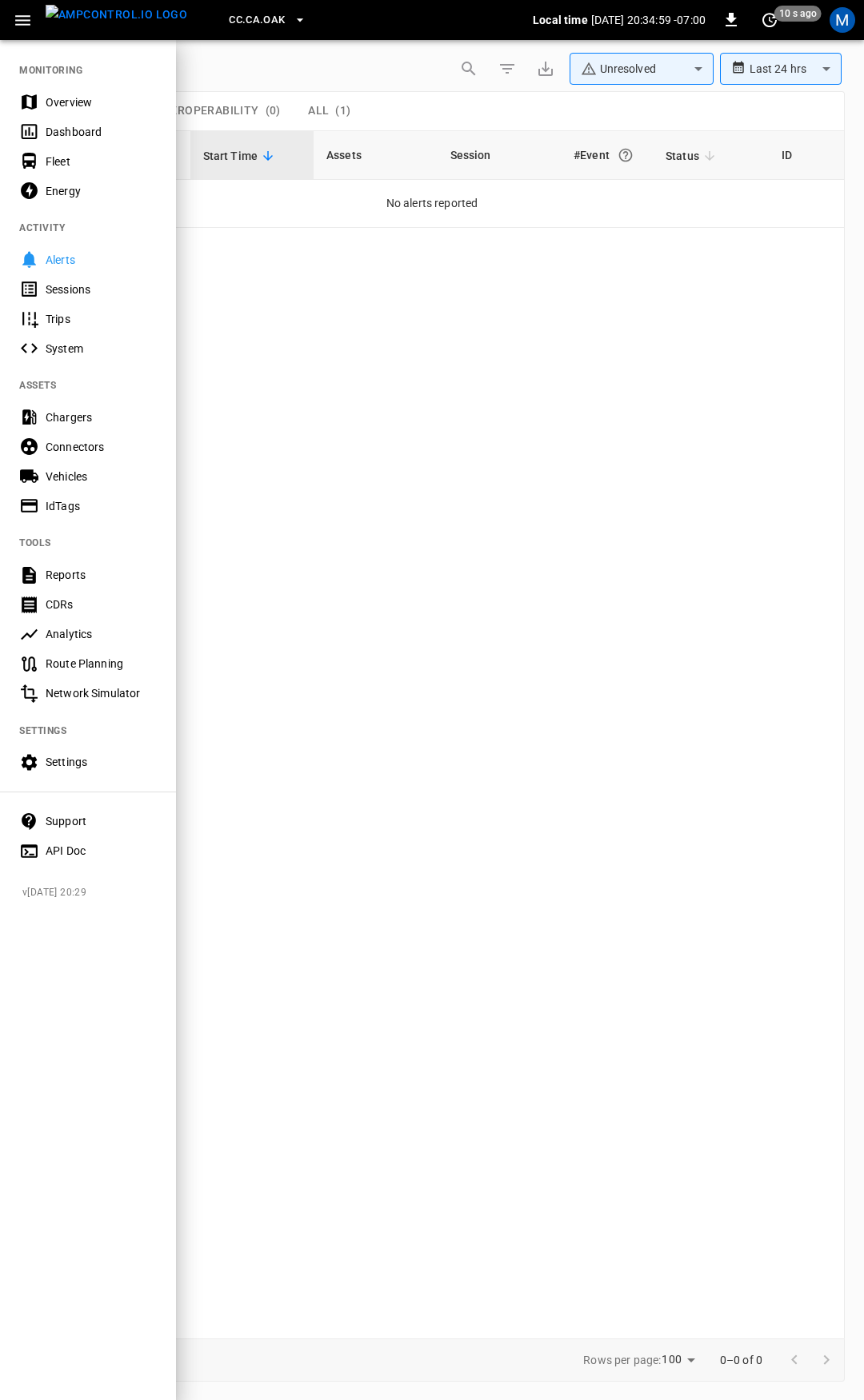
click at [70, 117] on div "Dashboard" at bounding box center [88, 131] width 176 height 30
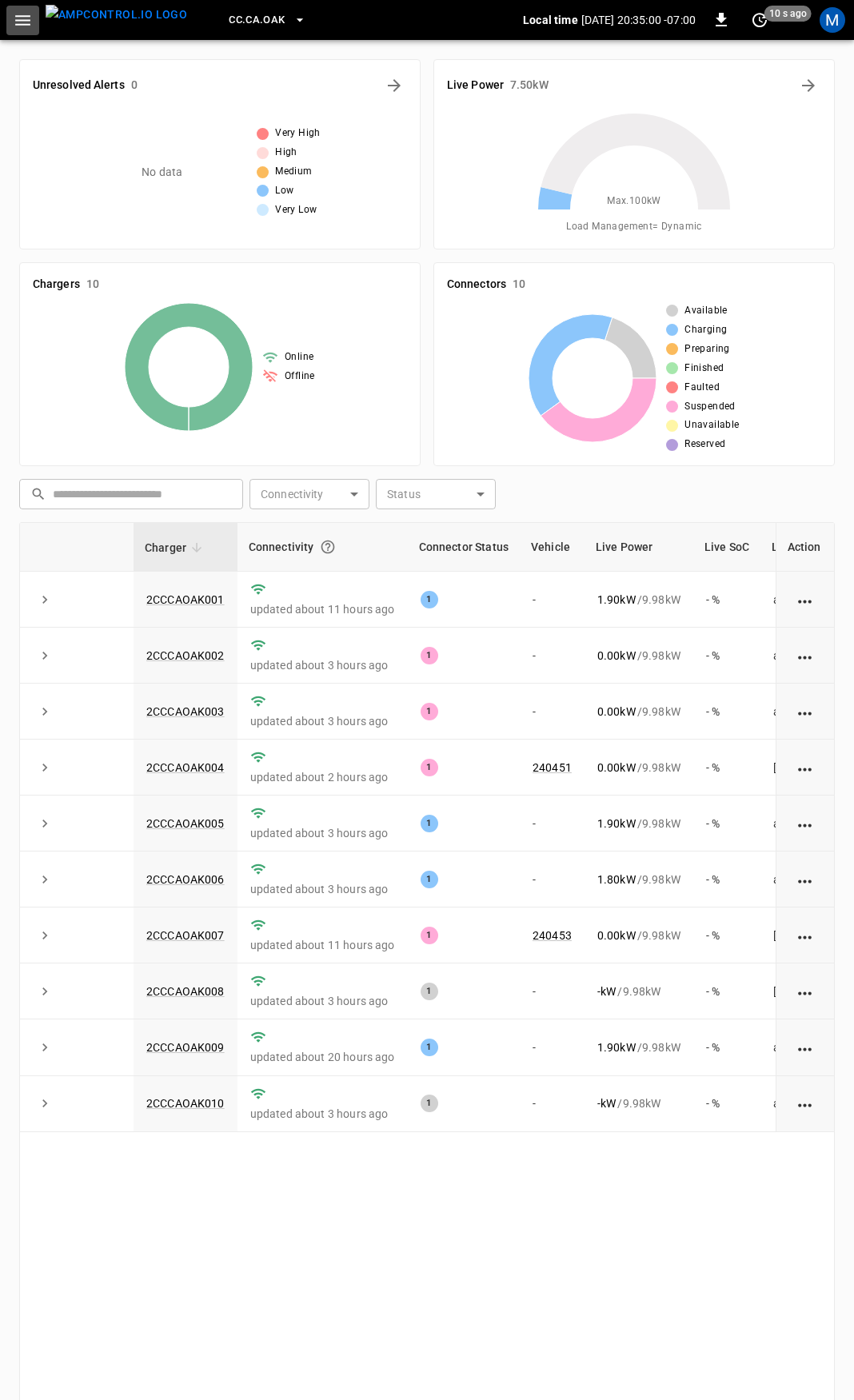
drag, startPoint x: 31, startPoint y: 5, endPoint x: 20, endPoint y: 39, distance: 35.7
click at [31, 6] on button "button" at bounding box center [23, 20] width 33 height 30
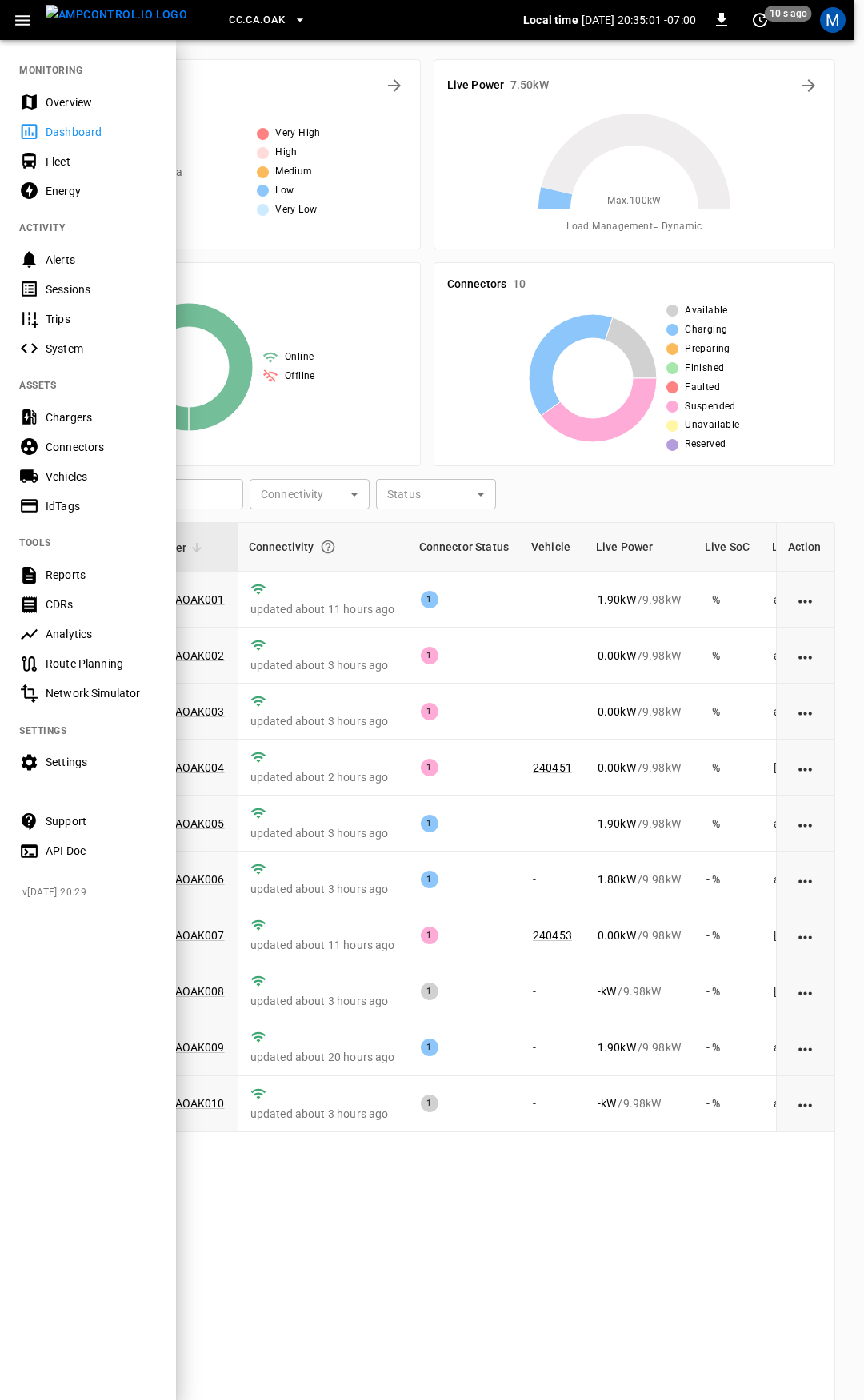
click at [55, 110] on div "Overview" at bounding box center [101, 102] width 111 height 16
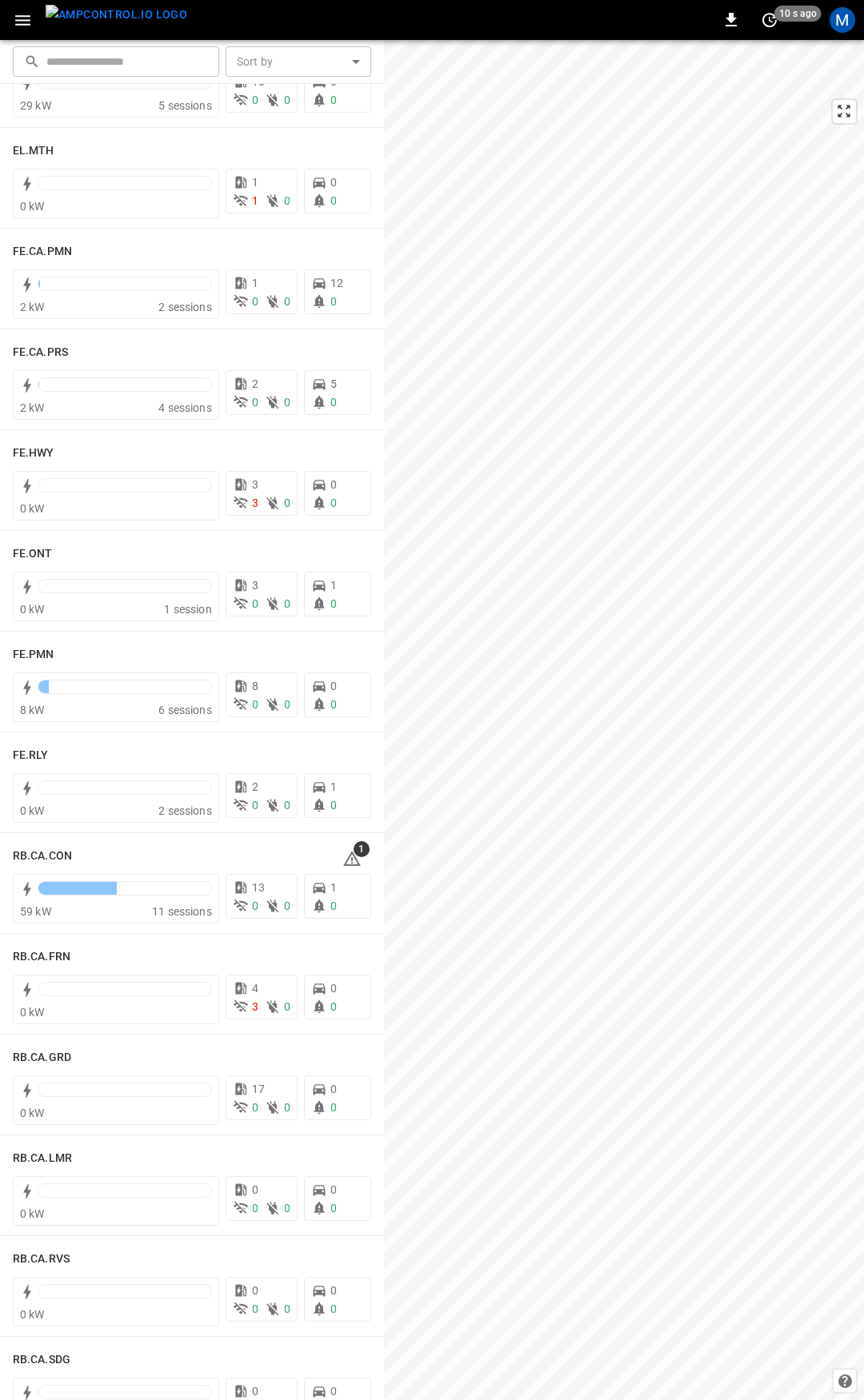
scroll to position [1504, 0]
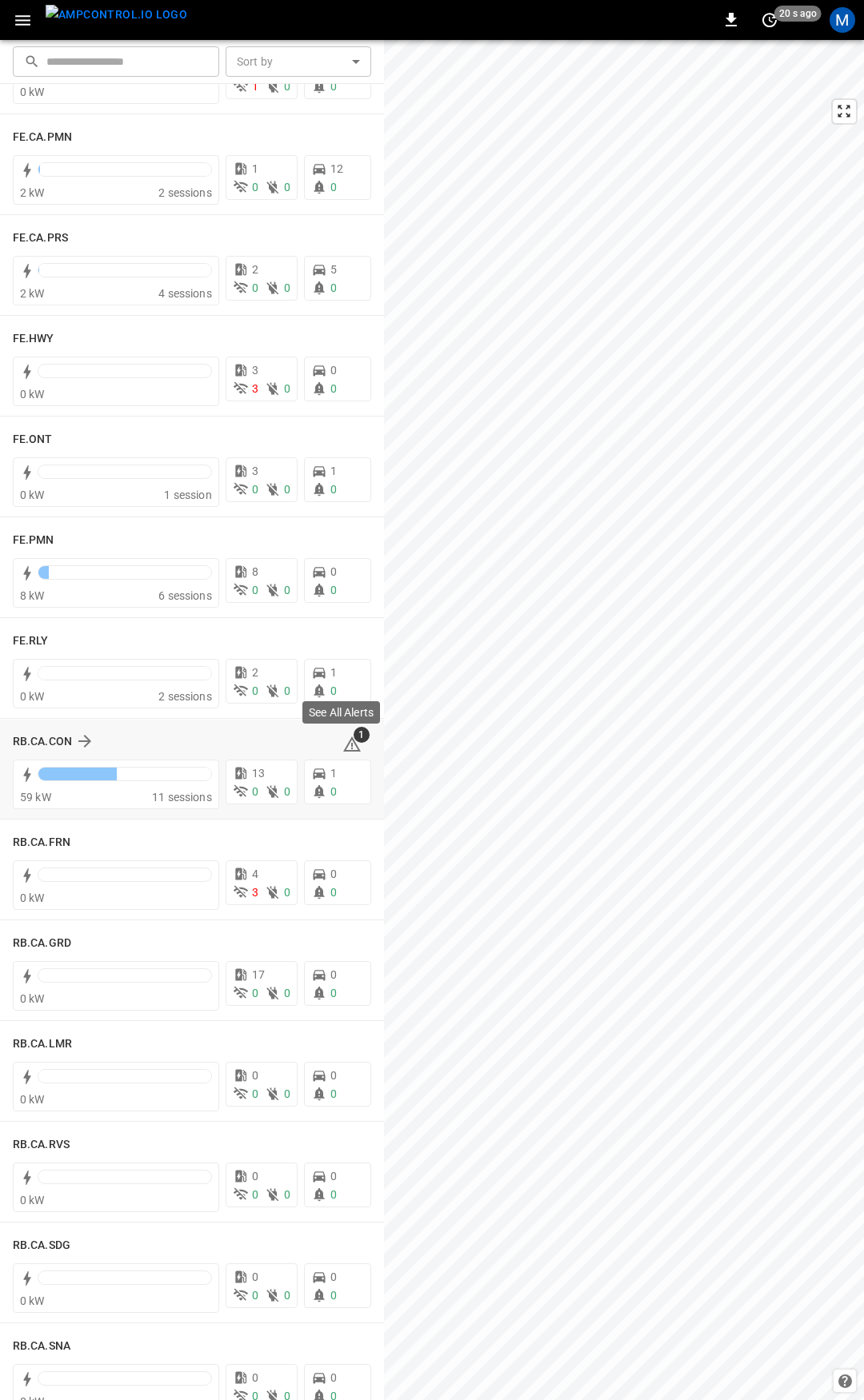
click at [353, 736] on span "1" at bounding box center [361, 735] width 16 height 16
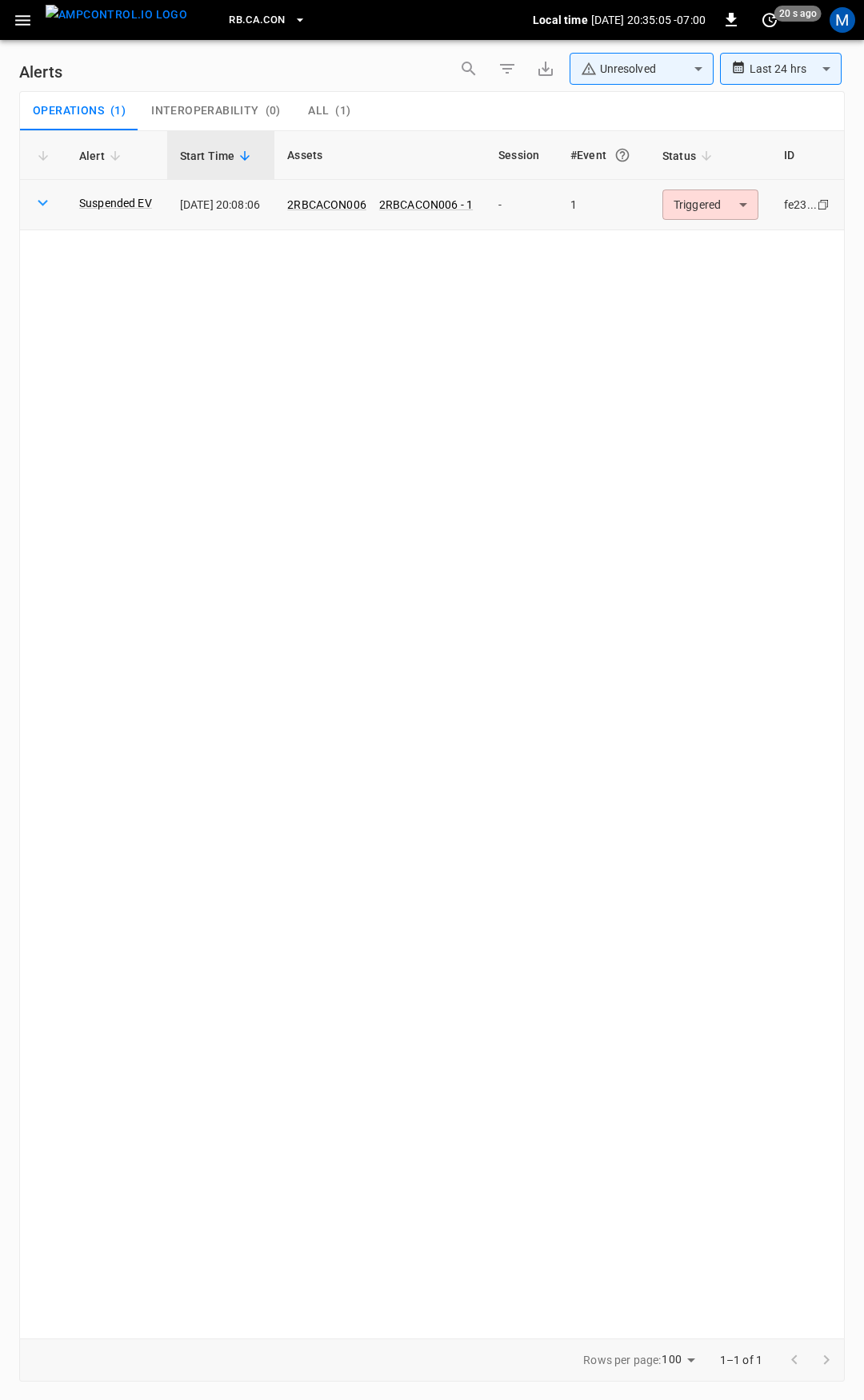
click at [689, 207] on body "**********" at bounding box center [432, 697] width 864 height 1395
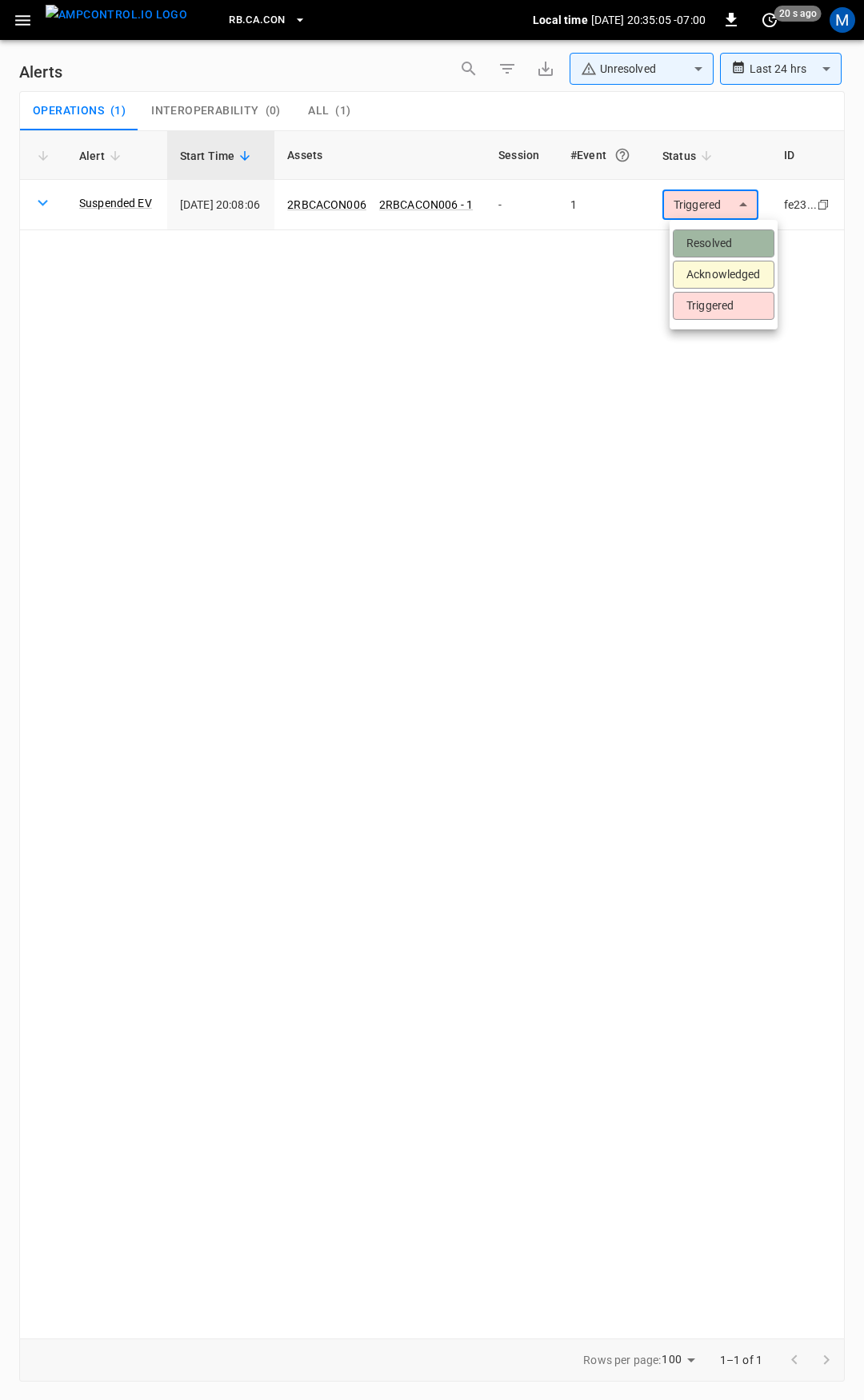
click at [697, 241] on li "Resolved" at bounding box center [724, 243] width 102 height 28
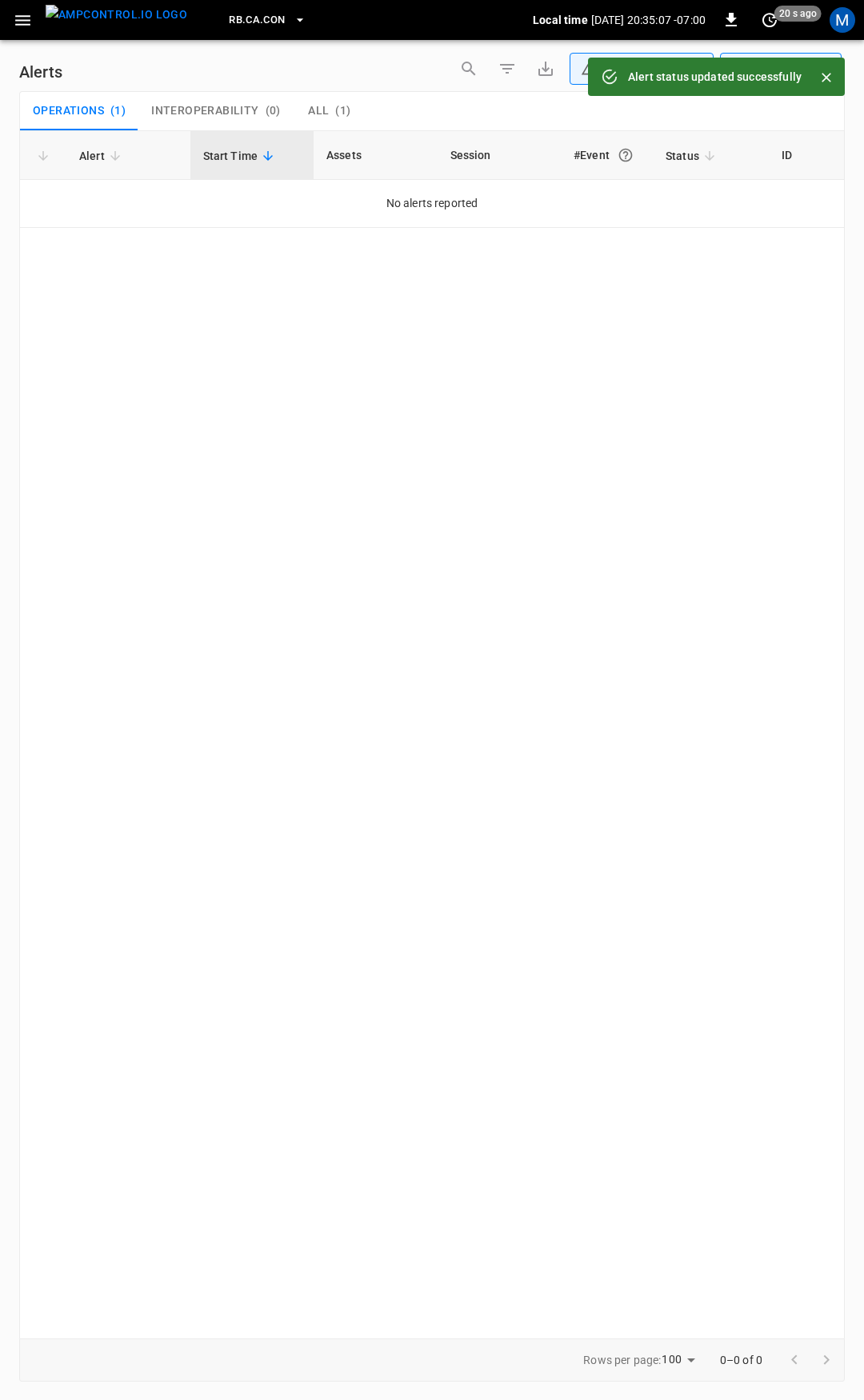
drag, startPoint x: 20, startPoint y: 20, endPoint x: 25, endPoint y: 33, distance: 13.9
click at [20, 19] on icon "button" at bounding box center [23, 20] width 20 height 20
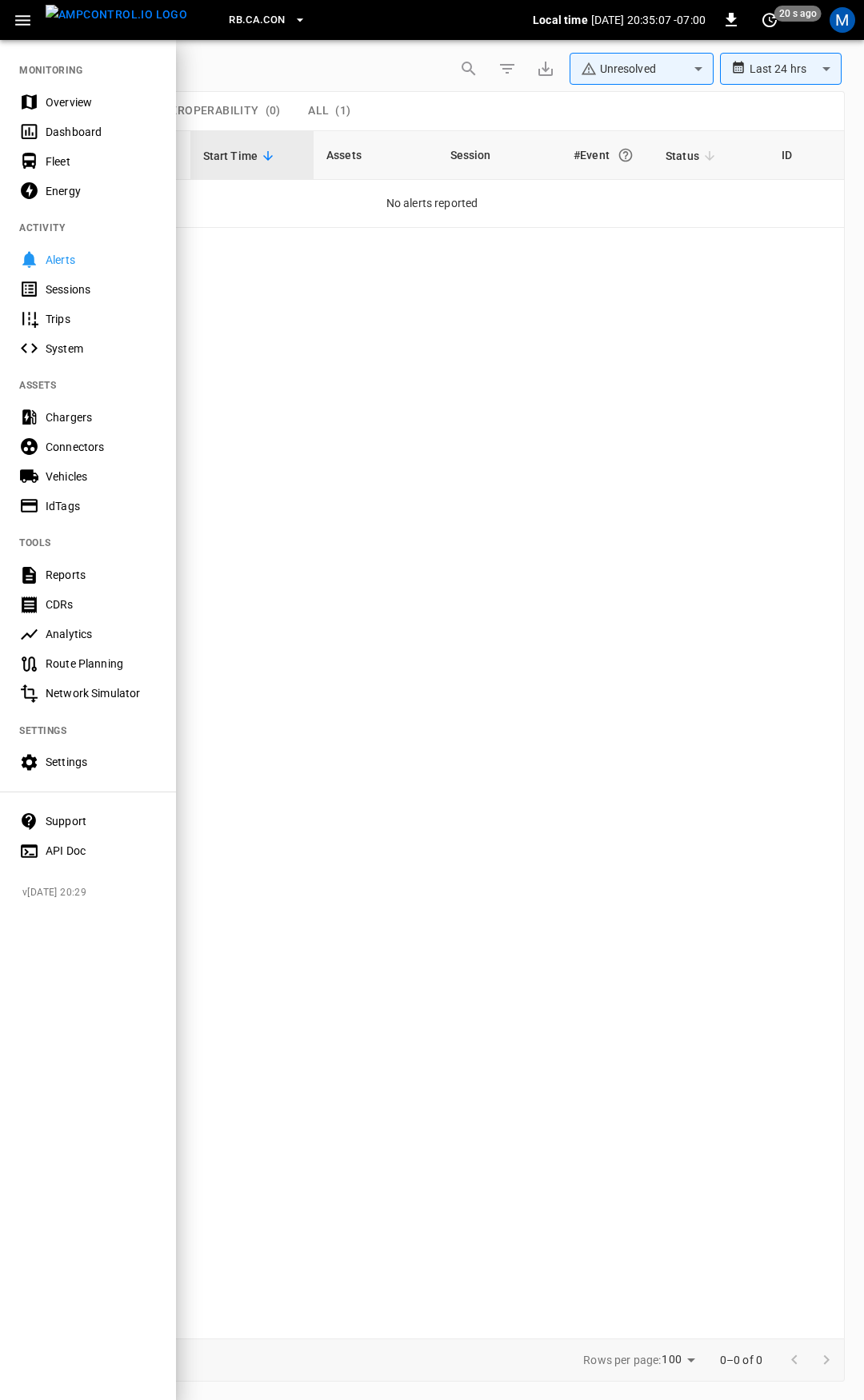
click at [93, 94] on div "Overview" at bounding box center [101, 102] width 111 height 16
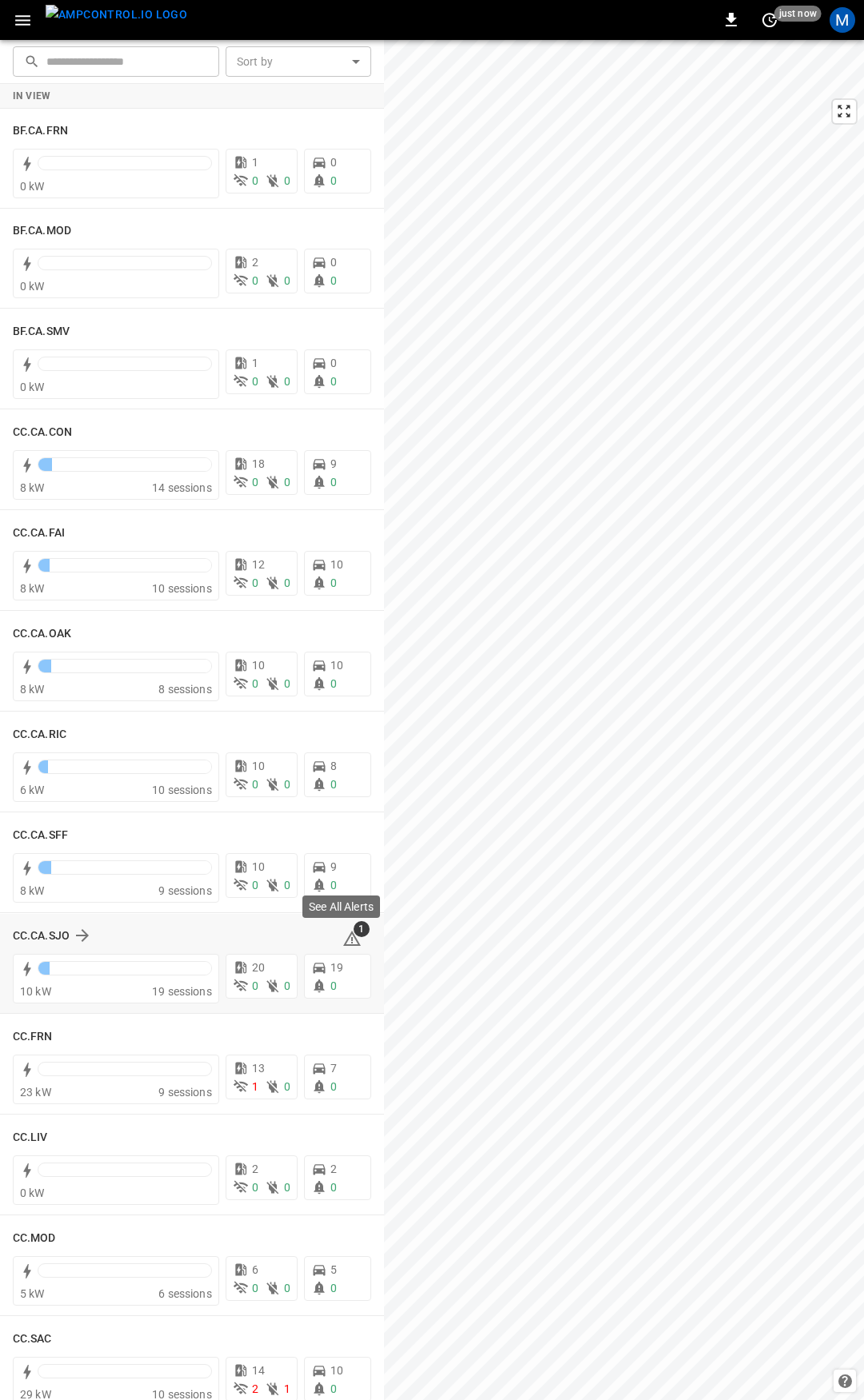
click at [351, 937] on icon at bounding box center [352, 940] width 2 height 7
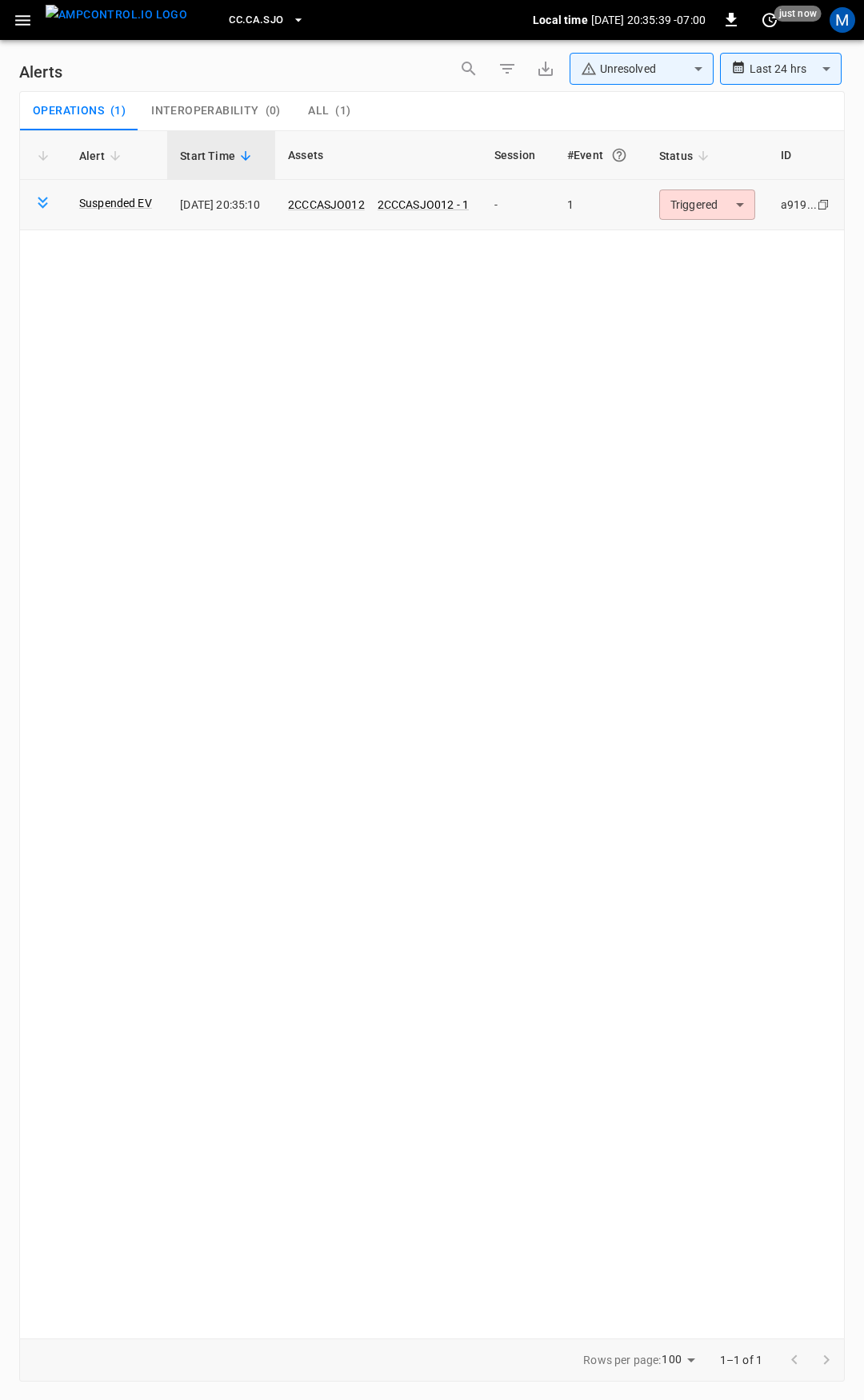
click at [717, 195] on body "**********" at bounding box center [432, 697] width 864 height 1395
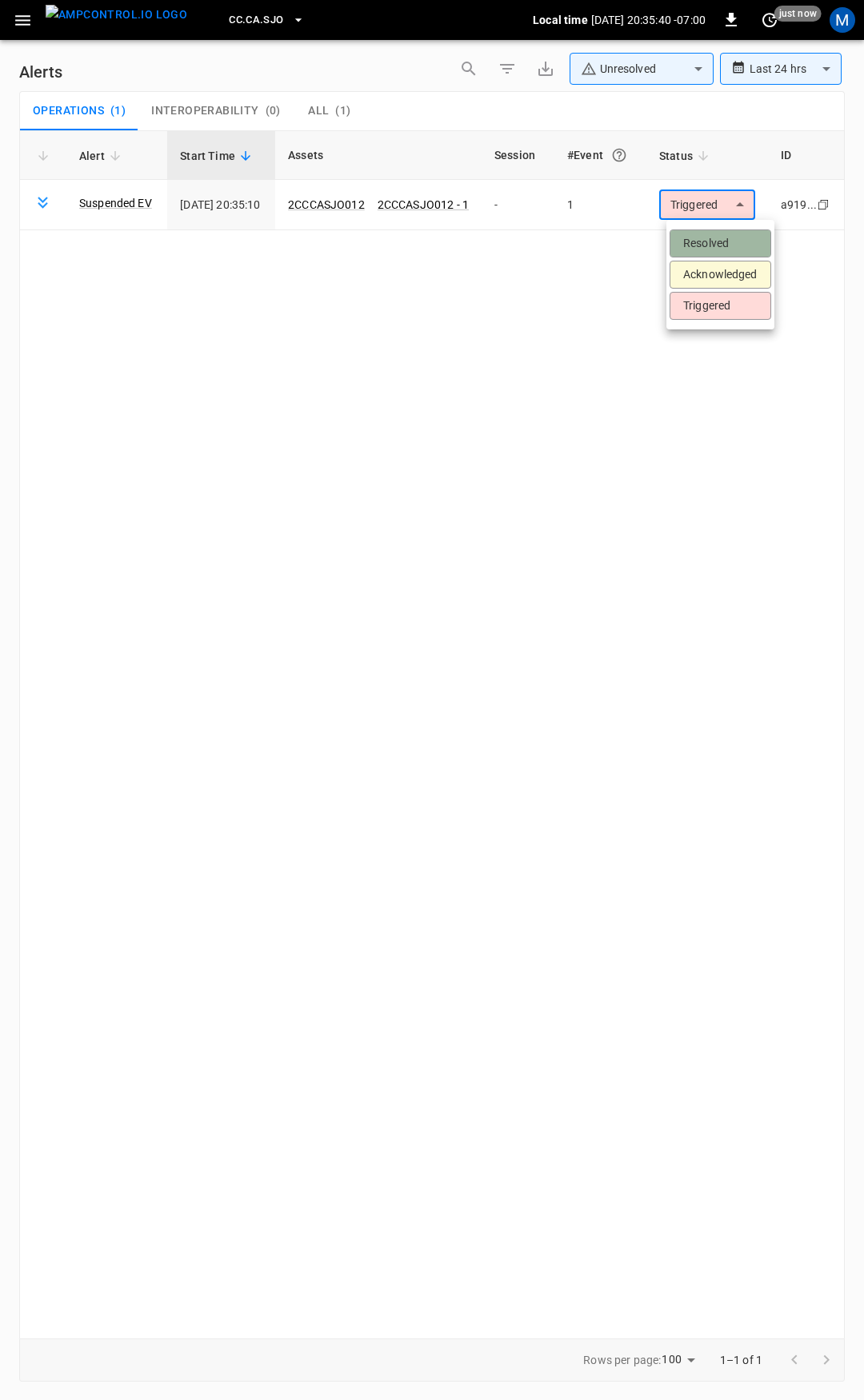
click at [724, 239] on li "Resolved" at bounding box center [720, 243] width 102 height 28
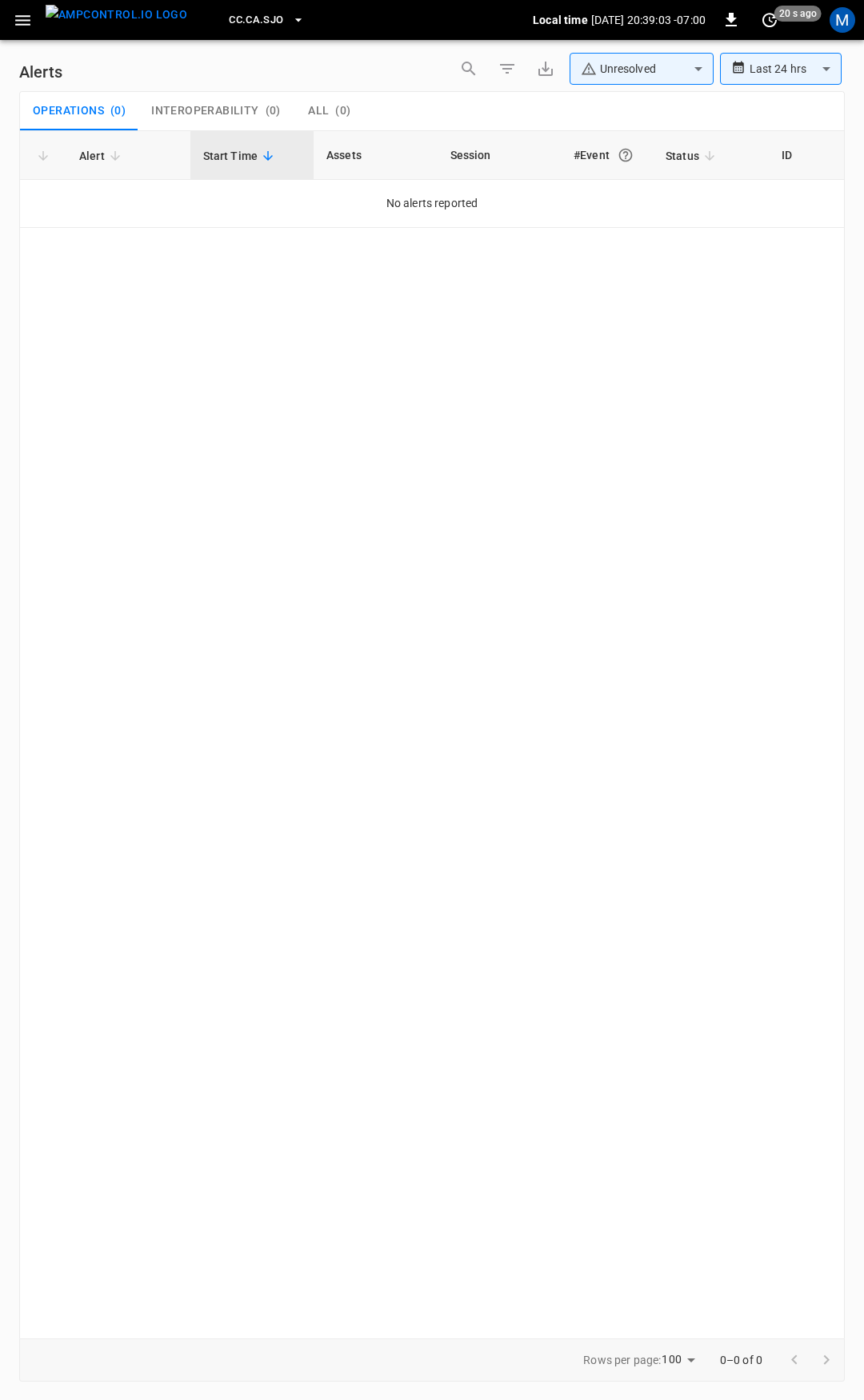
click at [25, 17] on icon "button" at bounding box center [23, 20] width 20 height 20
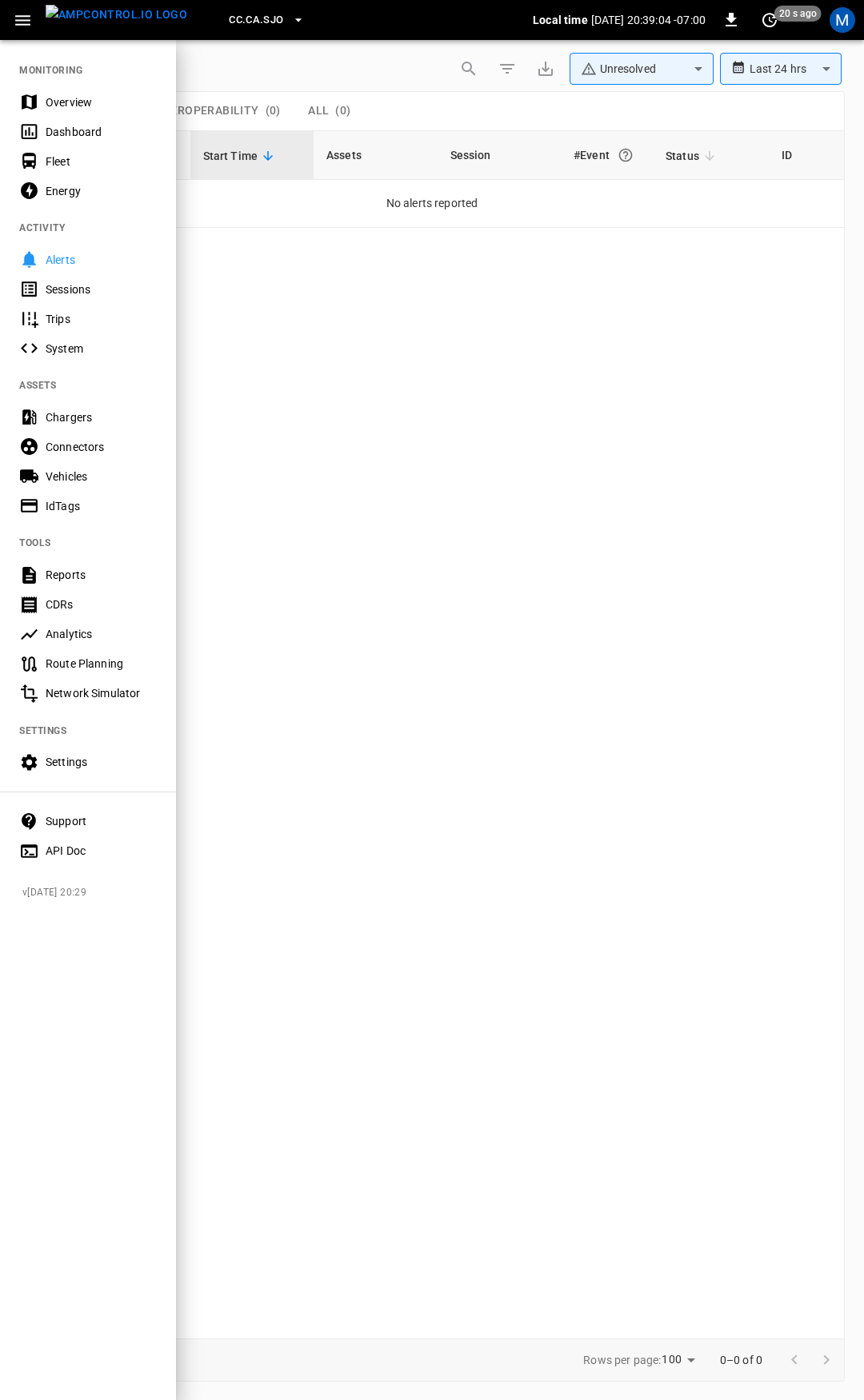
click at [89, 109] on div "Overview" at bounding box center [101, 102] width 111 height 16
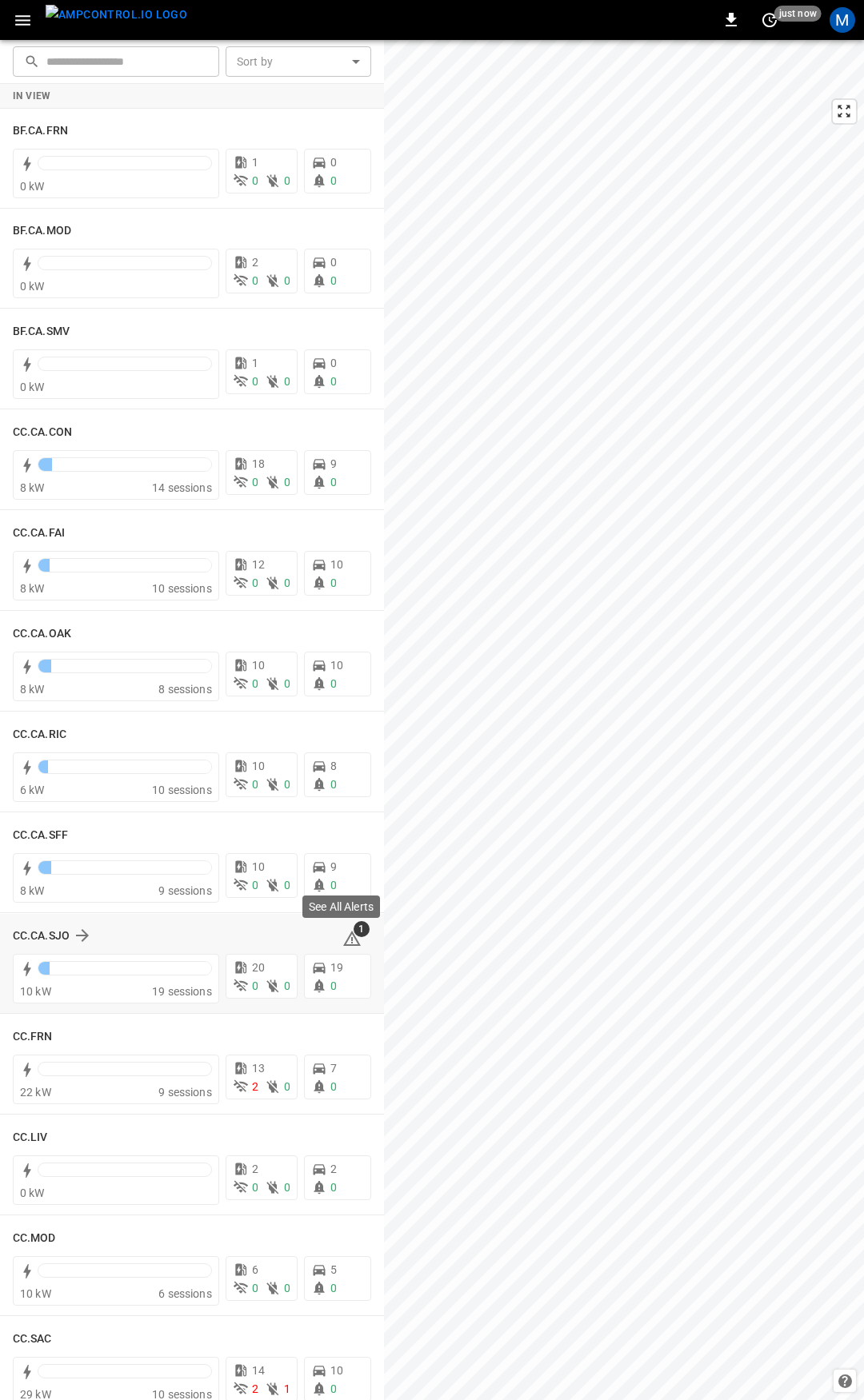
click at [345, 939] on icon at bounding box center [352, 939] width 20 height 20
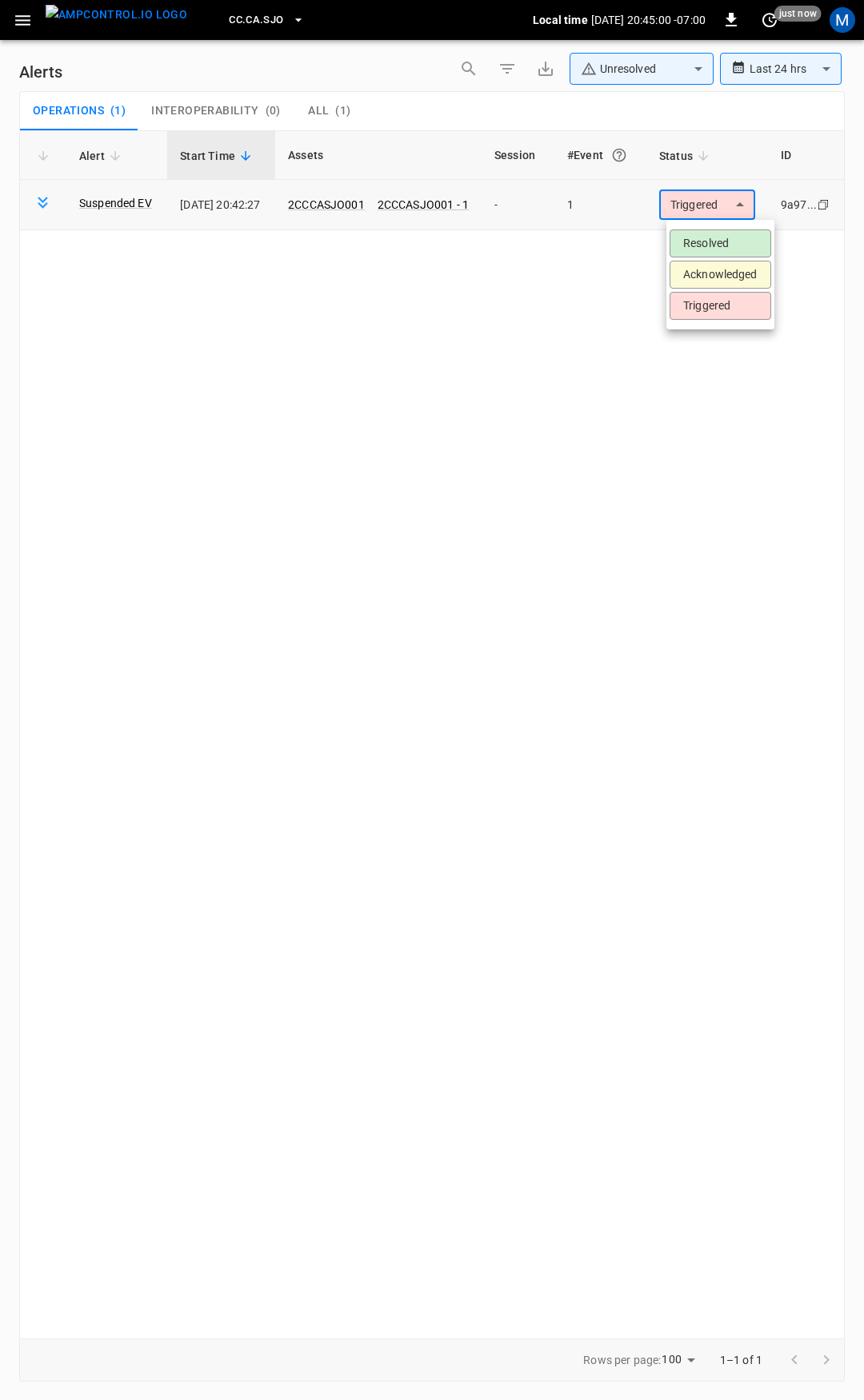
click at [717, 212] on body "**********" at bounding box center [432, 697] width 864 height 1395
click at [730, 251] on li "Resolved" at bounding box center [720, 243] width 102 height 28
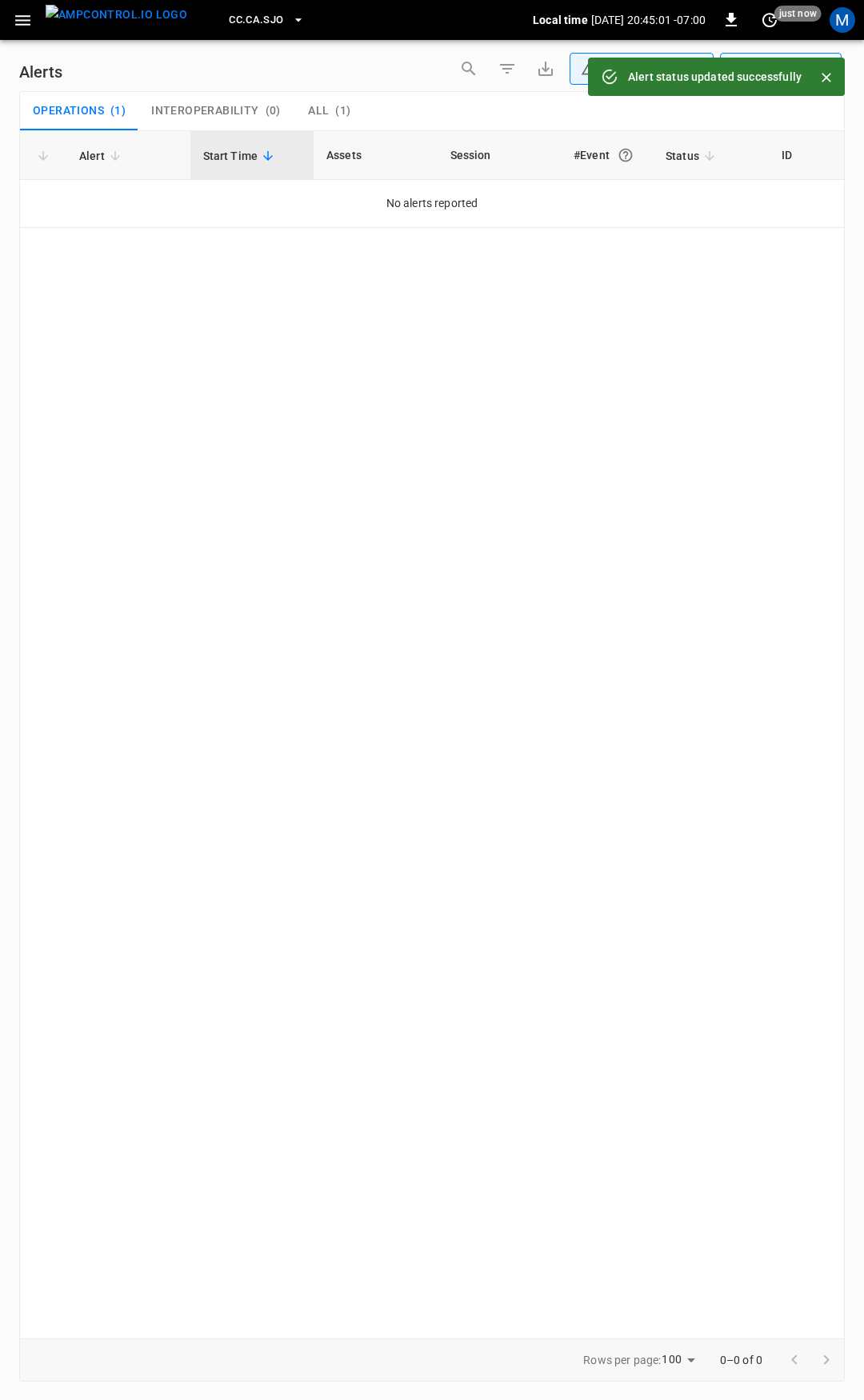
click at [29, 19] on icon "button" at bounding box center [23, 20] width 20 height 20
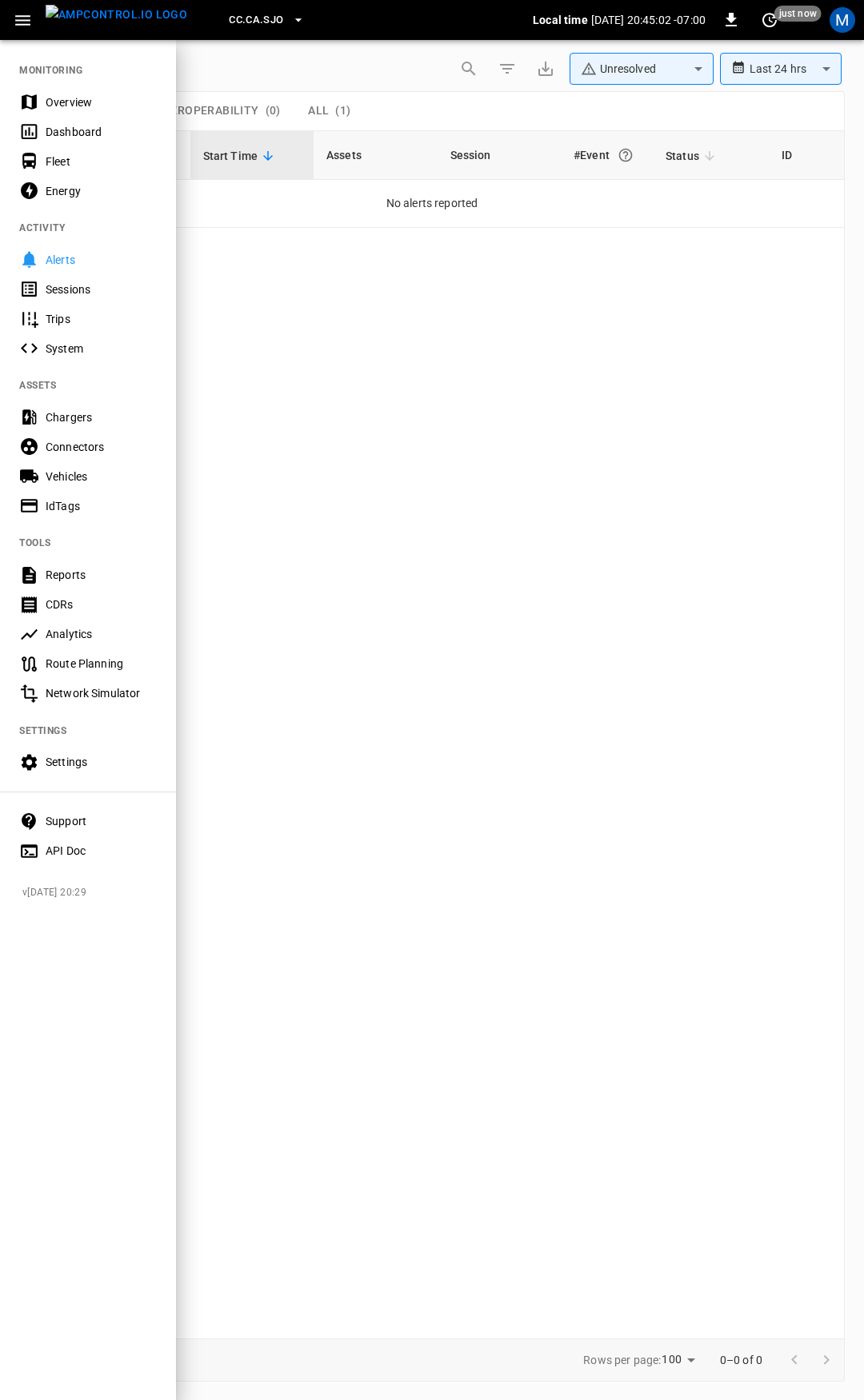
click at [107, 104] on div "Overview" at bounding box center [101, 102] width 111 height 16
